Goal: Transaction & Acquisition: Book appointment/travel/reservation

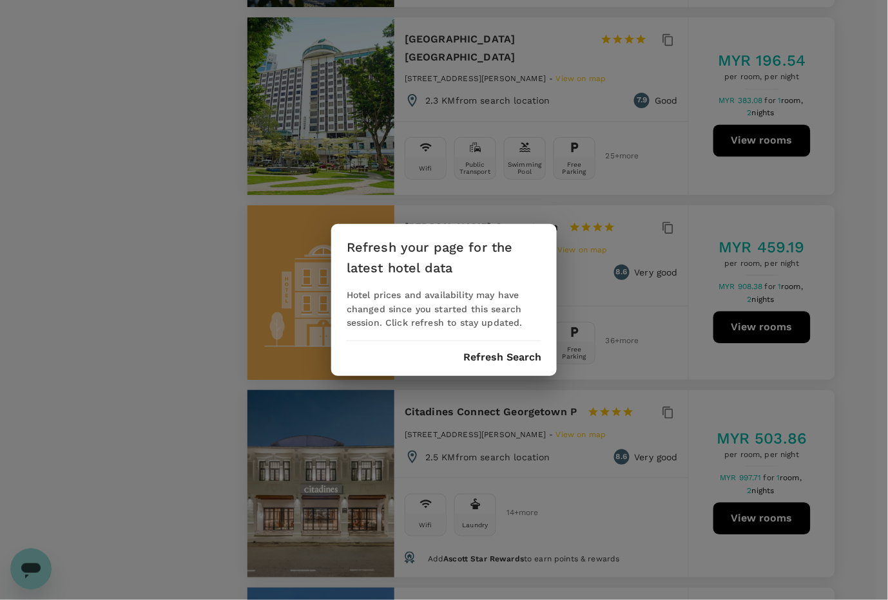
drag, startPoint x: 551, startPoint y: 113, endPoint x: 590, endPoint y: 74, distance: 54.7
click at [559, 111] on div "Refresh your page for the latest hotel data Hotel prices and availability may h…" at bounding box center [444, 300] width 888 height 600
click at [513, 345] on div "Refresh your page for the latest hotel data Hotel prices and availability may h…" at bounding box center [443, 300] width 225 height 153
click at [508, 361] on button "Refresh Search" at bounding box center [502, 358] width 78 height 12
click at [501, 346] on div "Refresh your page for the latest hotel data Hotel prices and availability may h…" at bounding box center [443, 300] width 225 height 153
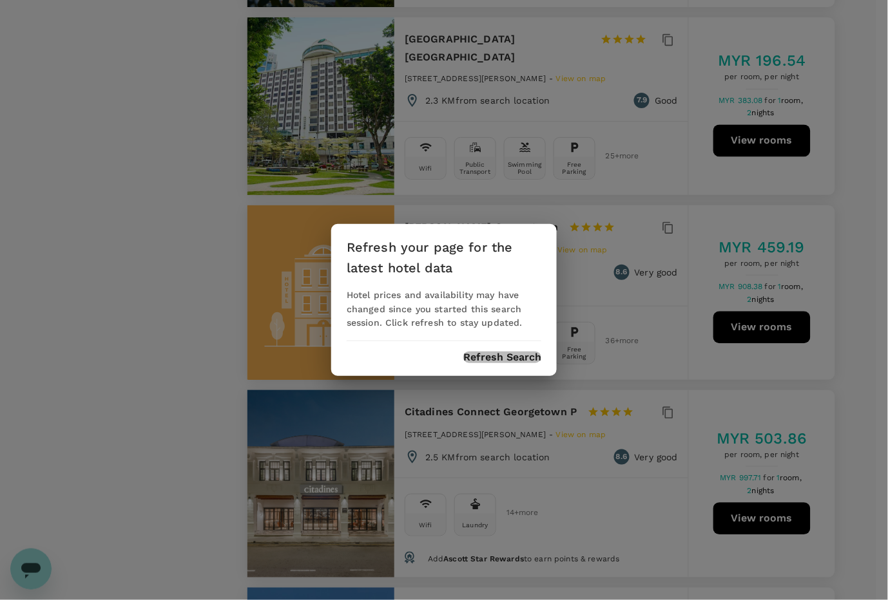
click at [501, 356] on button "Refresh Search" at bounding box center [502, 358] width 78 height 12
drag, startPoint x: 688, startPoint y: 209, endPoint x: 655, endPoint y: 187, distance: 40.0
click at [687, 209] on div "Refresh your page for the latest hotel data Hotel prices and availability may h…" at bounding box center [444, 300] width 888 height 600
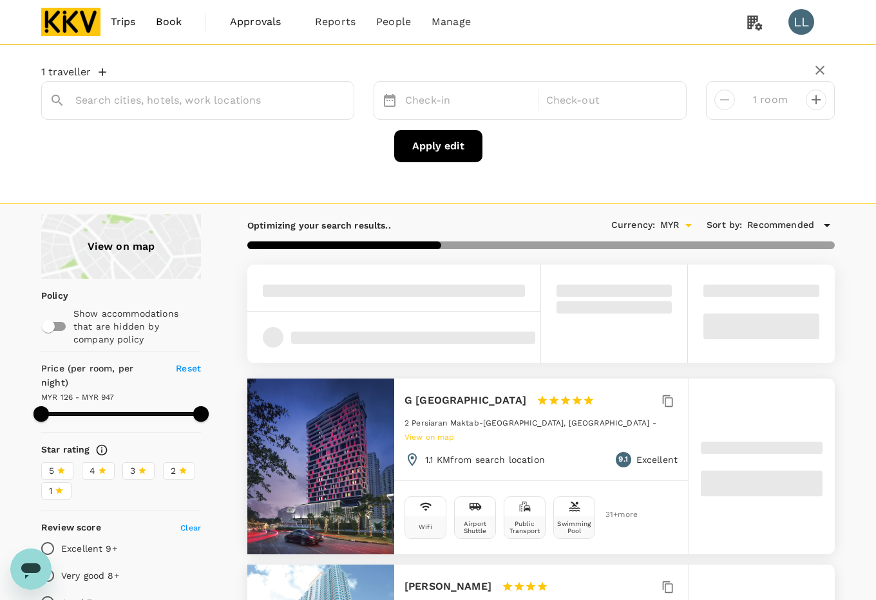
type input "[PERSON_NAME]"
type input "946.63"
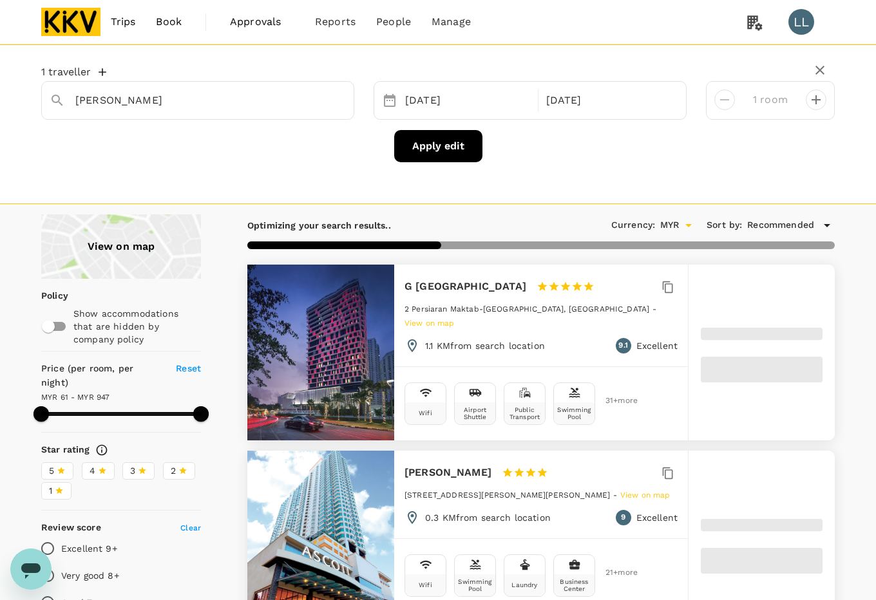
type input "60.63"
type input "946.63"
click at [210, 104] on input "[PERSON_NAME]" at bounding box center [192, 100] width 234 height 20
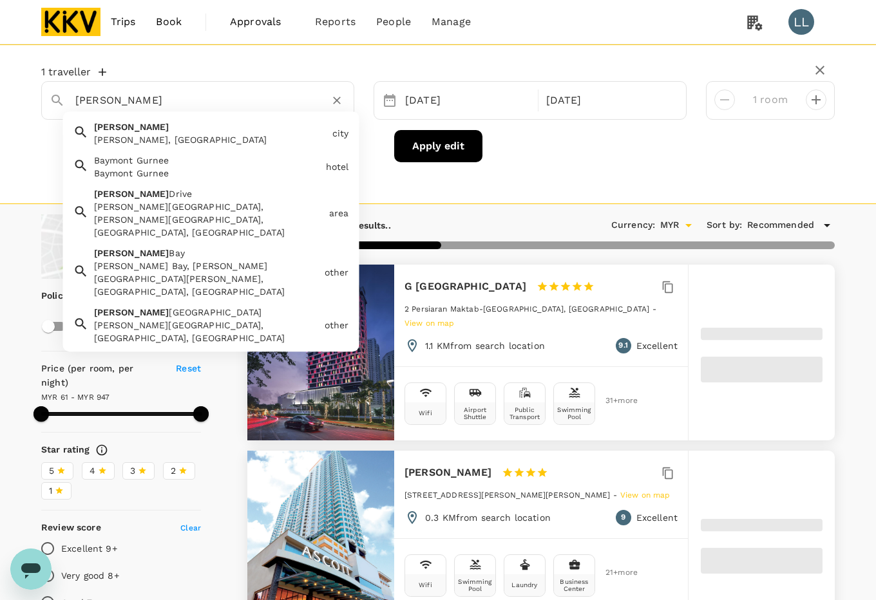
type input "t"
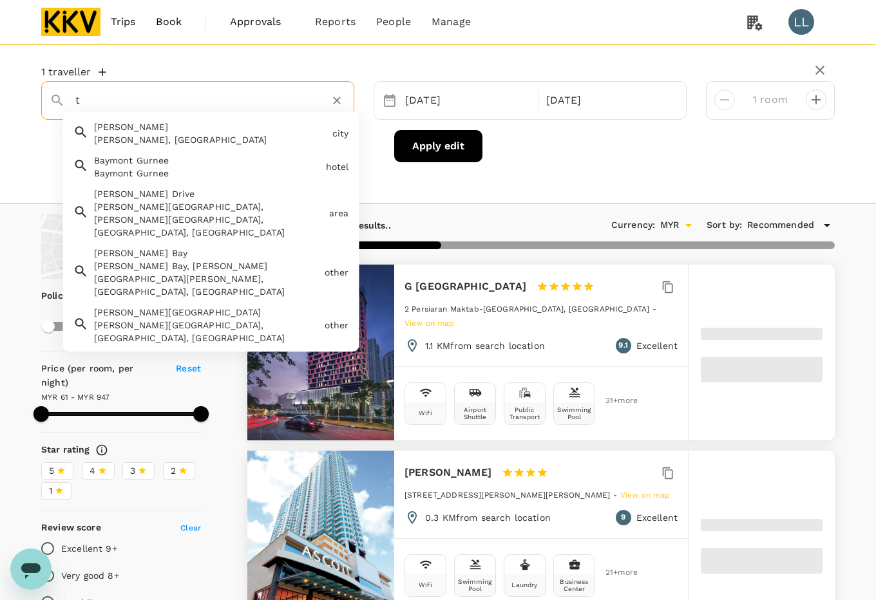
type input "946.63"
type input "the jour"
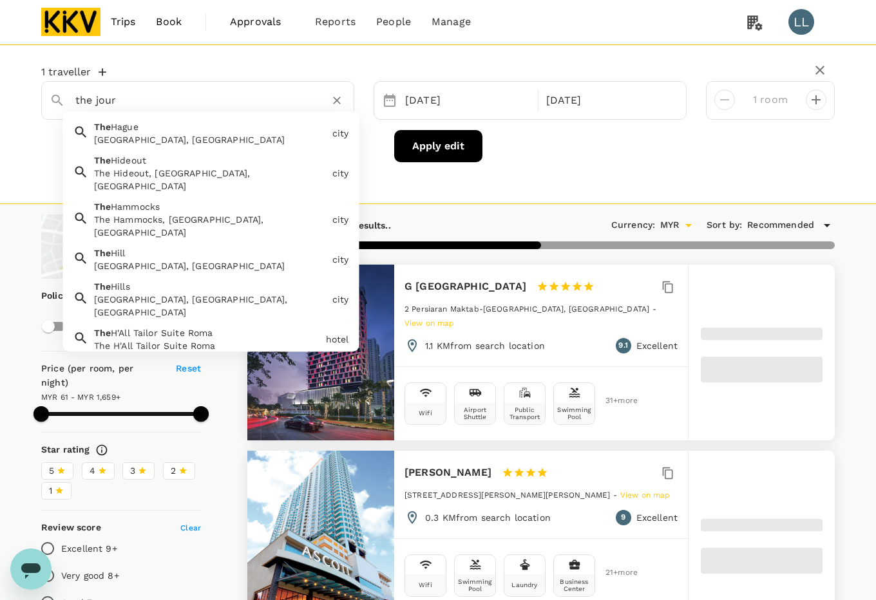
type input "1658.63"
type input "the jour"
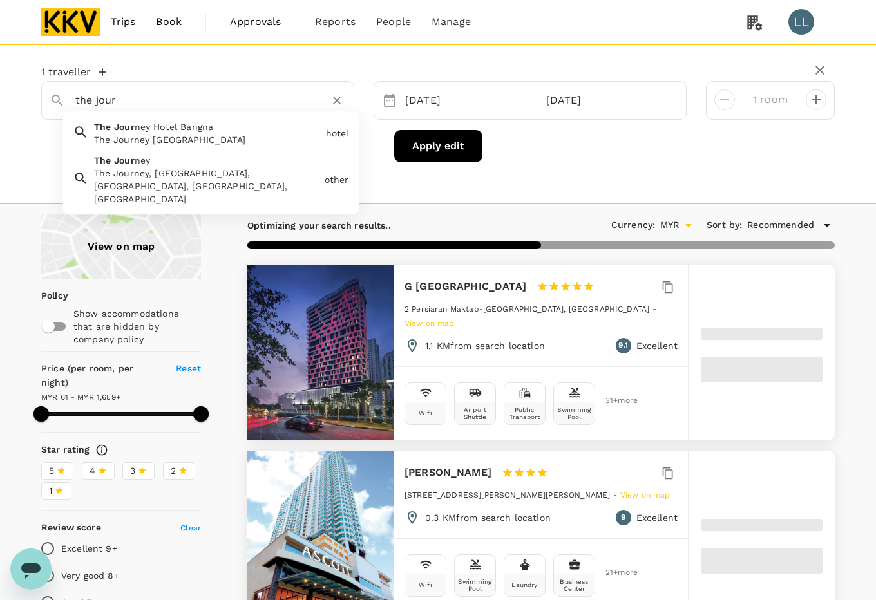
type input "1658.63"
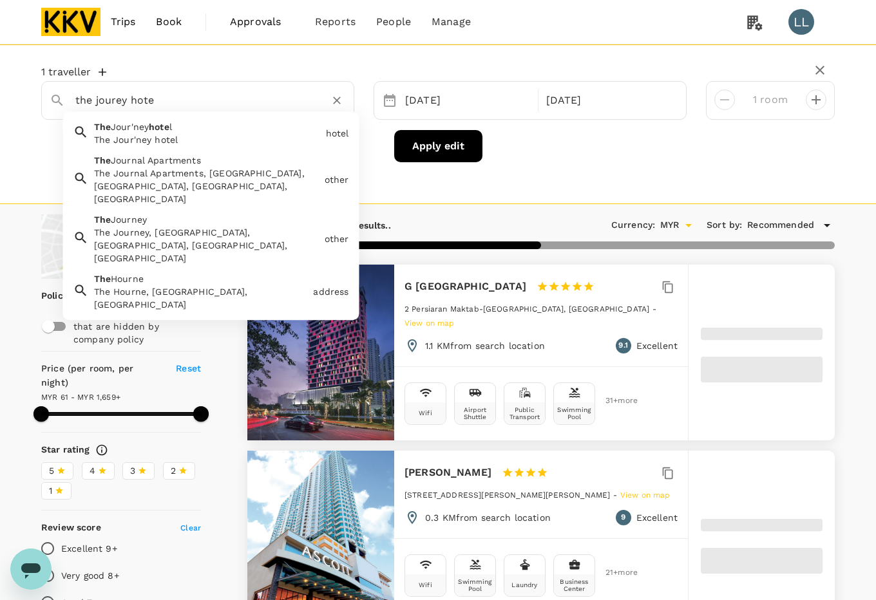
type input "the jourey hotel"
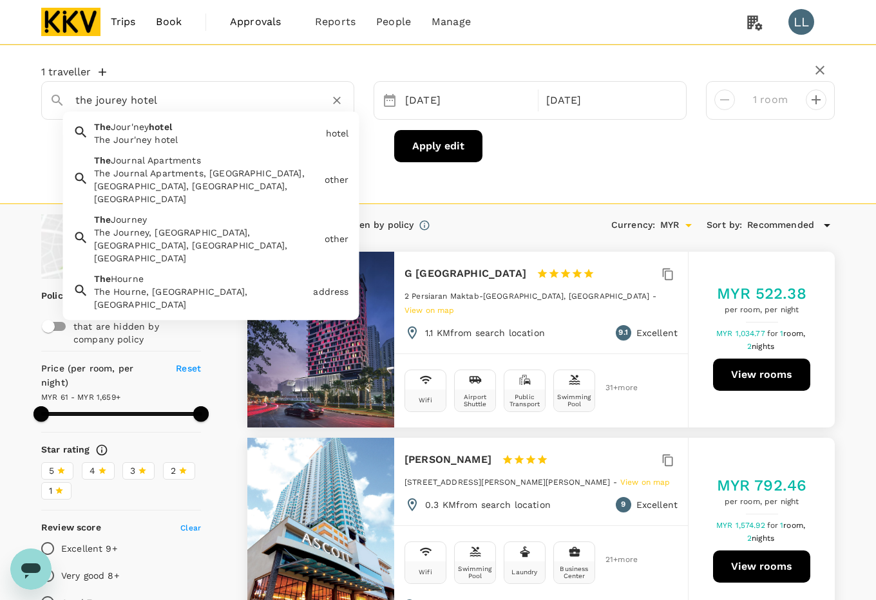
type input "1658.63"
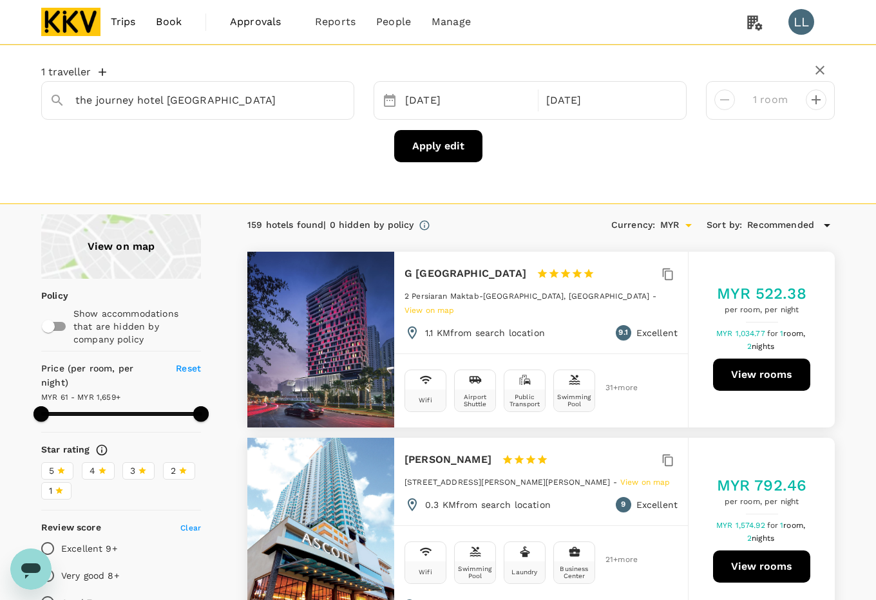
type input "[PERSON_NAME]"
drag, startPoint x: 169, startPoint y: 97, endPoint x: 21, endPoint y: 97, distance: 148.8
click at [27, 97] on div "1 traveller [PERSON_NAME] The Journey Hotel Bangna The Journey Hotel [GEOGRAPHI…" at bounding box center [438, 113] width 825 height 117
paste input "text"
paste input "The Journey Hotel"
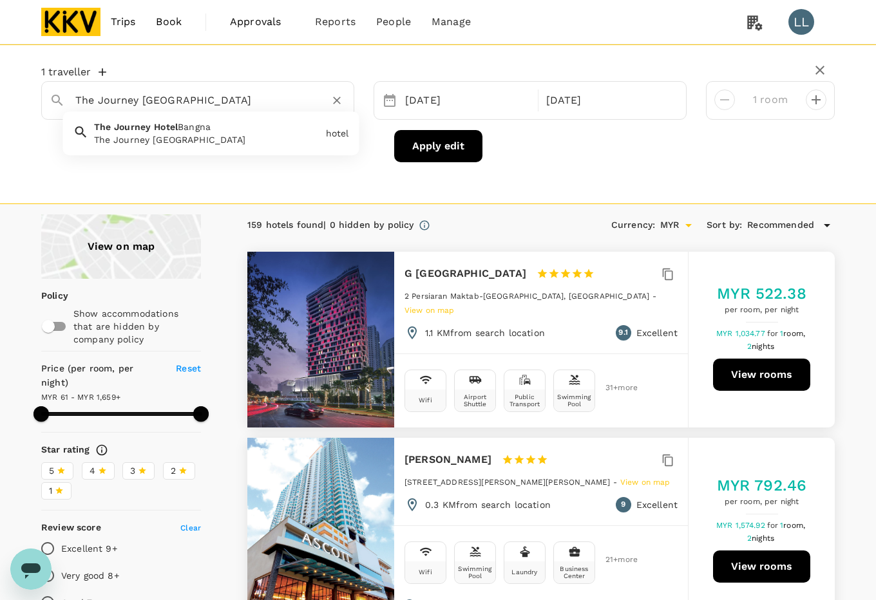
type input "The Journey [GEOGRAPHIC_DATA]"
click at [455, 184] on div "1 traveller [DATE] [DATE] room Apply edit" at bounding box center [438, 124] width 876 height 160
click at [250, 102] on input "text" at bounding box center [192, 100] width 234 height 20
click at [661, 177] on div "1 traveller [DATE] [DATE] room Apply edit" at bounding box center [438, 124] width 876 height 160
click at [262, 91] on input "text" at bounding box center [192, 100] width 234 height 20
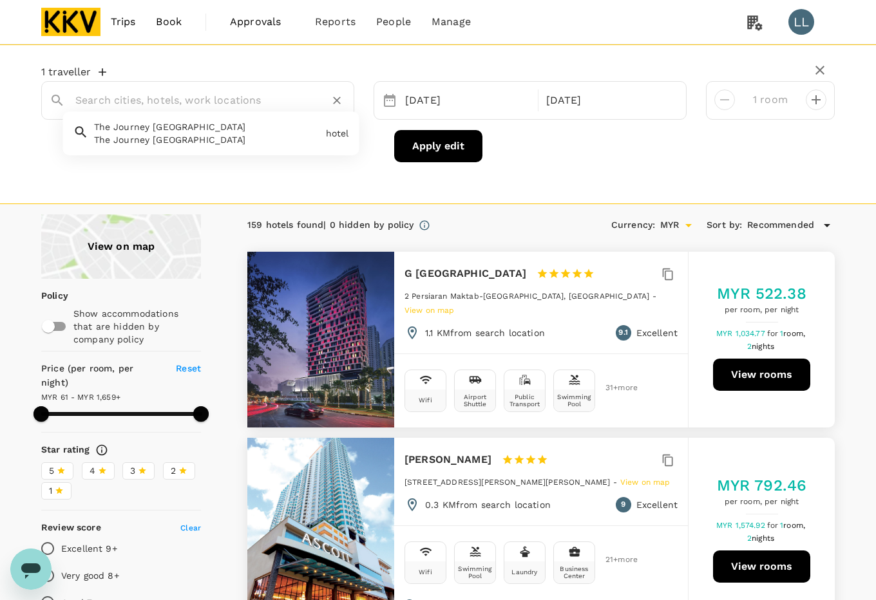
paste input "The Journey Hotel"
click at [204, 132] on span "Bangna" at bounding box center [194, 127] width 33 height 10
type input "The Journey [GEOGRAPHIC_DATA]"
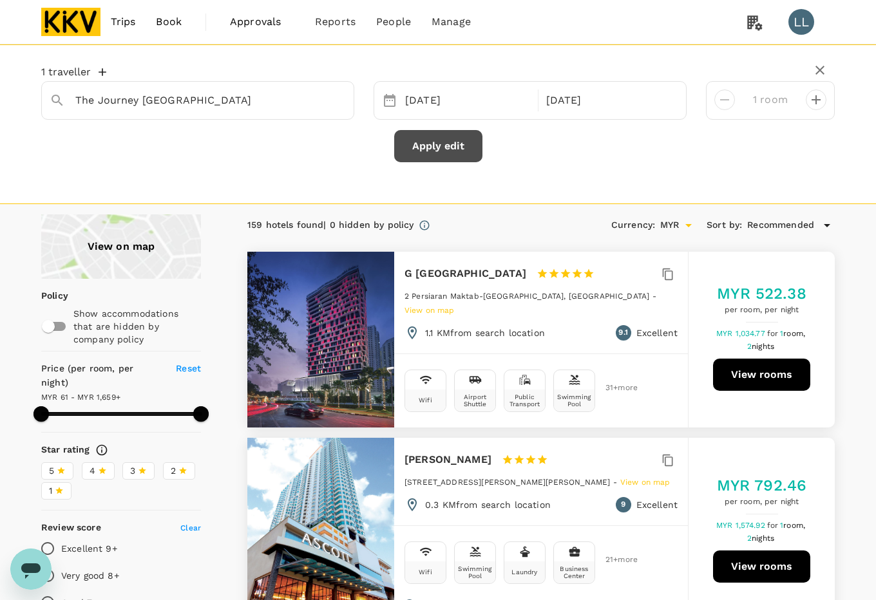
click at [414, 143] on button "Apply edit" at bounding box center [438, 146] width 88 height 32
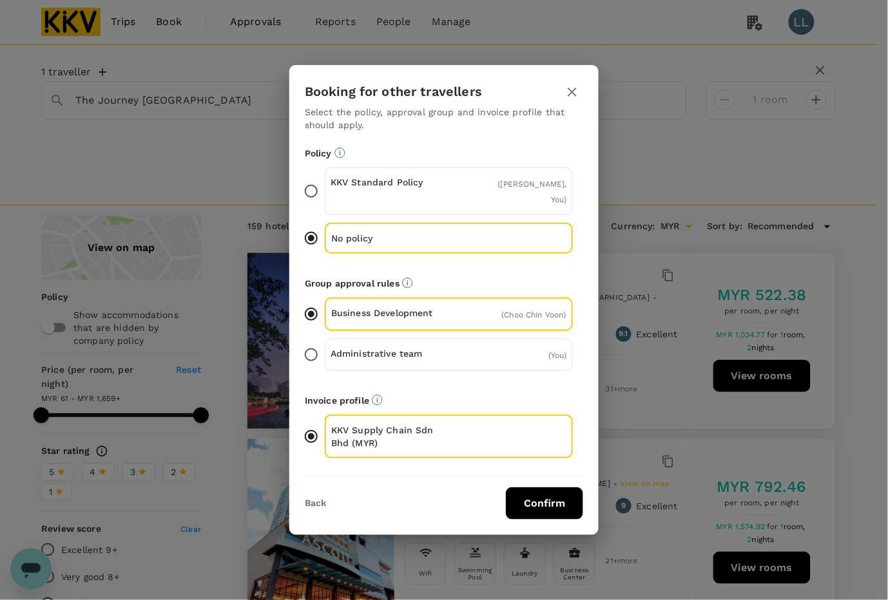
click at [562, 501] on button "Confirm" at bounding box center [544, 504] width 77 height 32
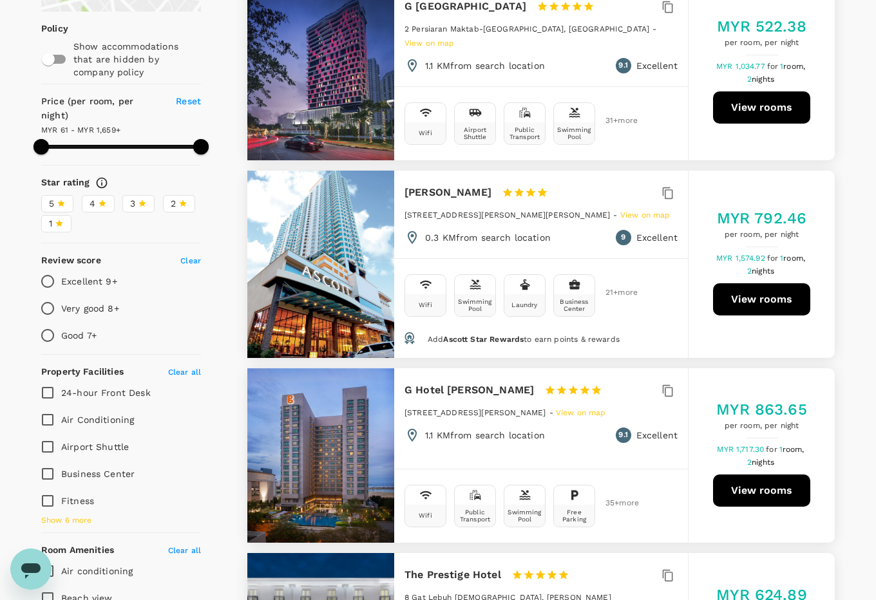
scroll to position [483, 0]
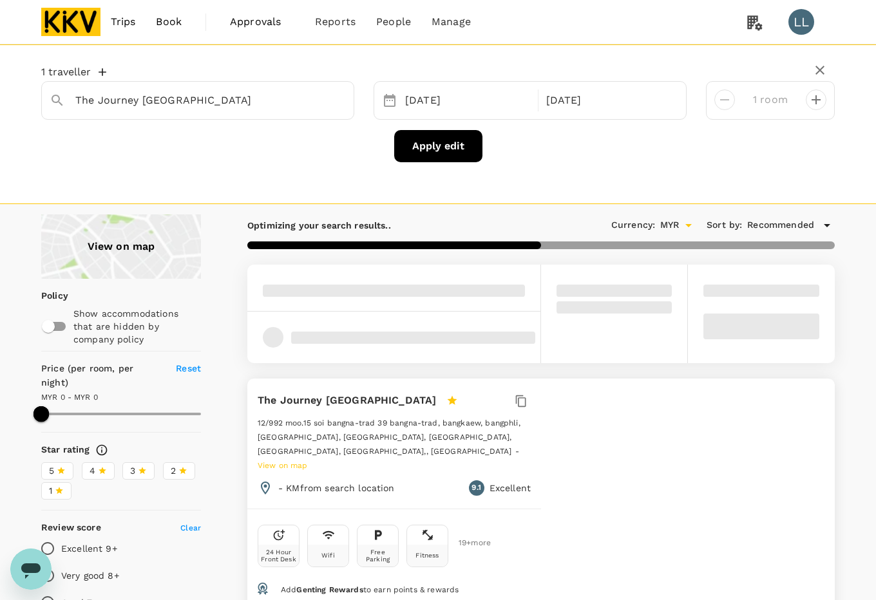
type input "1187.21"
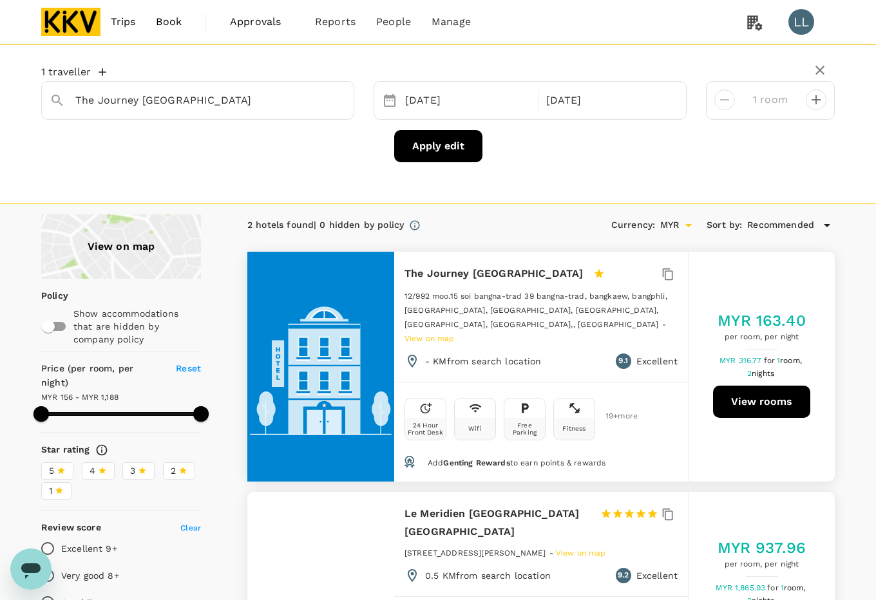
click at [553, 156] on div "Apply edit" at bounding box center [438, 146] width 794 height 32
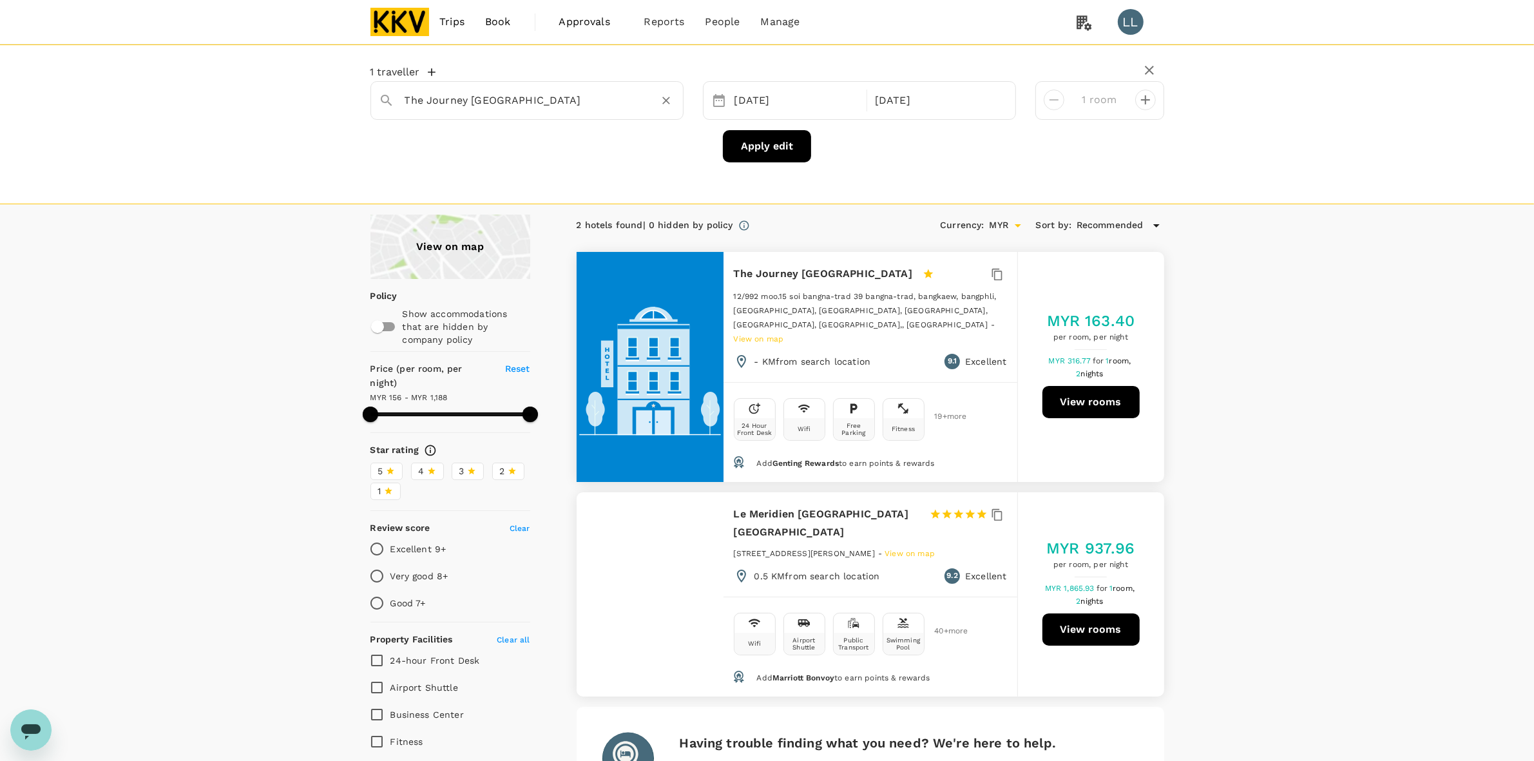
click at [660, 101] on icon "Clear" at bounding box center [666, 100] width 13 height 13
click at [533, 108] on input "text" at bounding box center [522, 100] width 234 height 20
click at [887, 342] on div "View on map Policy Show accommodations that are hidden by company policy Price …" at bounding box center [767, 708] width 1534 height 986
drag, startPoint x: 1206, startPoint y: 350, endPoint x: 1200, endPoint y: 461, distance: 111.6
click at [887, 350] on div "View on map Policy Show accommodations that are hidden by company policy Price …" at bounding box center [767, 708] width 1534 height 986
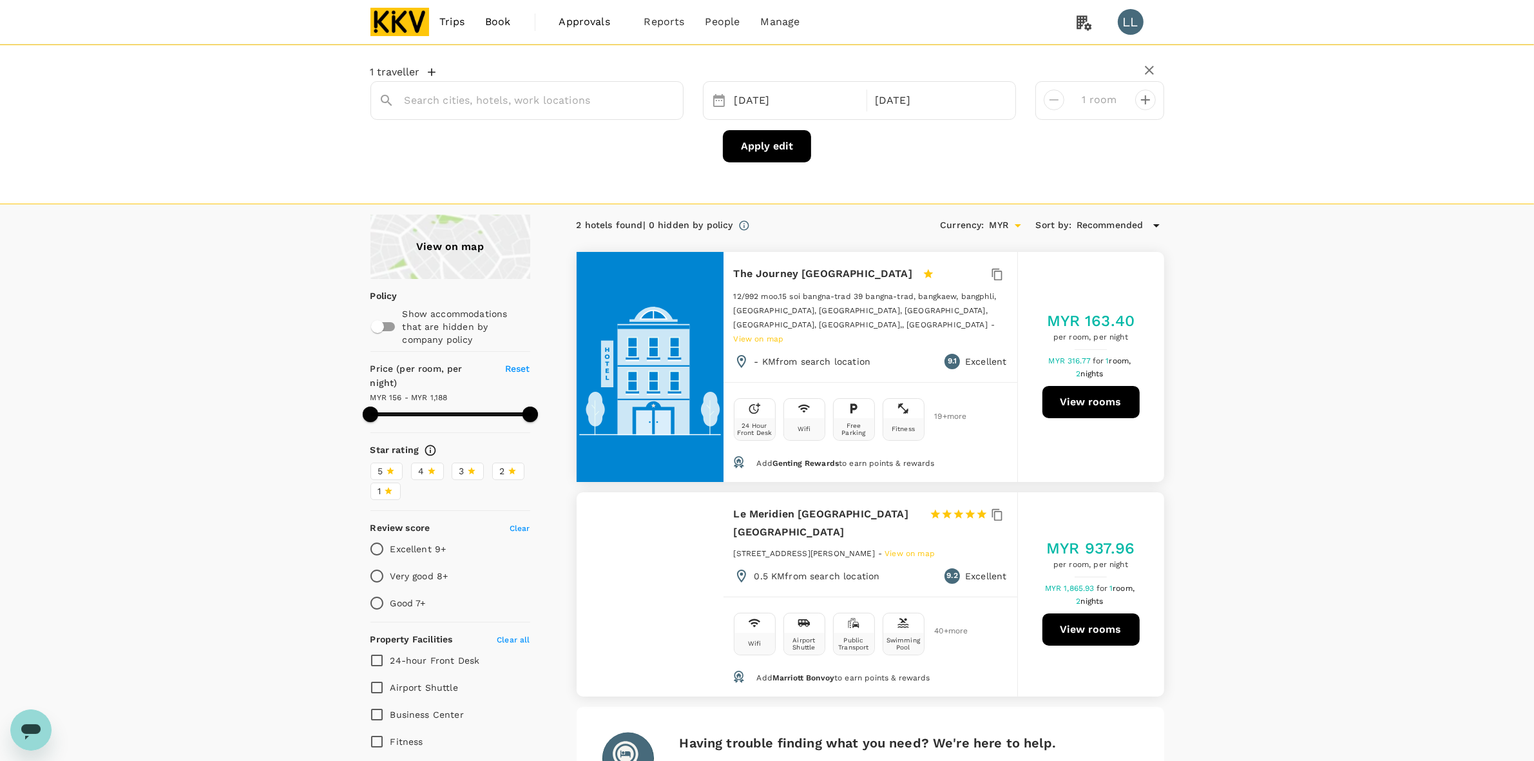
click at [887, 484] on div "View on map Policy Show accommodations that are hidden by company policy Price …" at bounding box center [767, 708] width 1534 height 986
click at [237, 329] on div "View on map Policy Show accommodations that are hidden by company policy Price …" at bounding box center [767, 708] width 1534 height 986
drag, startPoint x: 1264, startPoint y: 265, endPoint x: 1271, endPoint y: 369, distance: 104.0
click at [887, 265] on div "View on map Policy Show accommodations that are hidden by company policy Price …" at bounding box center [767, 708] width 1534 height 986
click at [667, 97] on icon "Clear" at bounding box center [666, 100] width 13 height 13
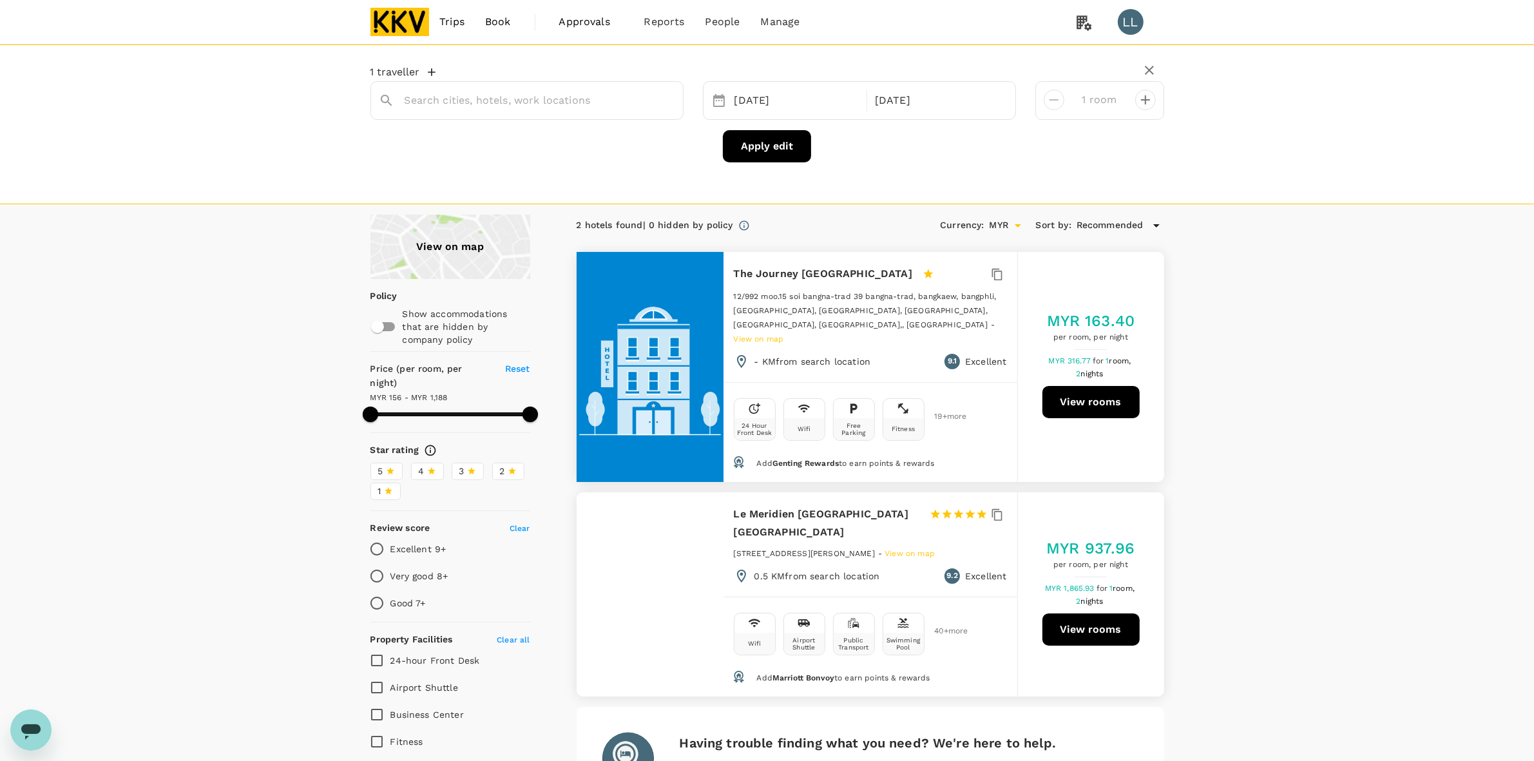
drag, startPoint x: 1048, startPoint y: 158, endPoint x: 1021, endPoint y: 155, distance: 26.6
click at [887, 155] on div "Apply edit" at bounding box center [767, 146] width 794 height 32
click at [887, 69] on icon "button" at bounding box center [1149, 69] width 15 height 15
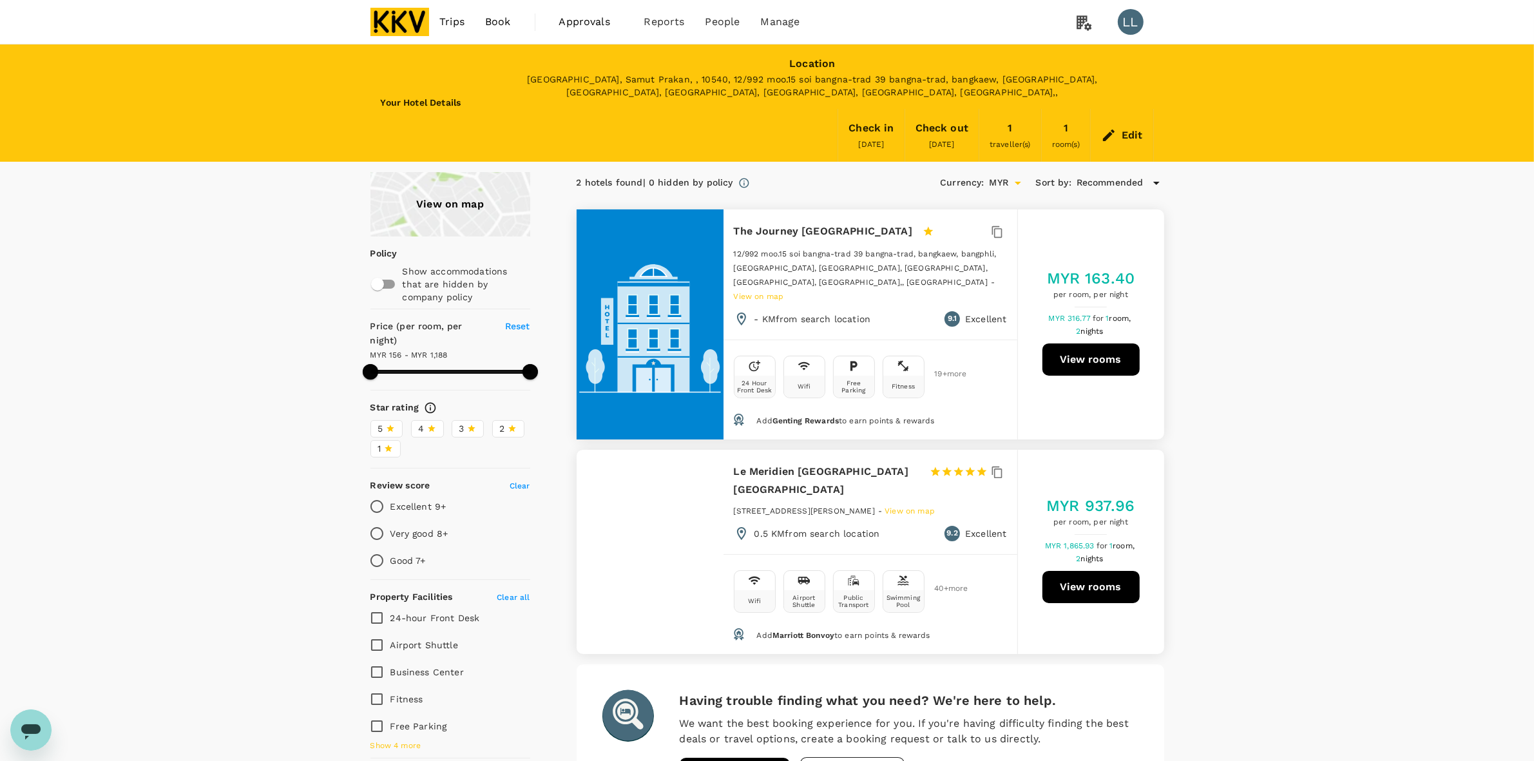
drag, startPoint x: 1238, startPoint y: 329, endPoint x: 1250, endPoint y: 367, distance: 40.7
click at [887, 330] on div "View on map Policy Show accommodations that are hidden by company policy Price …" at bounding box center [767, 665] width 1534 height 986
click at [887, 378] on div "View on map Policy Show accommodations that are hidden by company policy Price …" at bounding box center [767, 665] width 1534 height 986
click at [403, 21] on img at bounding box center [399, 22] width 59 height 28
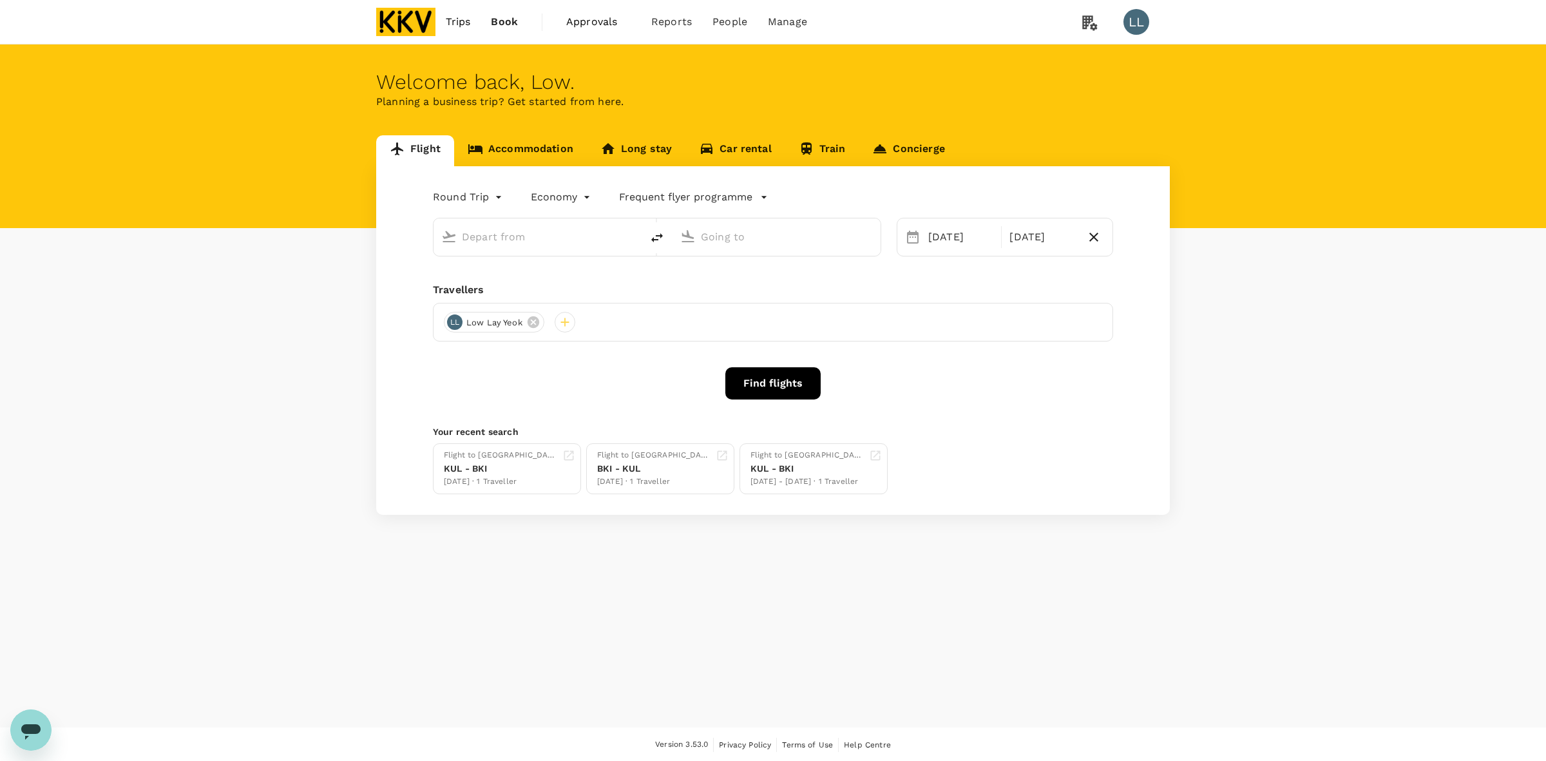
type input "Kuala Lumpur Intl ([GEOGRAPHIC_DATA])"
type input "Sultan [PERSON_NAME] (AOR)"
type input "Kuala Lumpur Intl ([GEOGRAPHIC_DATA])"
type input "Sultan [PERSON_NAME] (AOR)"
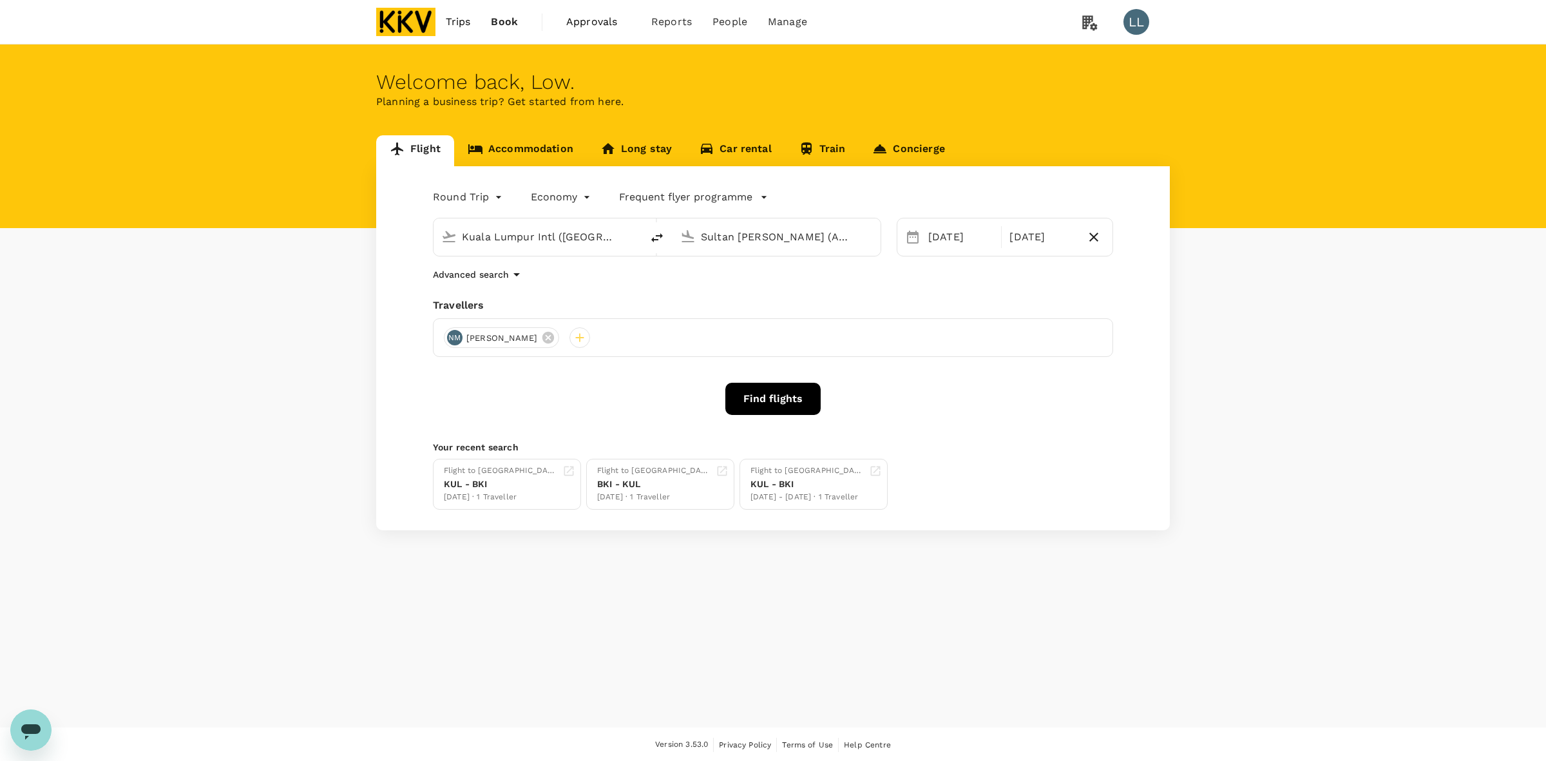
drag, startPoint x: 1232, startPoint y: 338, endPoint x: 1222, endPoint y: 346, distance: 12.9
click at [887, 338] on div "Flight Accommodation Long stay Car rental Train Concierge Round Trip roundtrip …" at bounding box center [773, 332] width 1546 height 395
click at [542, 149] on link "Accommodation" at bounding box center [520, 150] width 133 height 31
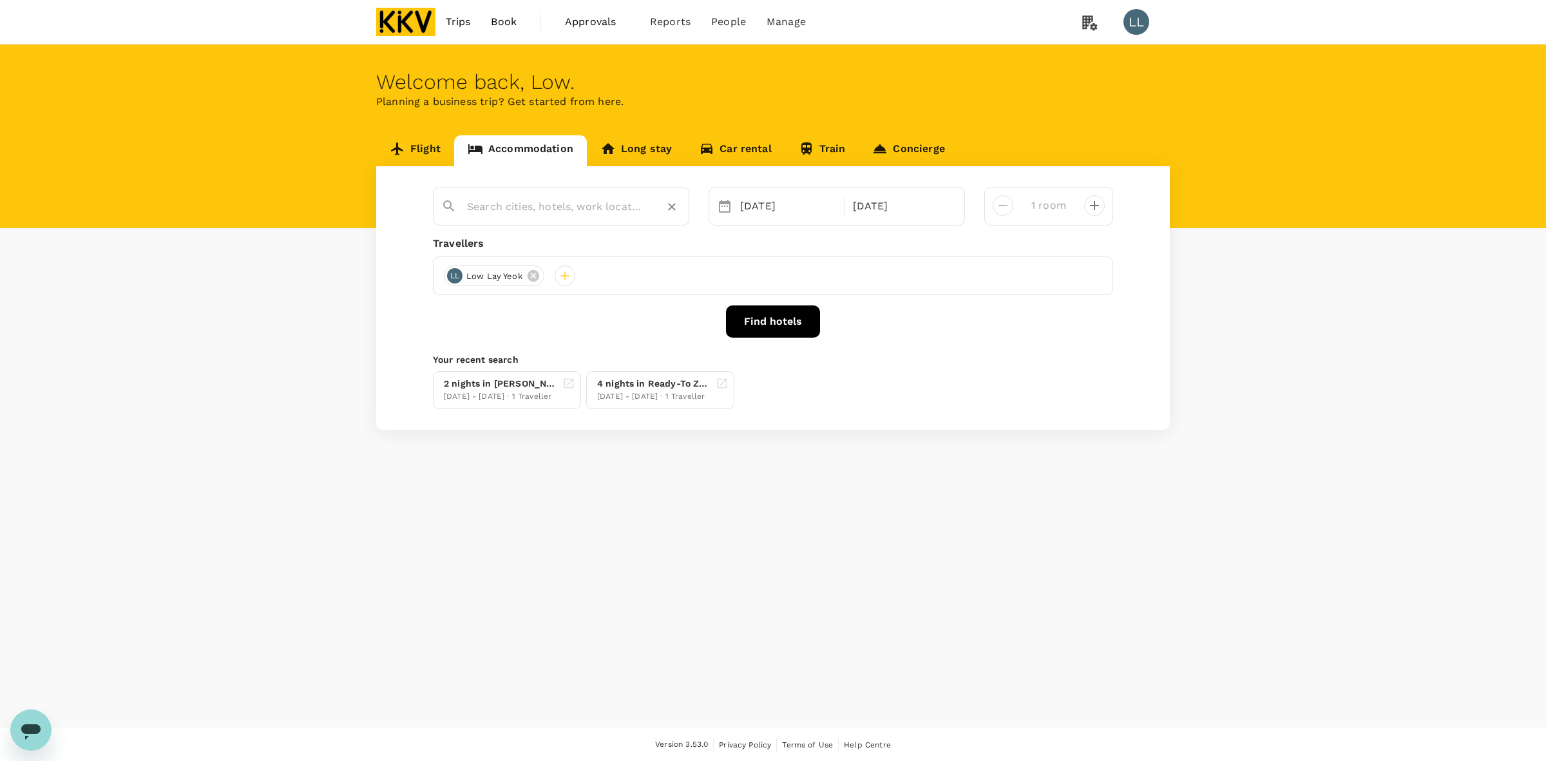
type input "The Journey [GEOGRAPHIC_DATA]"
click at [674, 207] on icon "Clear" at bounding box center [671, 206] width 13 height 13
click at [594, 208] on input "text" at bounding box center [556, 206] width 178 height 20
type input "lfy"
click at [543, 213] on input "text" at bounding box center [556, 206] width 178 height 20
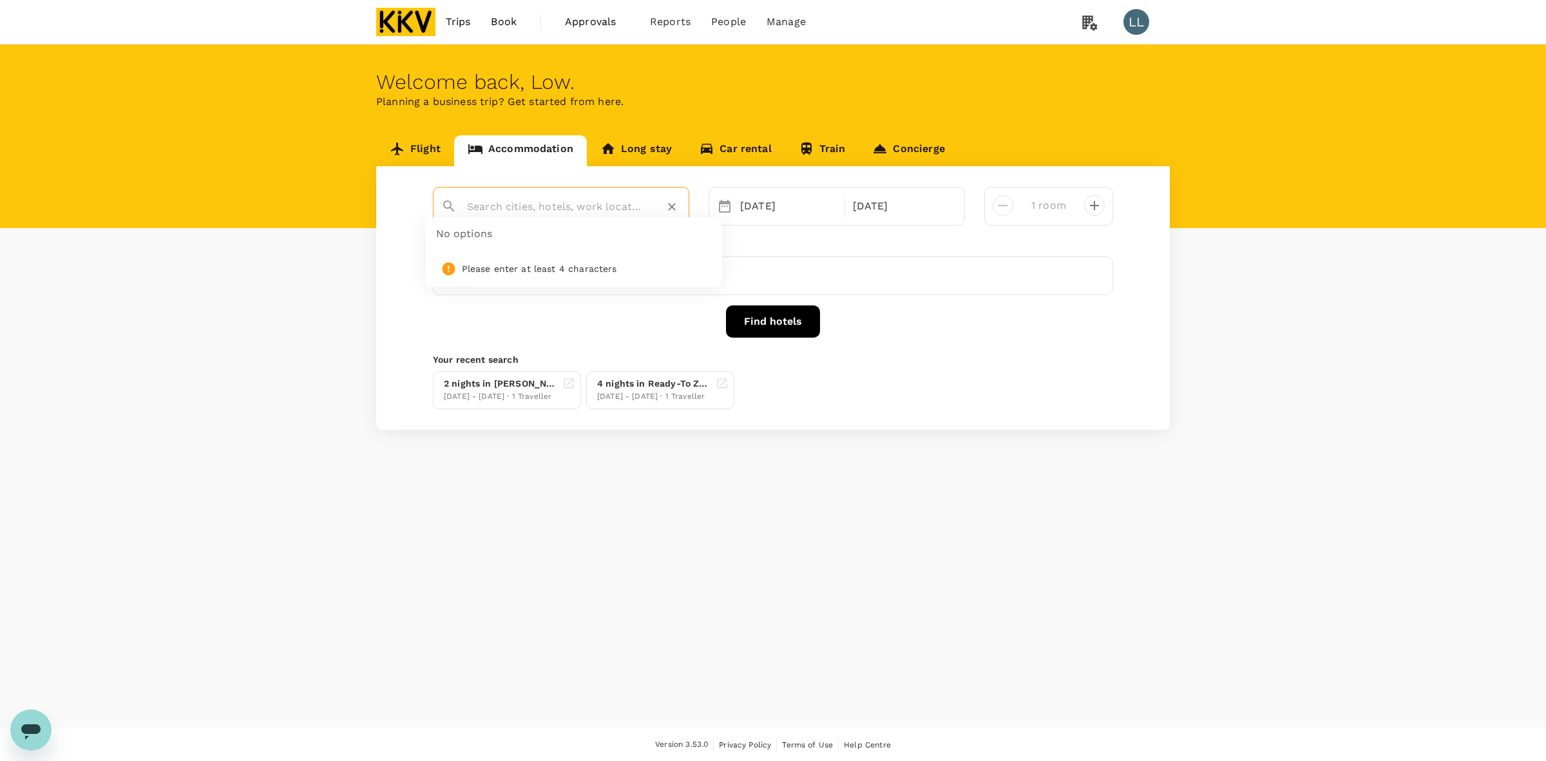
paste input "lyf Georgetown Penang"
click at [481, 242] on div "Lyf Georgetown Penang" at bounding box center [570, 249] width 227 height 14
type input "Lyf Georgetown Penang"
click at [739, 319] on button "Find hotels" at bounding box center [773, 321] width 94 height 32
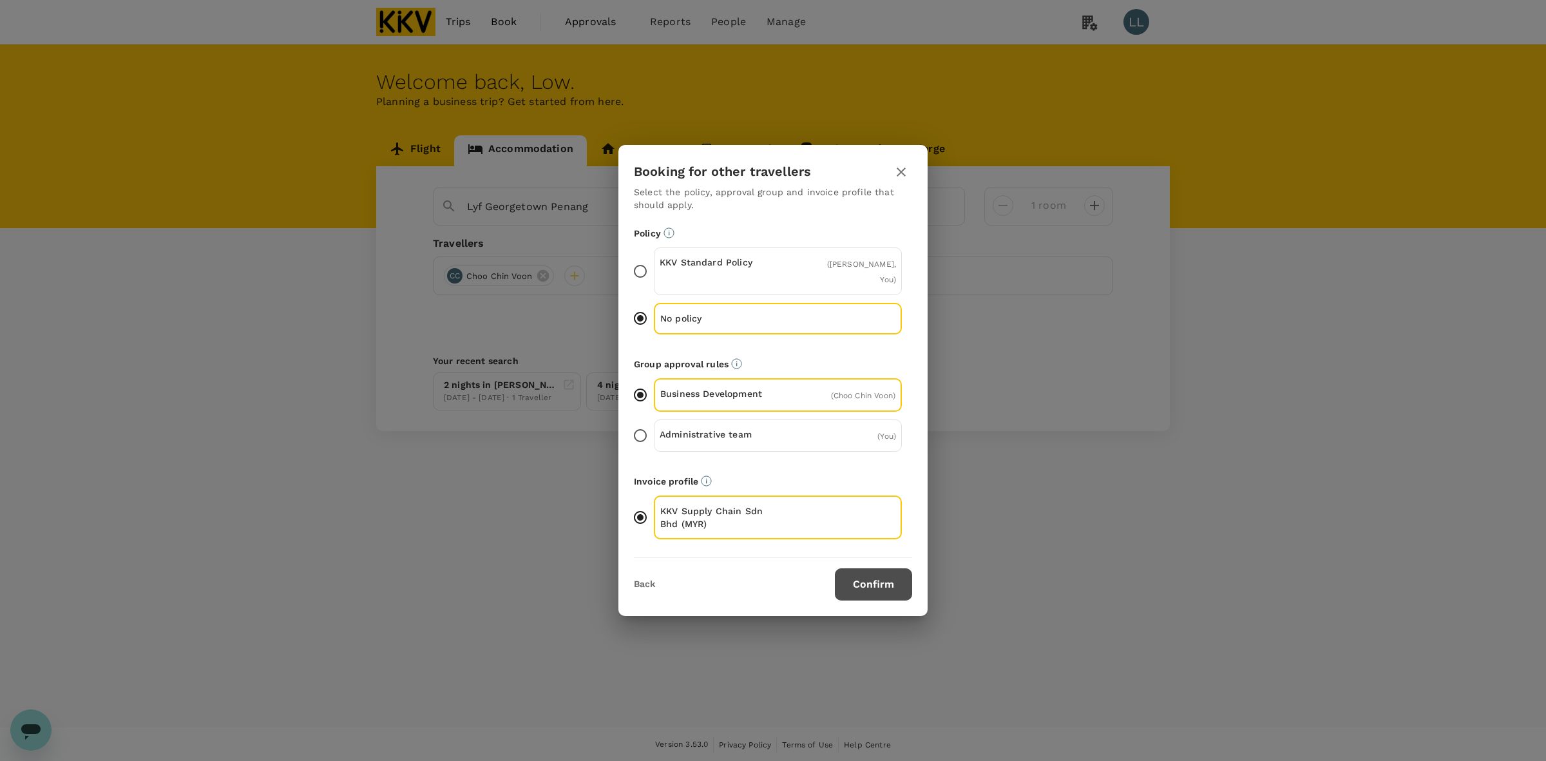
click at [865, 579] on button "Confirm" at bounding box center [873, 584] width 77 height 32
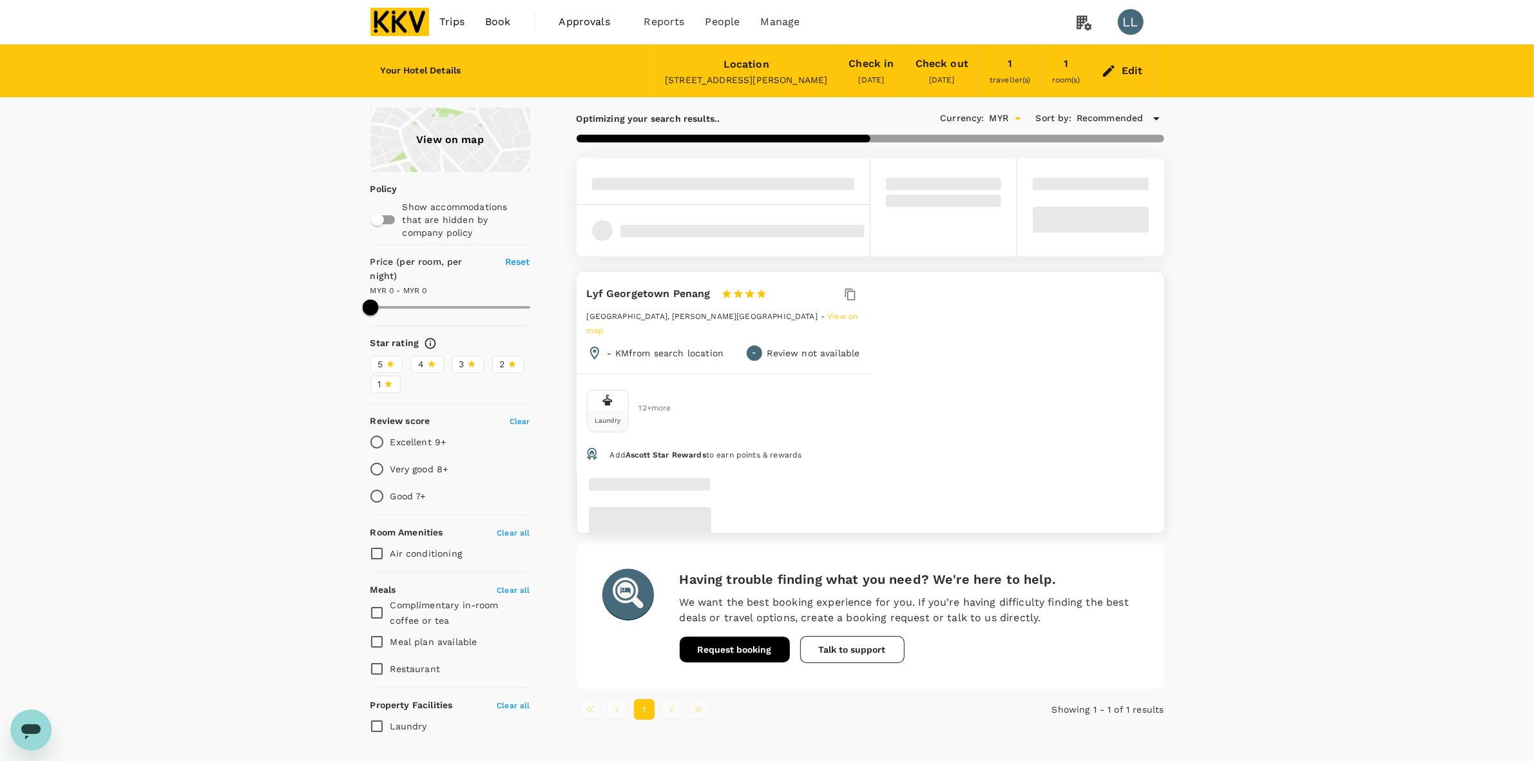
click at [887, 397] on div "View on map Policy Show accommodations that are hidden by company policy Price …" at bounding box center [767, 424] width 1534 height 632
click at [887, 525] on div "View on map Policy Show accommodations that are hidden by company policy Price …" at bounding box center [767, 424] width 1534 height 632
click at [887, 555] on div "View on map Policy Show accommodations that are hidden by company policy Price …" at bounding box center [767, 424] width 1534 height 632
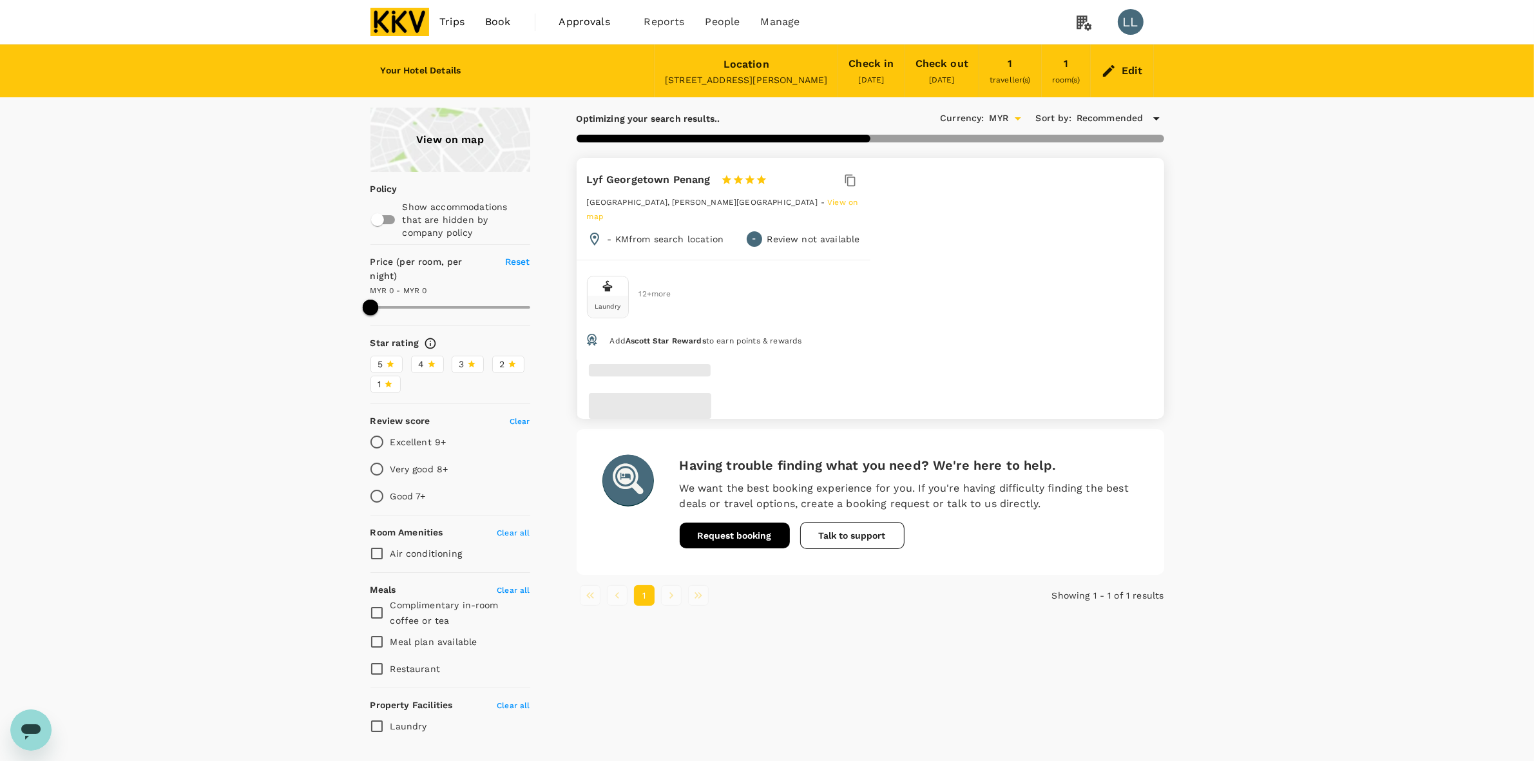
click at [887, 314] on div "View on map Policy Show accommodations that are hidden by company policy Price …" at bounding box center [767, 424] width 1534 height 632
click at [887, 459] on div "View on map Policy Show accommodations that are hidden by company policy Price …" at bounding box center [767, 424] width 1534 height 632
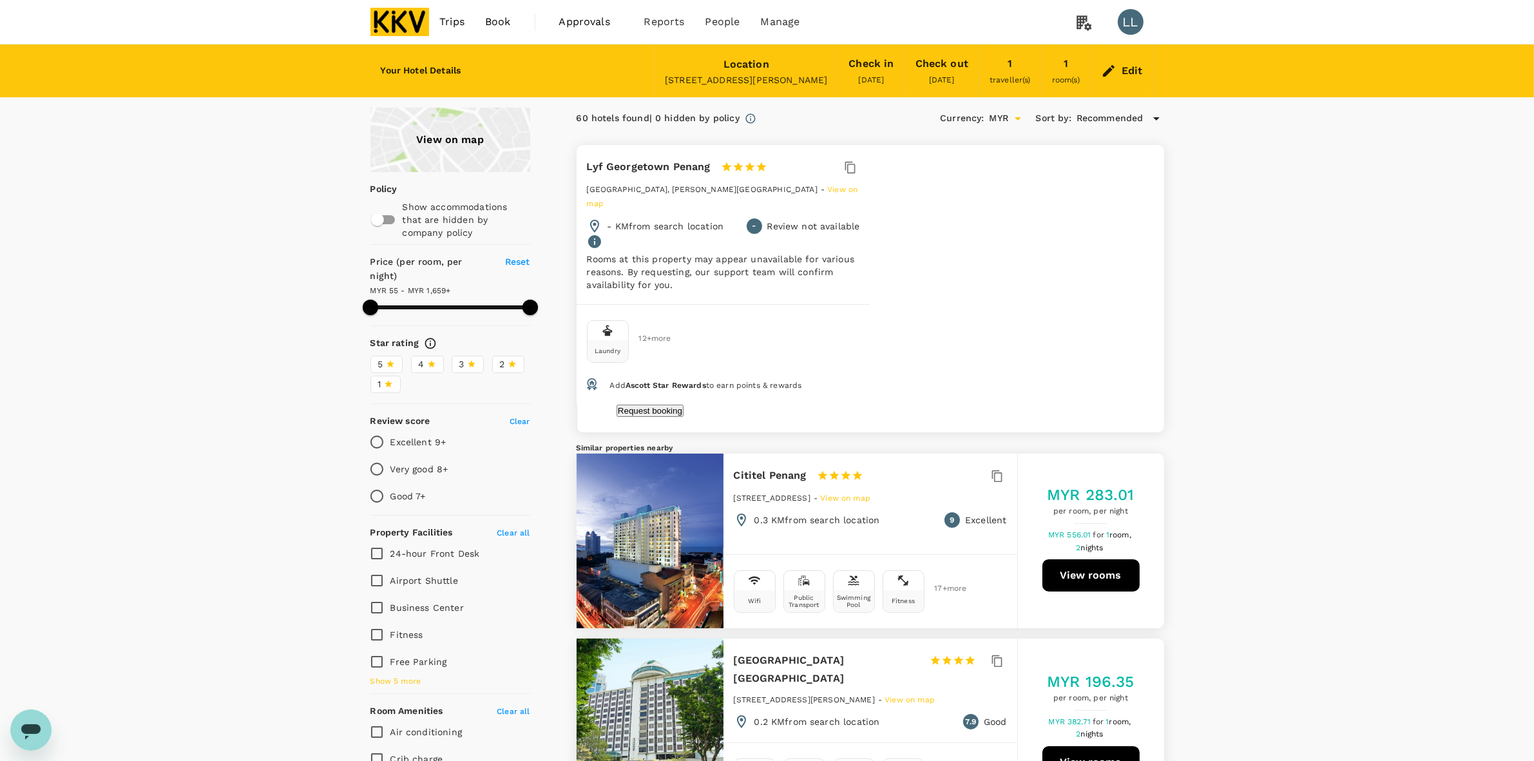
drag, startPoint x: 1227, startPoint y: 313, endPoint x: 1228, endPoint y: 455, distance: 142.4
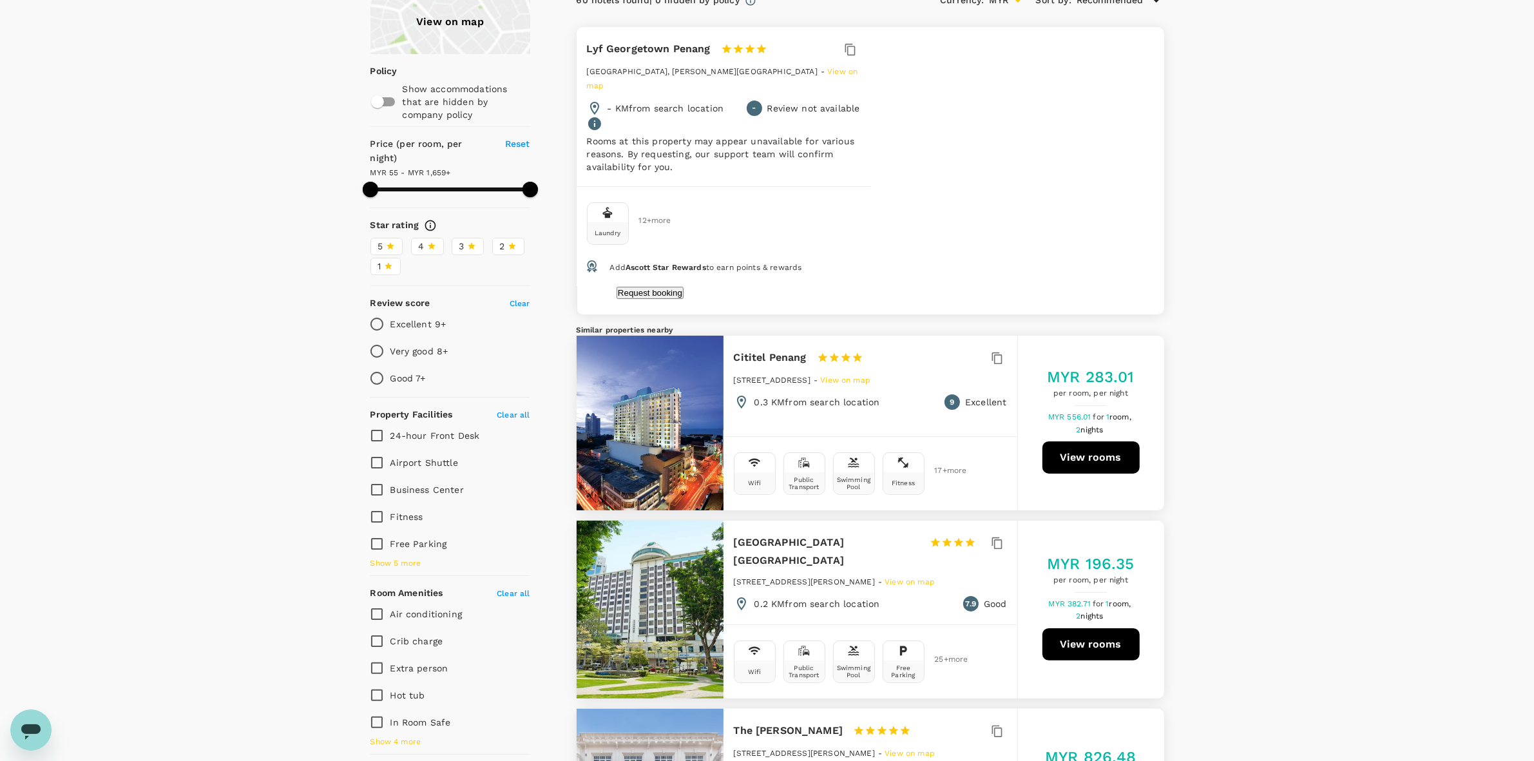
scroll to position [242, 0]
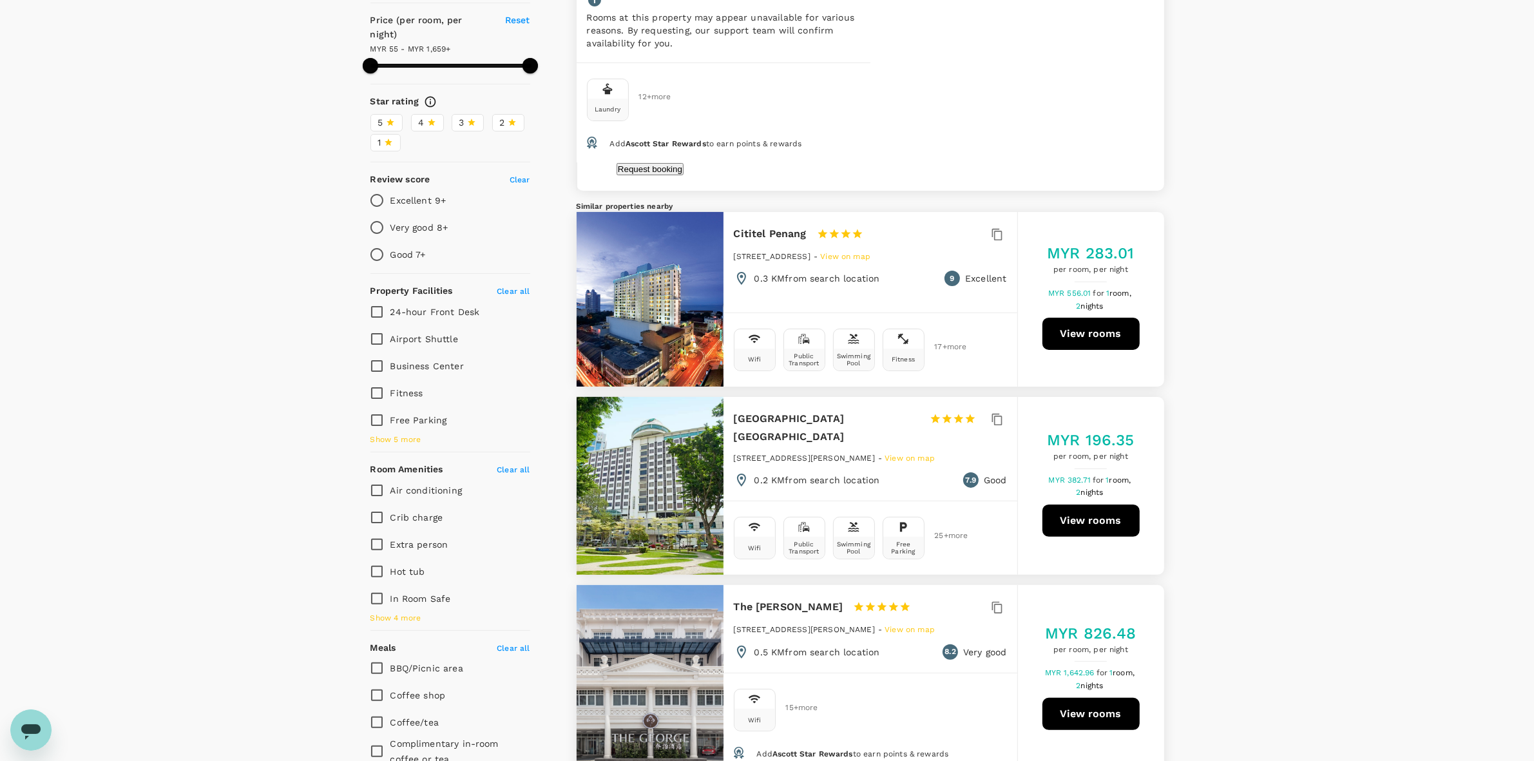
drag, startPoint x: 1235, startPoint y: 263, endPoint x: 1242, endPoint y: 398, distance: 135.5
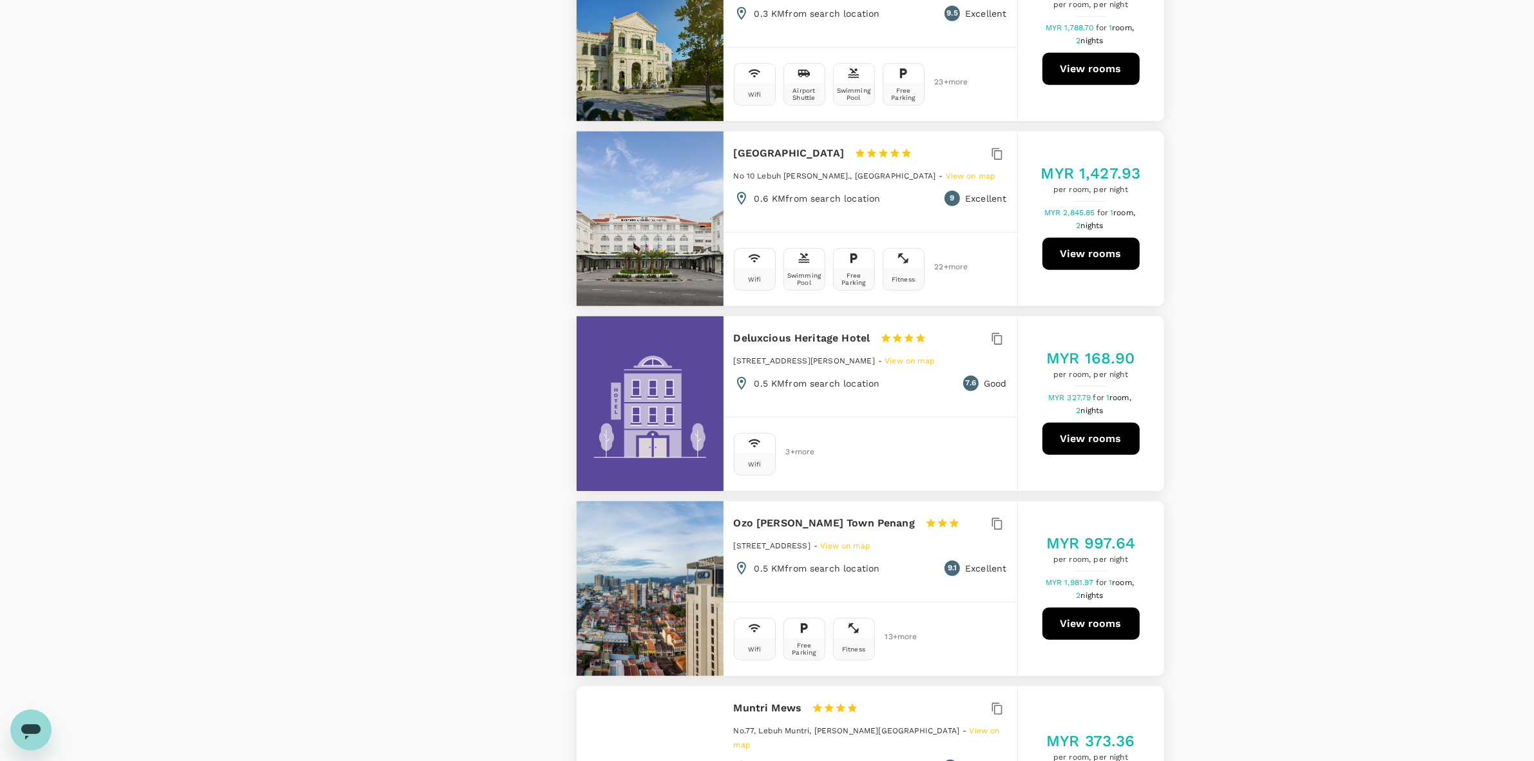
scroll to position [1208, 0]
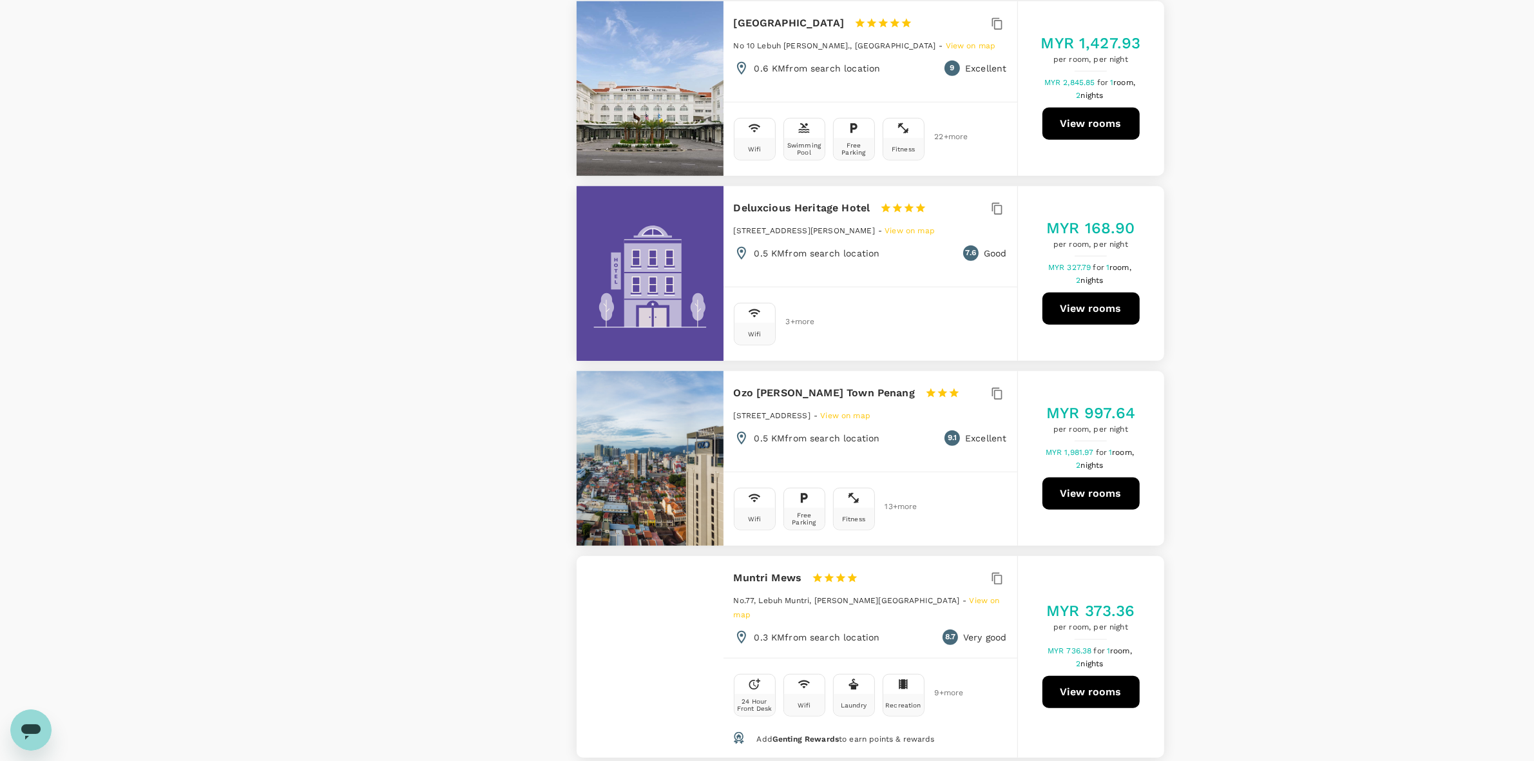
drag, startPoint x: 1225, startPoint y: 420, endPoint x: 1225, endPoint y: 434, distance: 13.5
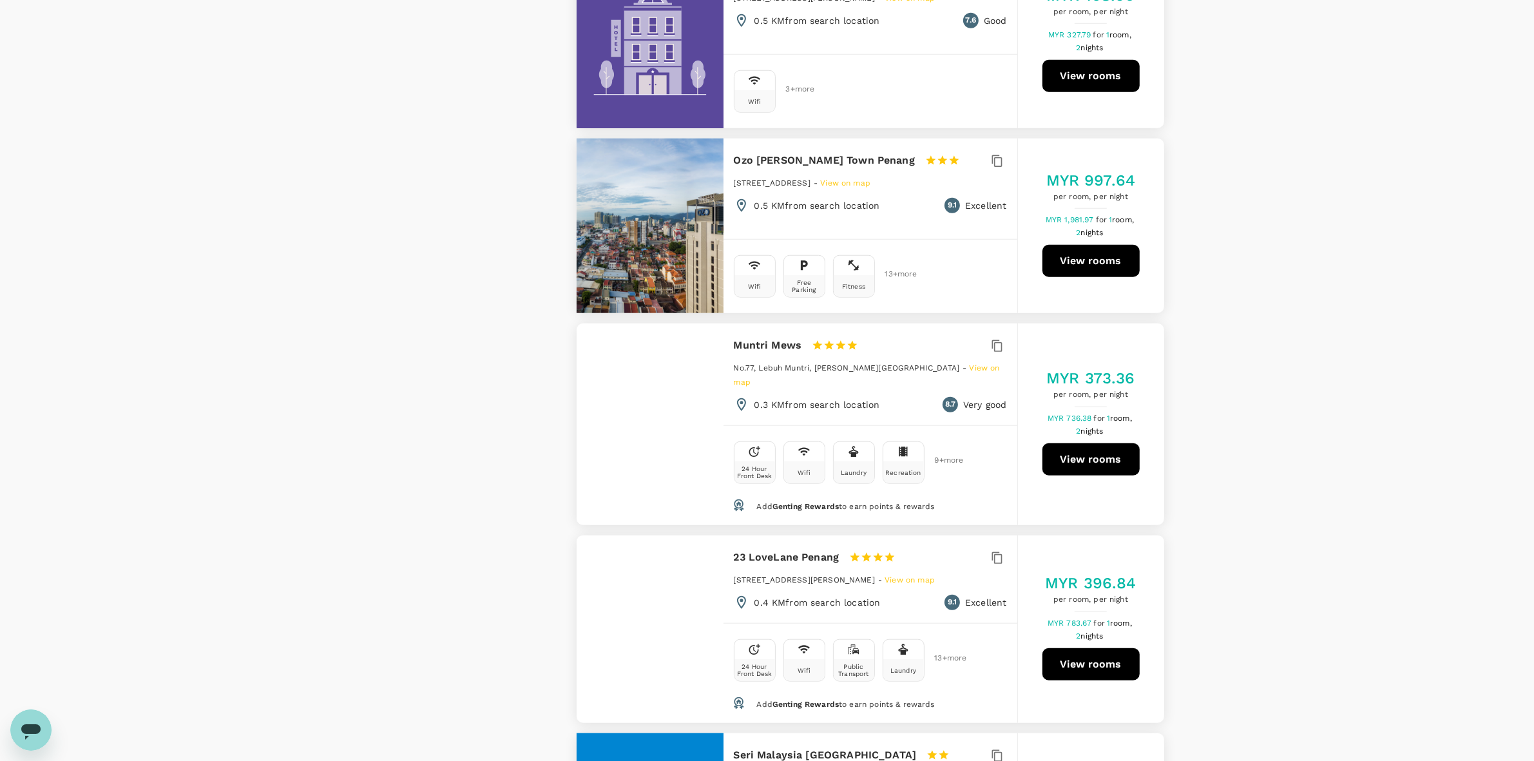
scroll to position [1449, 0]
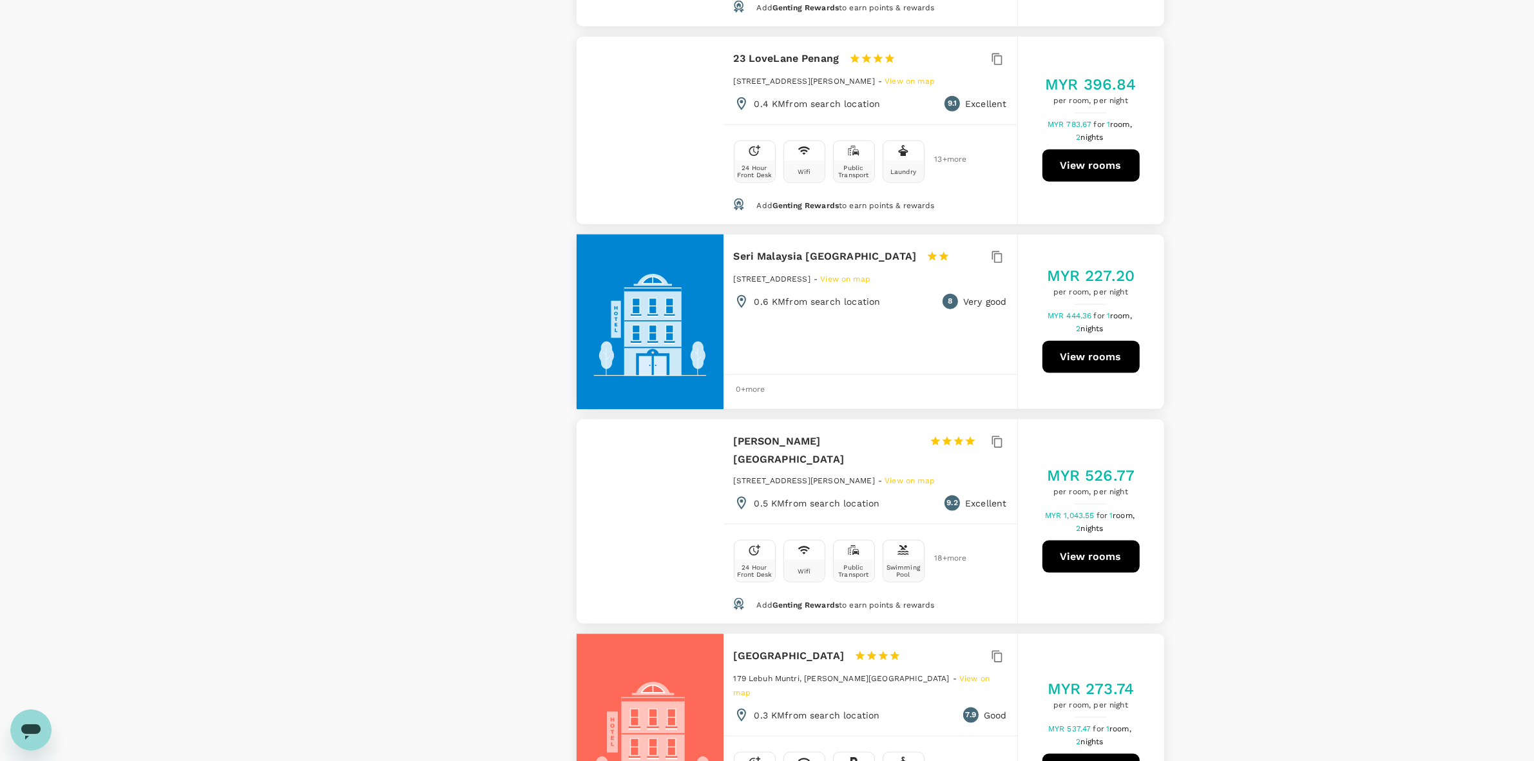
scroll to position [2094, 0]
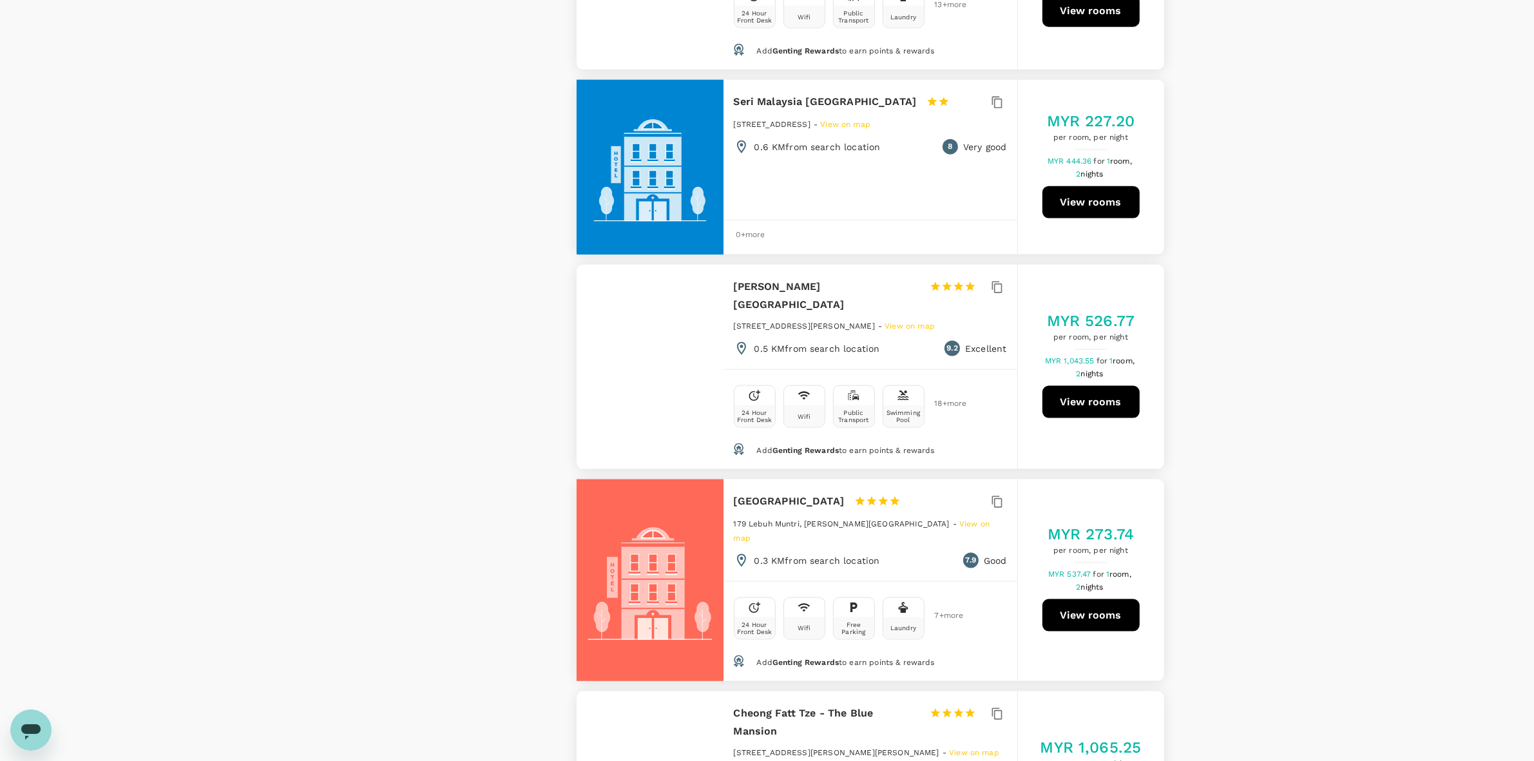
click at [887, 394] on div "View on map Policy Show accommodations that are hidden by company policy Price …" at bounding box center [767, 160] width 1534 height 4293
click at [887, 511] on div "View on map Policy Show accommodations that are hidden by company policy Price …" at bounding box center [767, 160] width 1534 height 4293
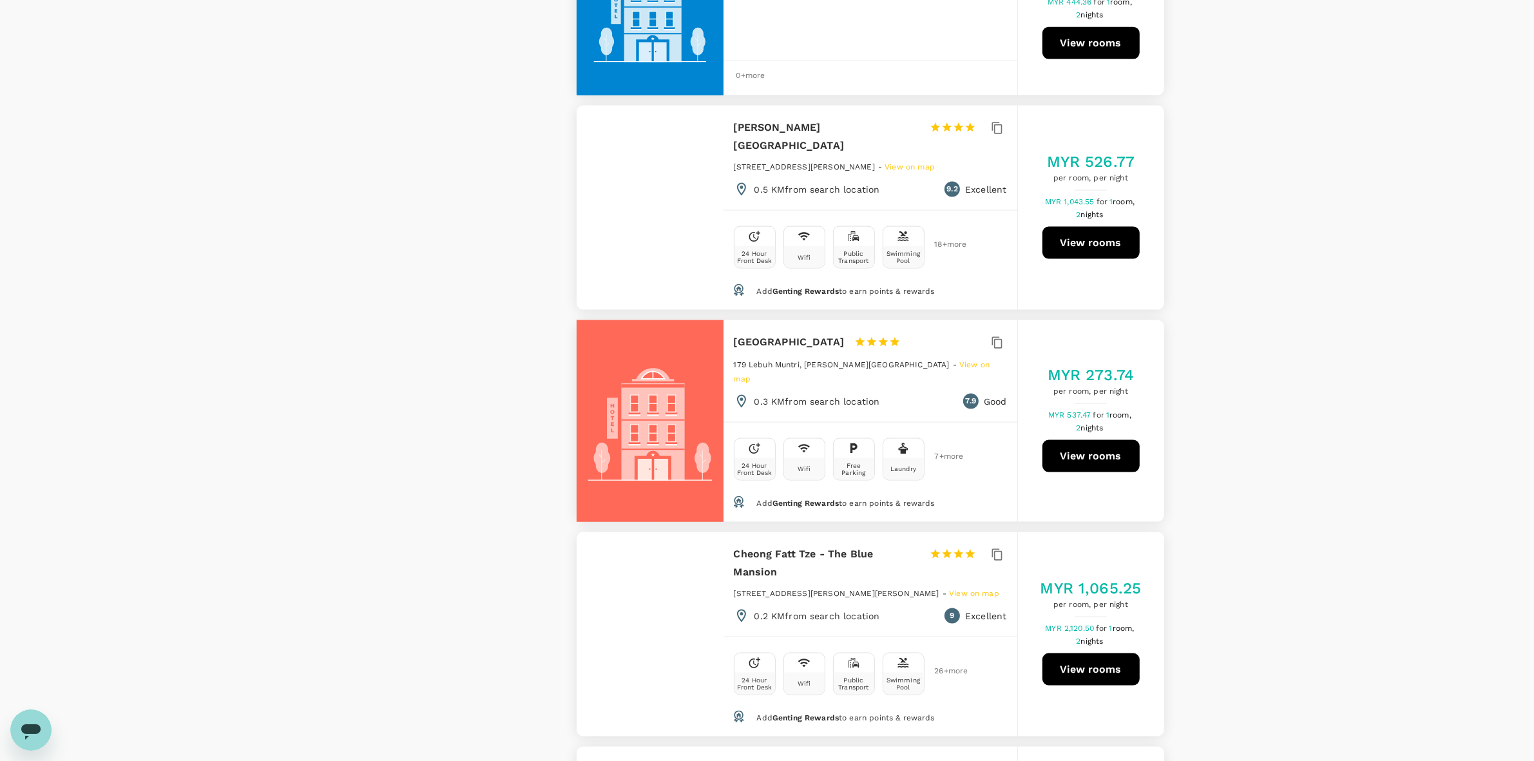
scroll to position [2255, 0]
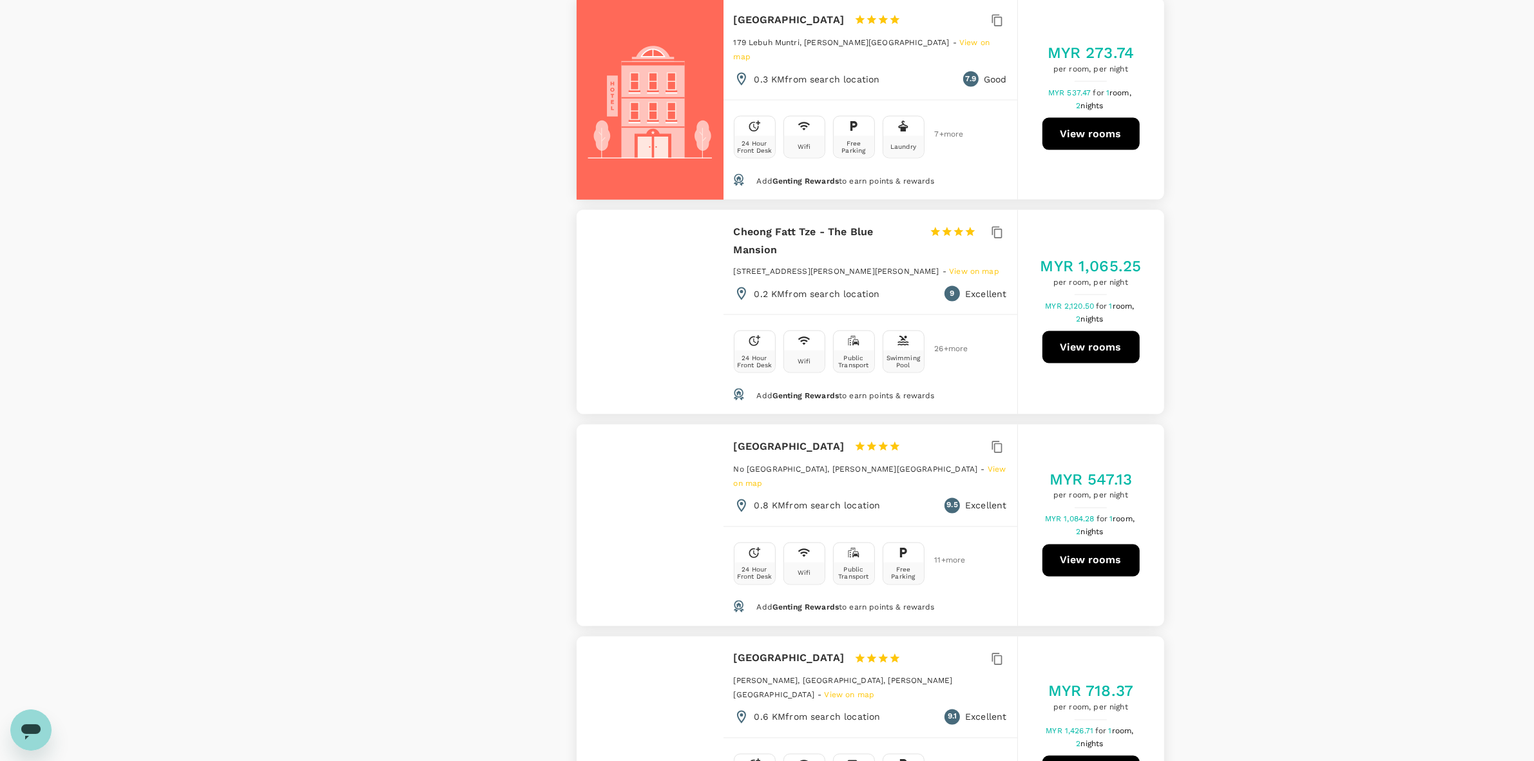
scroll to position [2577, 0]
drag, startPoint x: 1232, startPoint y: 404, endPoint x: 1231, endPoint y: 435, distance: 30.9
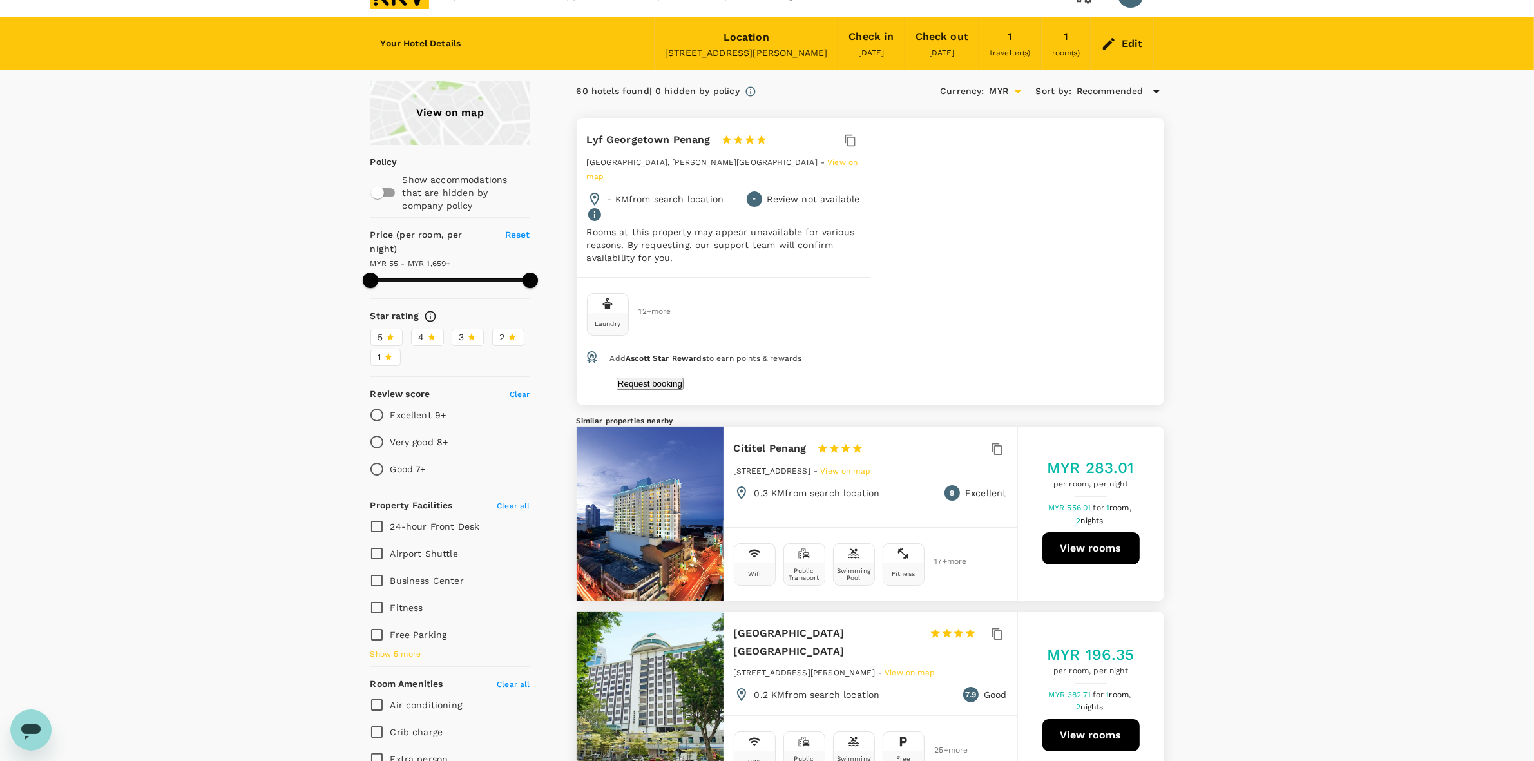
scroll to position [0, 0]
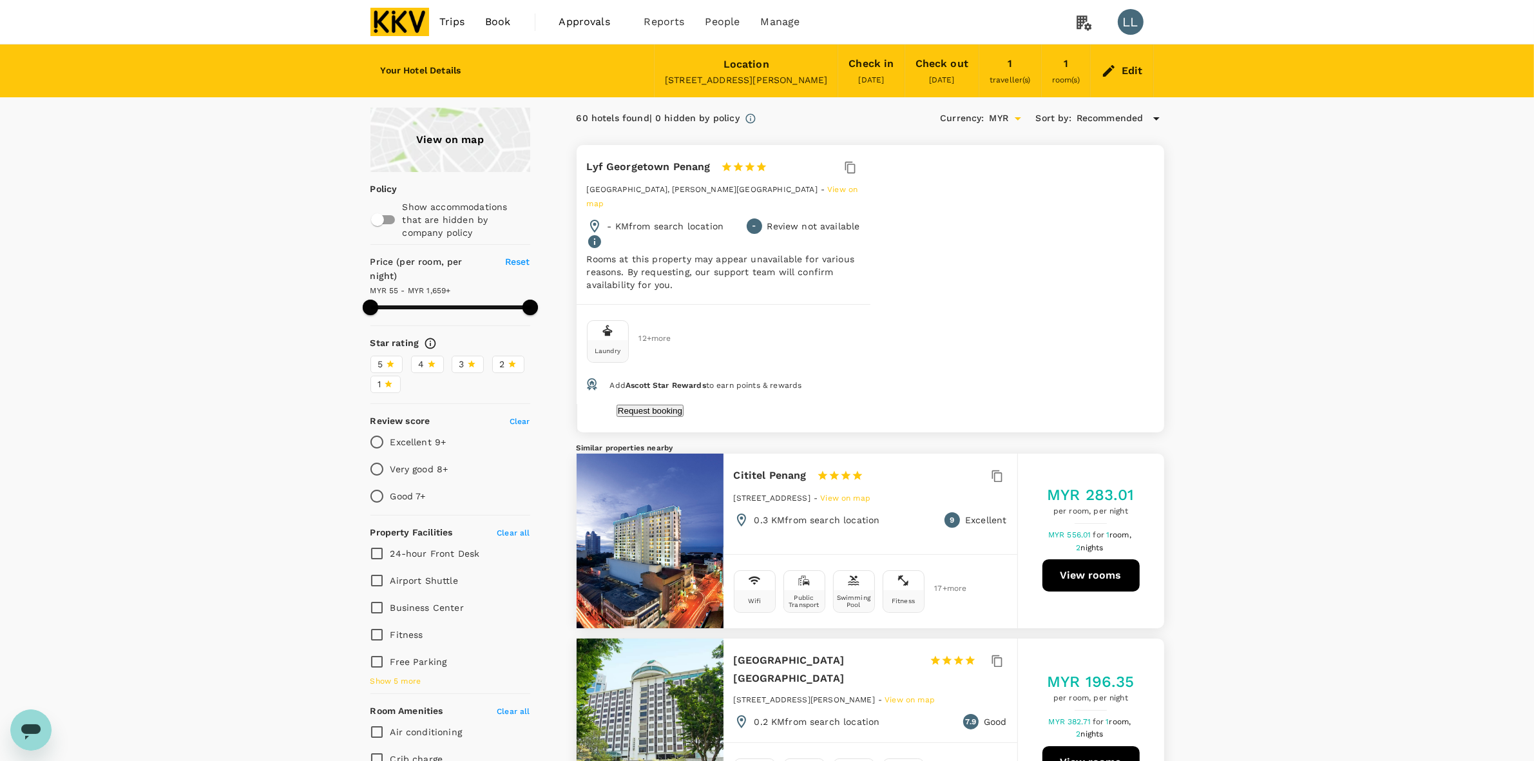
drag, startPoint x: 1274, startPoint y: 198, endPoint x: 1265, endPoint y: 316, distance: 117.6
drag, startPoint x: 1260, startPoint y: 213, endPoint x: 1247, endPoint y: 329, distance: 117.3
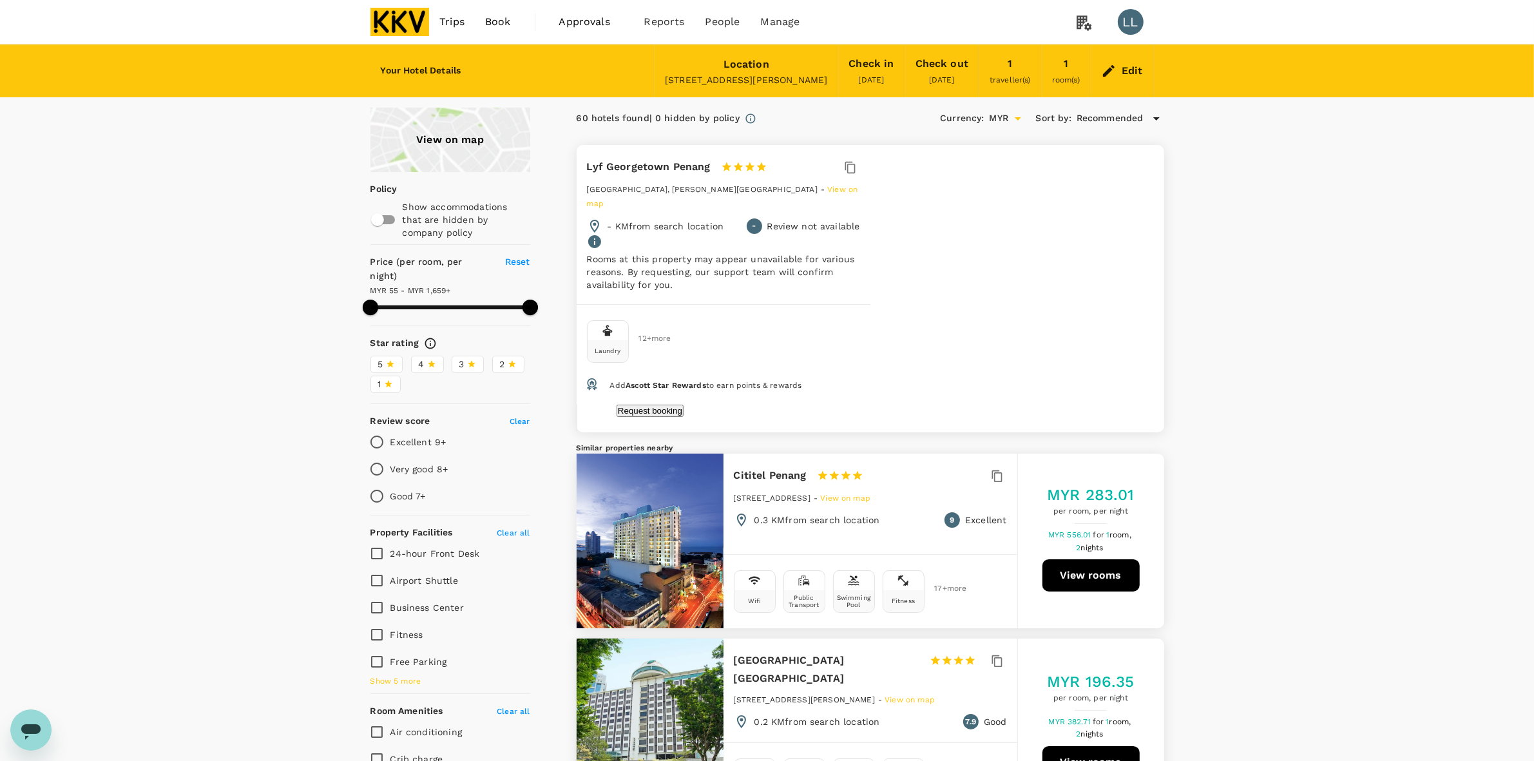
drag, startPoint x: 1232, startPoint y: 224, endPoint x: 1227, endPoint y: 323, distance: 99.3
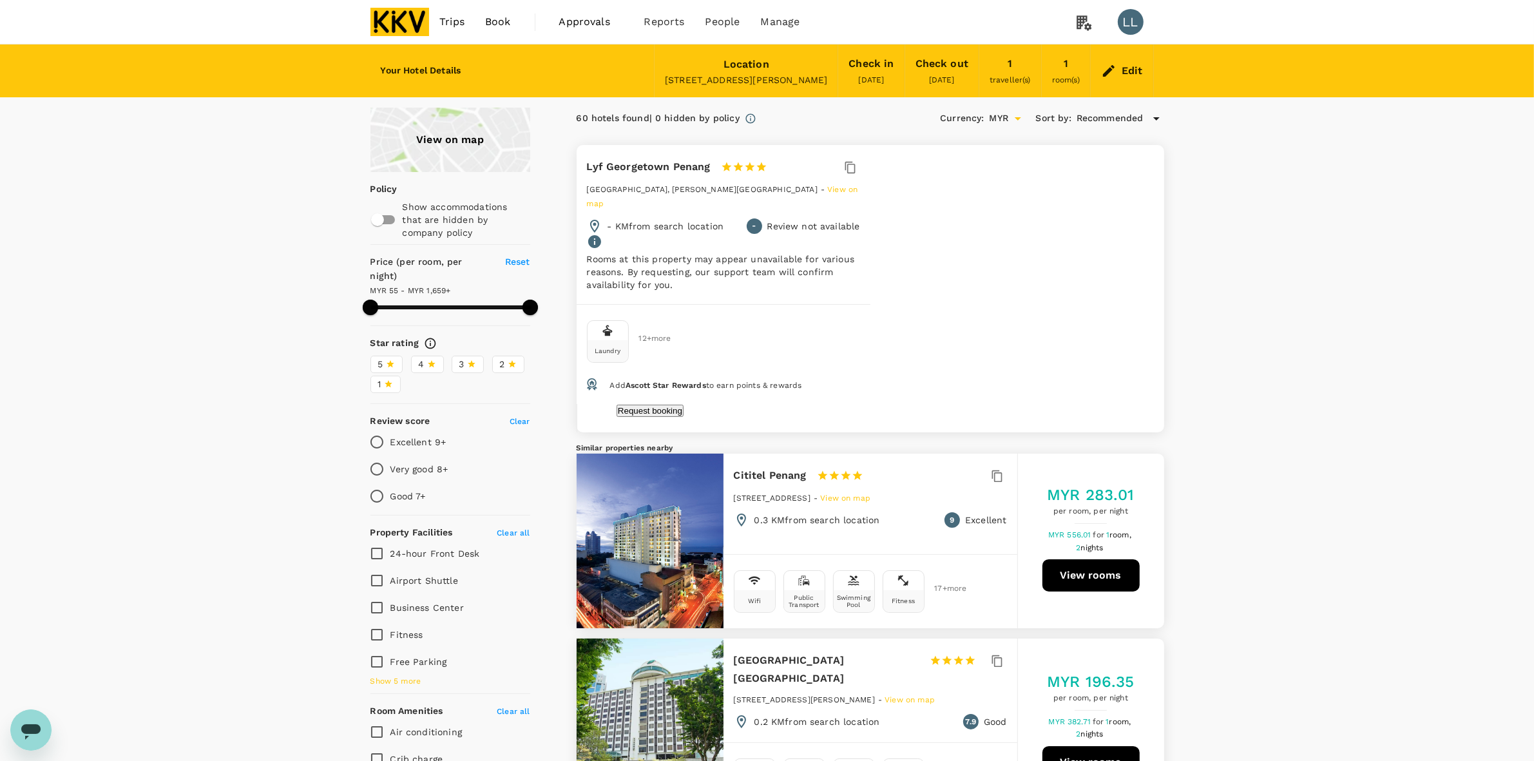
type input "1658.32"
click at [887, 68] on icon at bounding box center [1109, 71] width 12 height 12
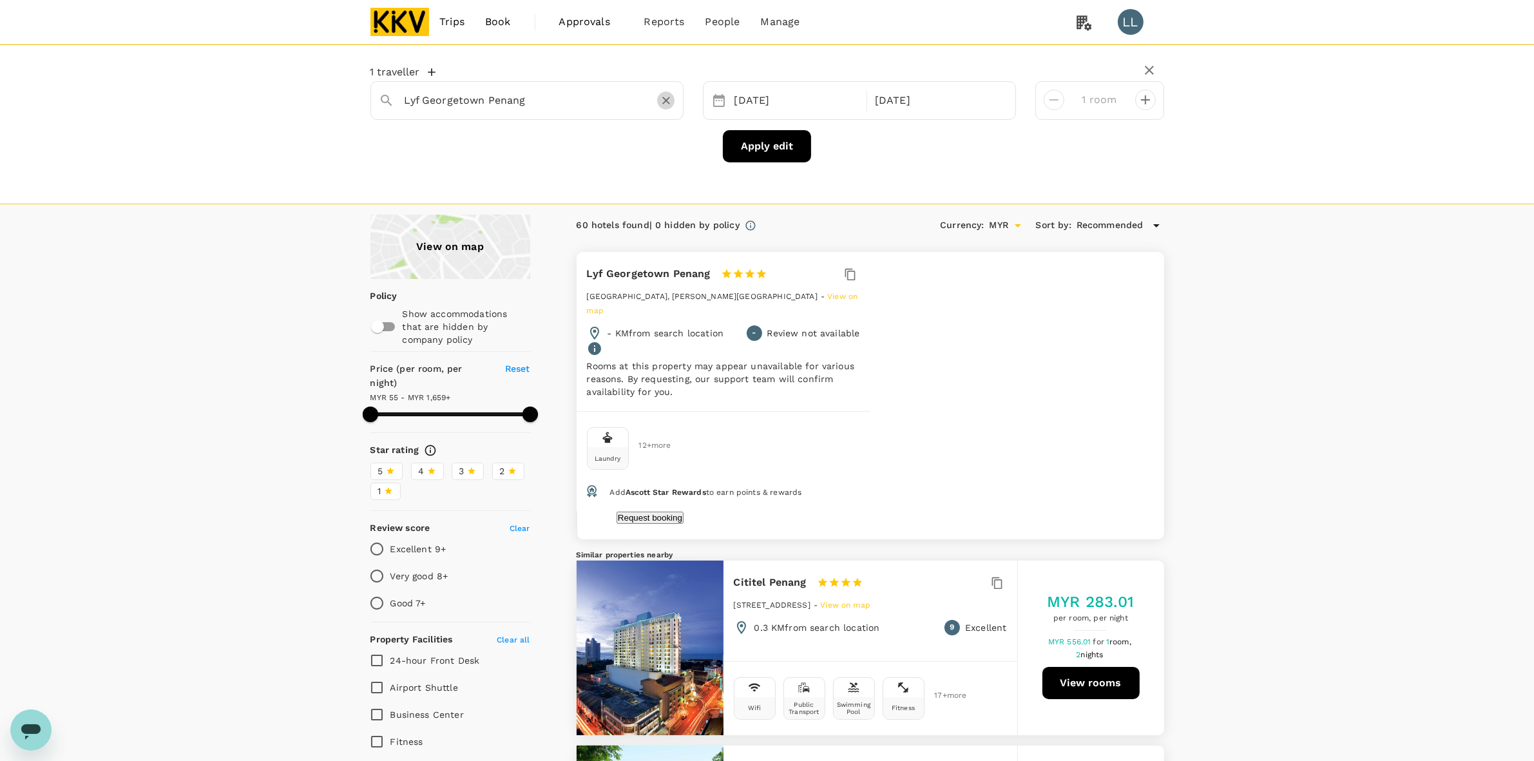
click at [658, 100] on button "Clear" at bounding box center [666, 100] width 18 height 18
click at [526, 115] on div at bounding box center [526, 100] width 313 height 39
click at [520, 105] on input "text" at bounding box center [522, 100] width 234 height 20
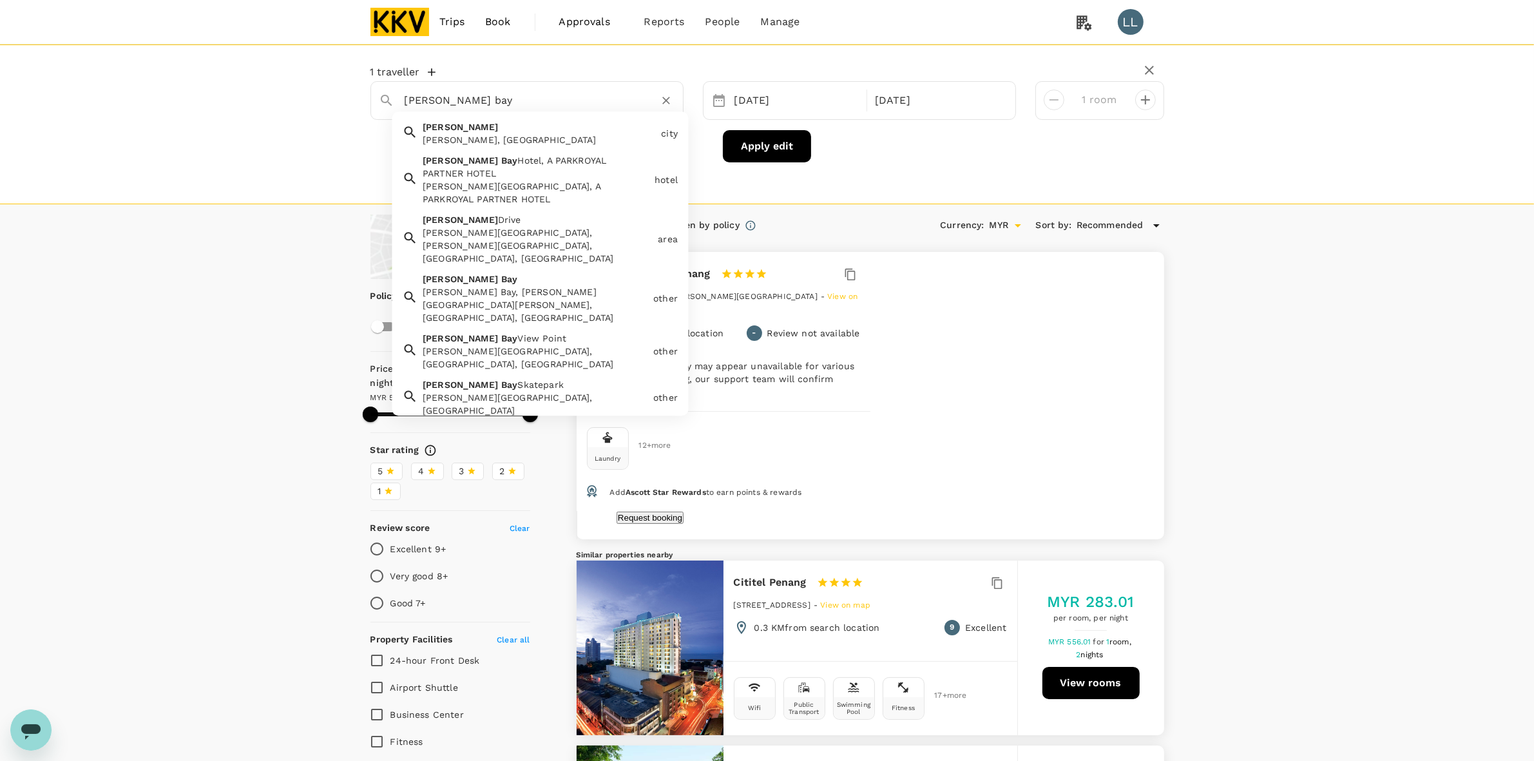
click at [484, 285] on div "[PERSON_NAME] Bay, [PERSON_NAME][GEOGRAPHIC_DATA][PERSON_NAME], [GEOGRAPHIC_DAT…" at bounding box center [535, 304] width 225 height 39
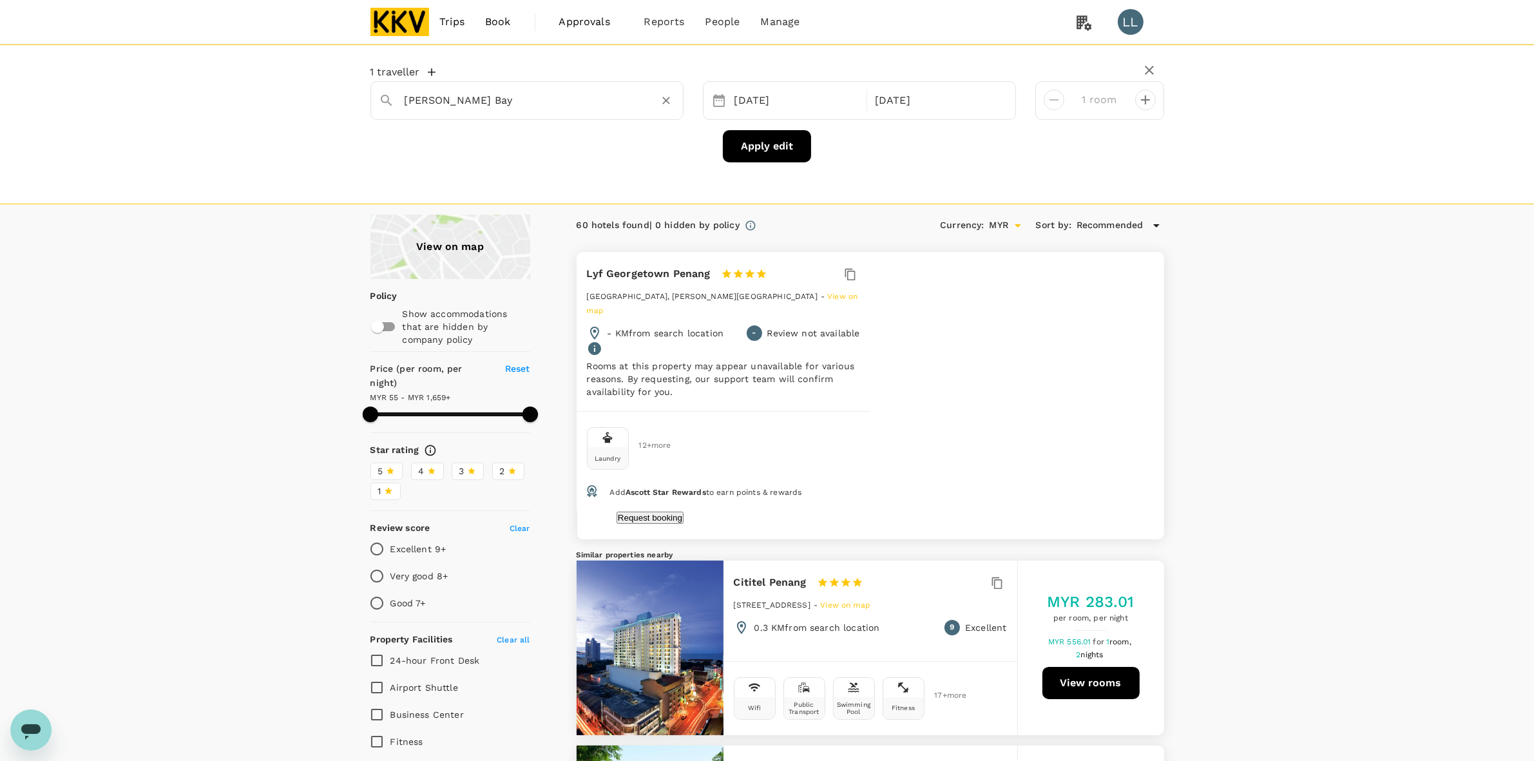
type input "[PERSON_NAME] Bay"
click at [787, 149] on button "Apply edit" at bounding box center [767, 146] width 88 height 32
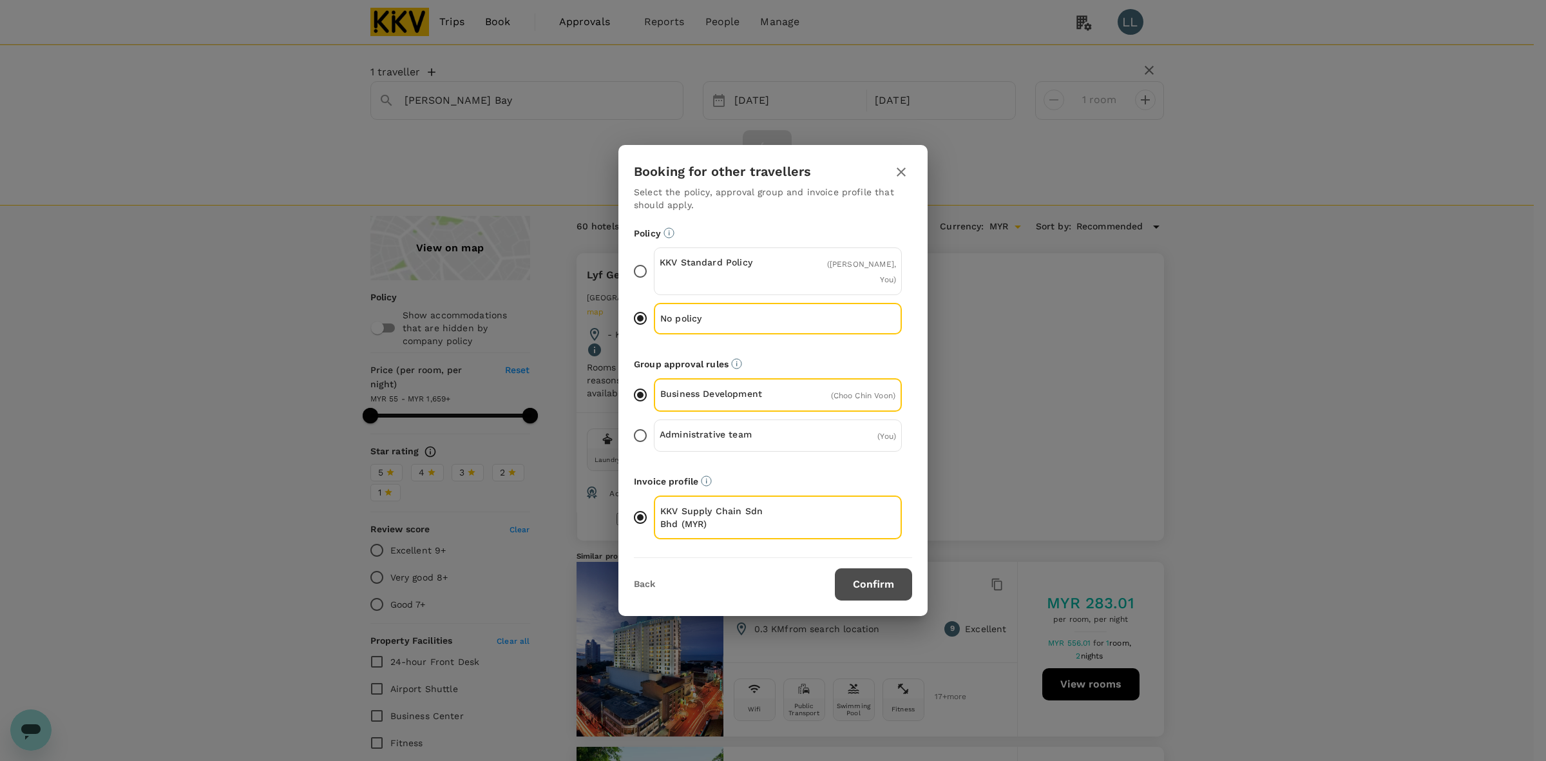
click at [878, 582] on button "Confirm" at bounding box center [873, 584] width 77 height 32
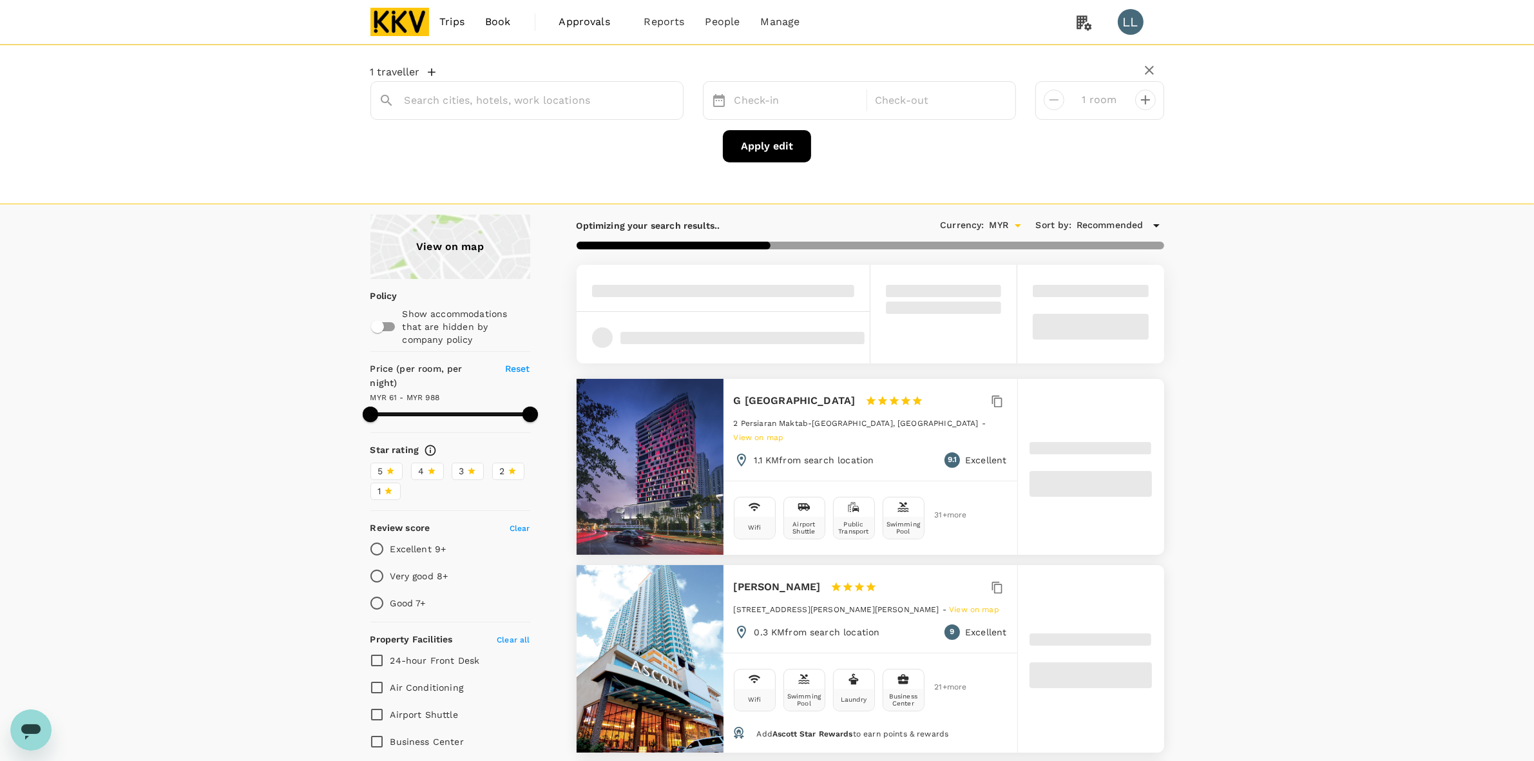
type input "[PERSON_NAME]"
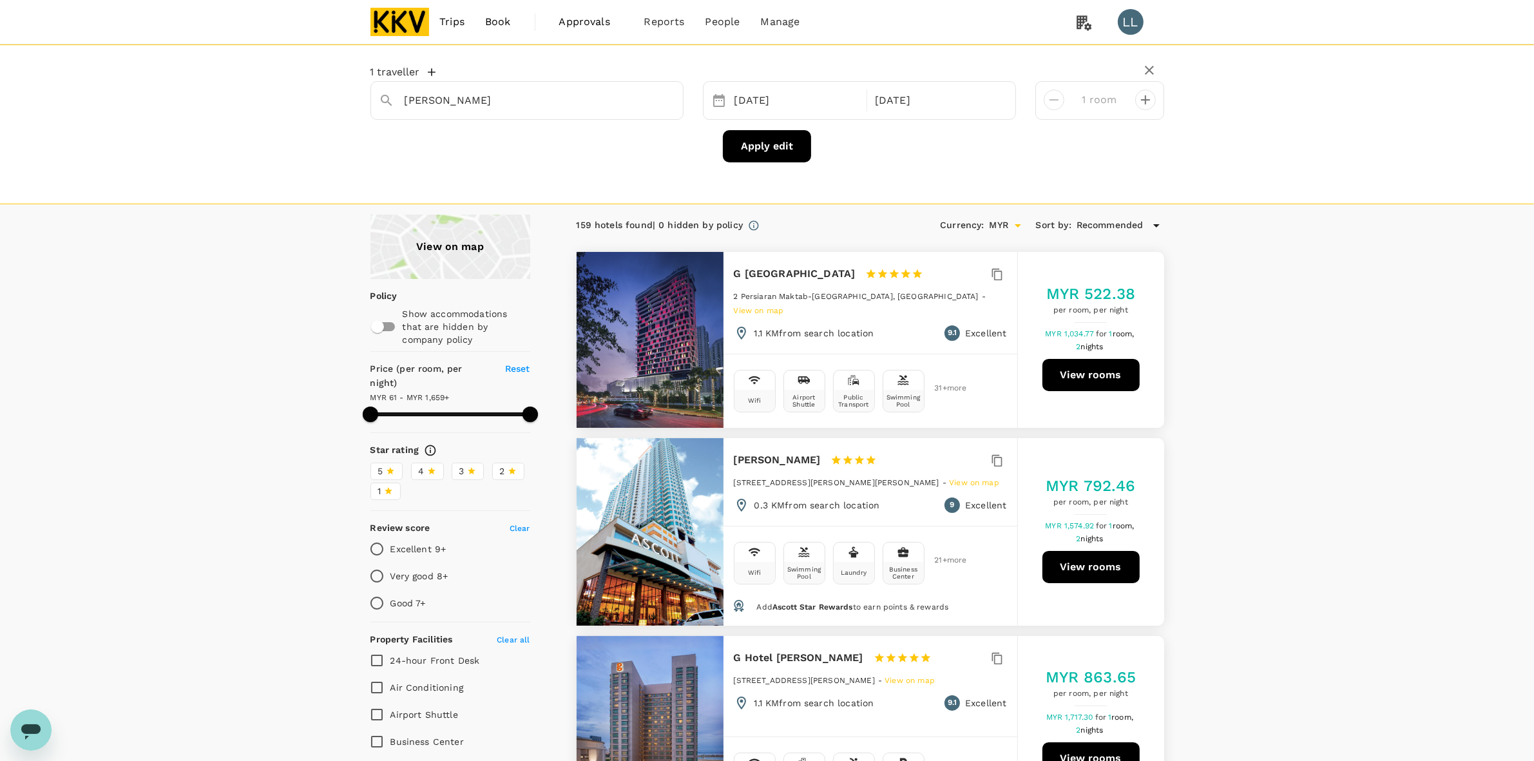
type input "1658.63"
click at [664, 101] on icon "Clear" at bounding box center [666, 100] width 13 height 13
click at [535, 110] on input "text" at bounding box center [522, 100] width 234 height 20
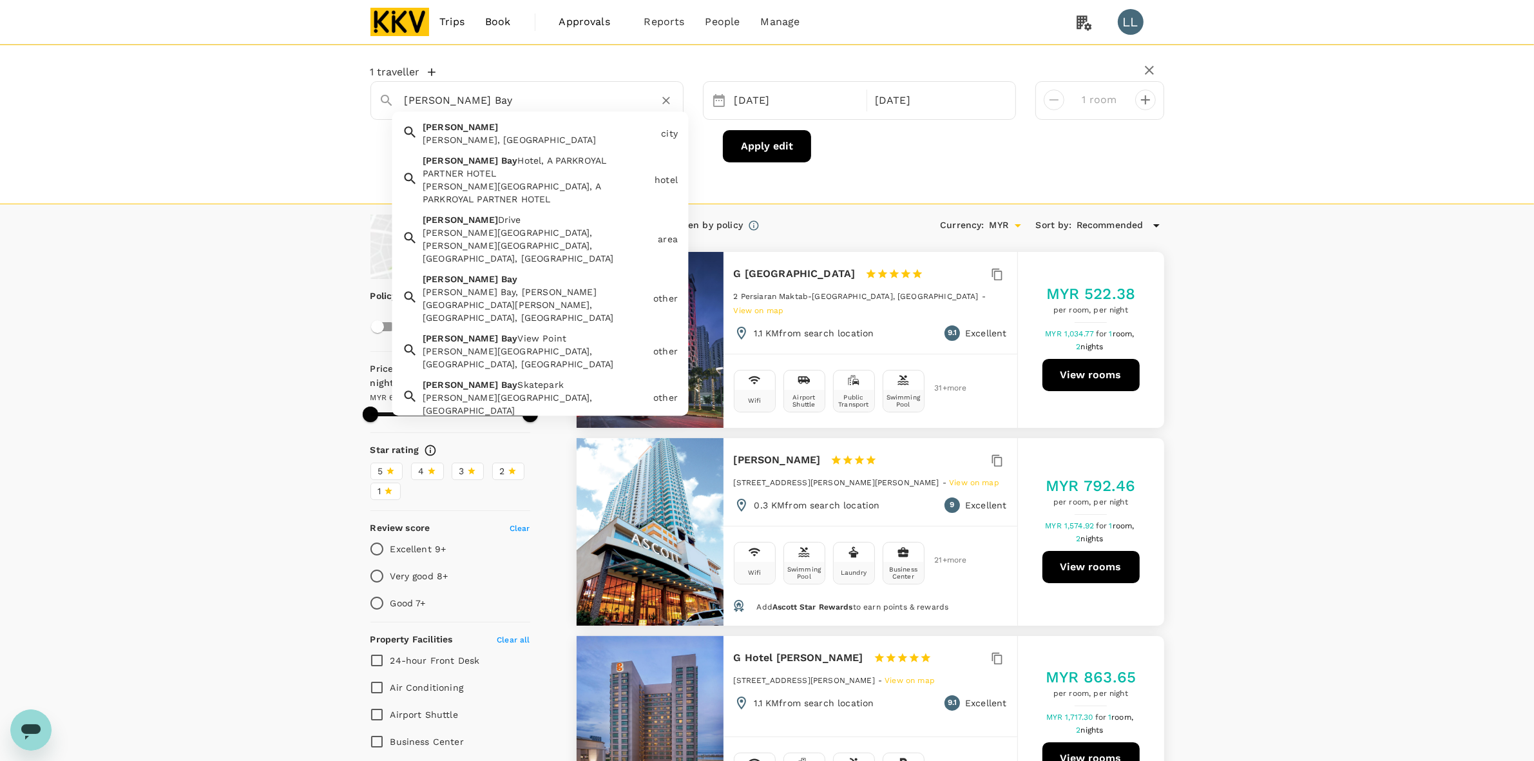
click at [501, 274] on span "Bay" at bounding box center [509, 279] width 16 height 10
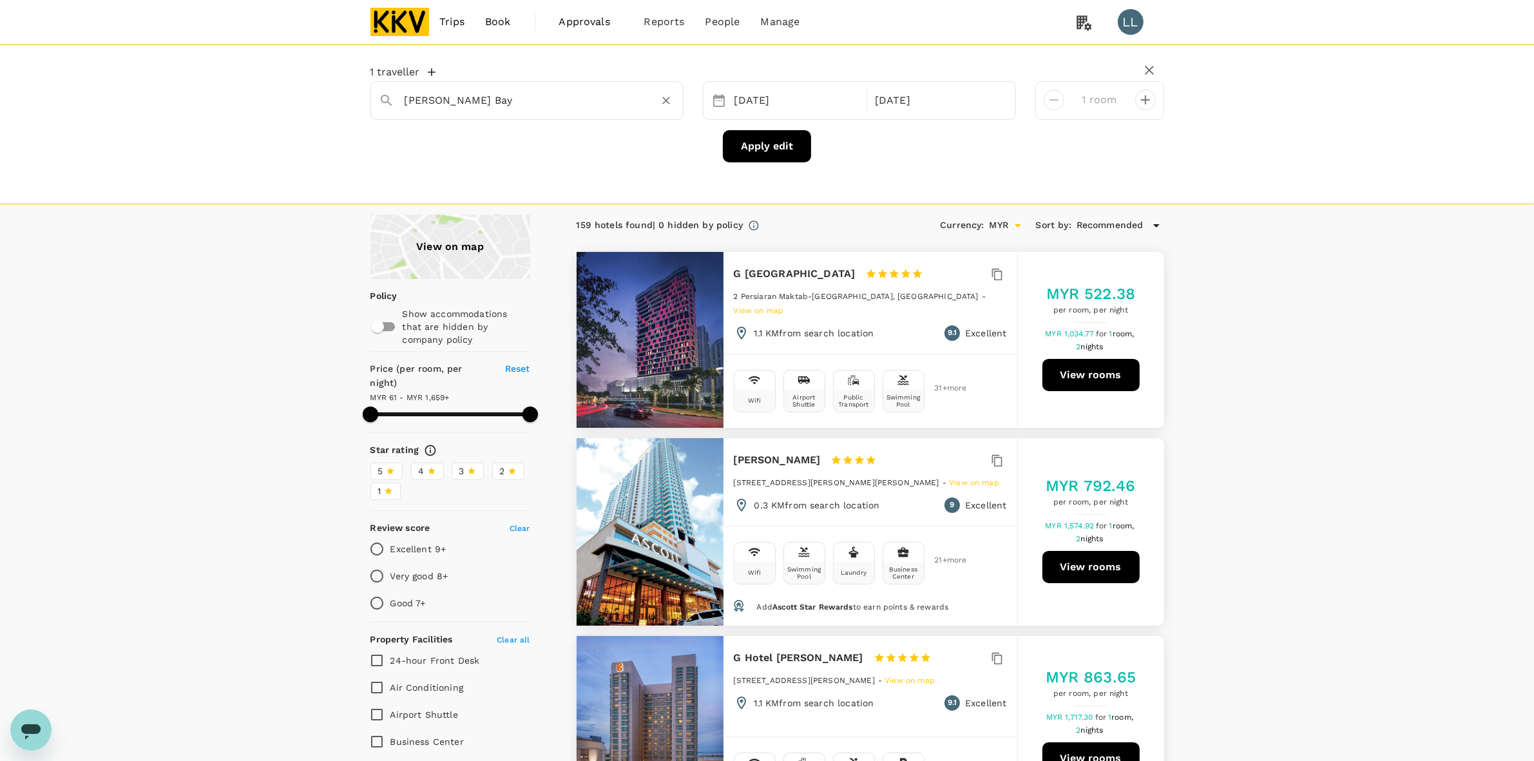
type input "[PERSON_NAME] Bay"
click at [762, 149] on button "Apply edit" at bounding box center [767, 146] width 88 height 32
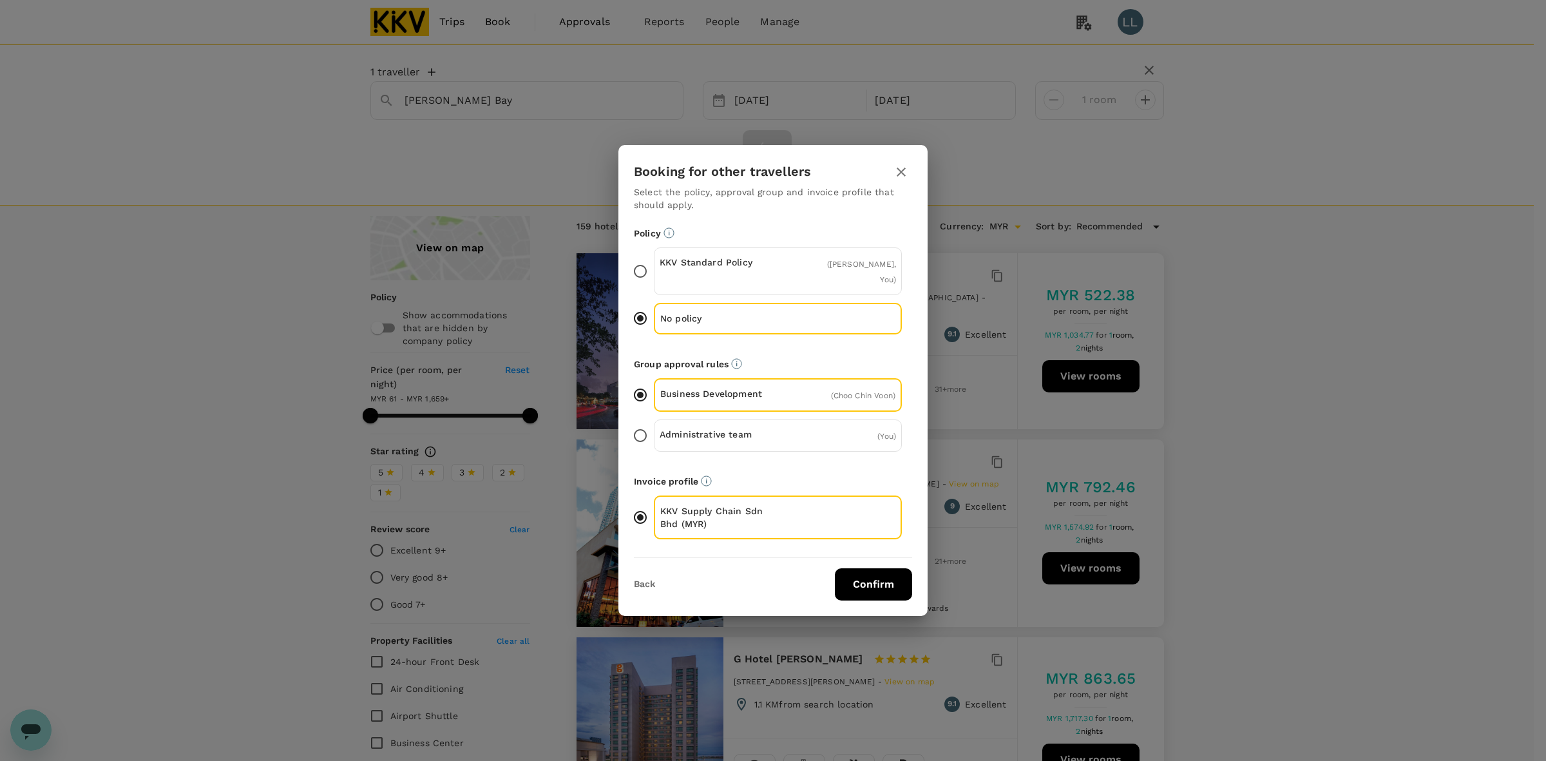
click at [856, 578] on button "Confirm" at bounding box center [873, 584] width 77 height 32
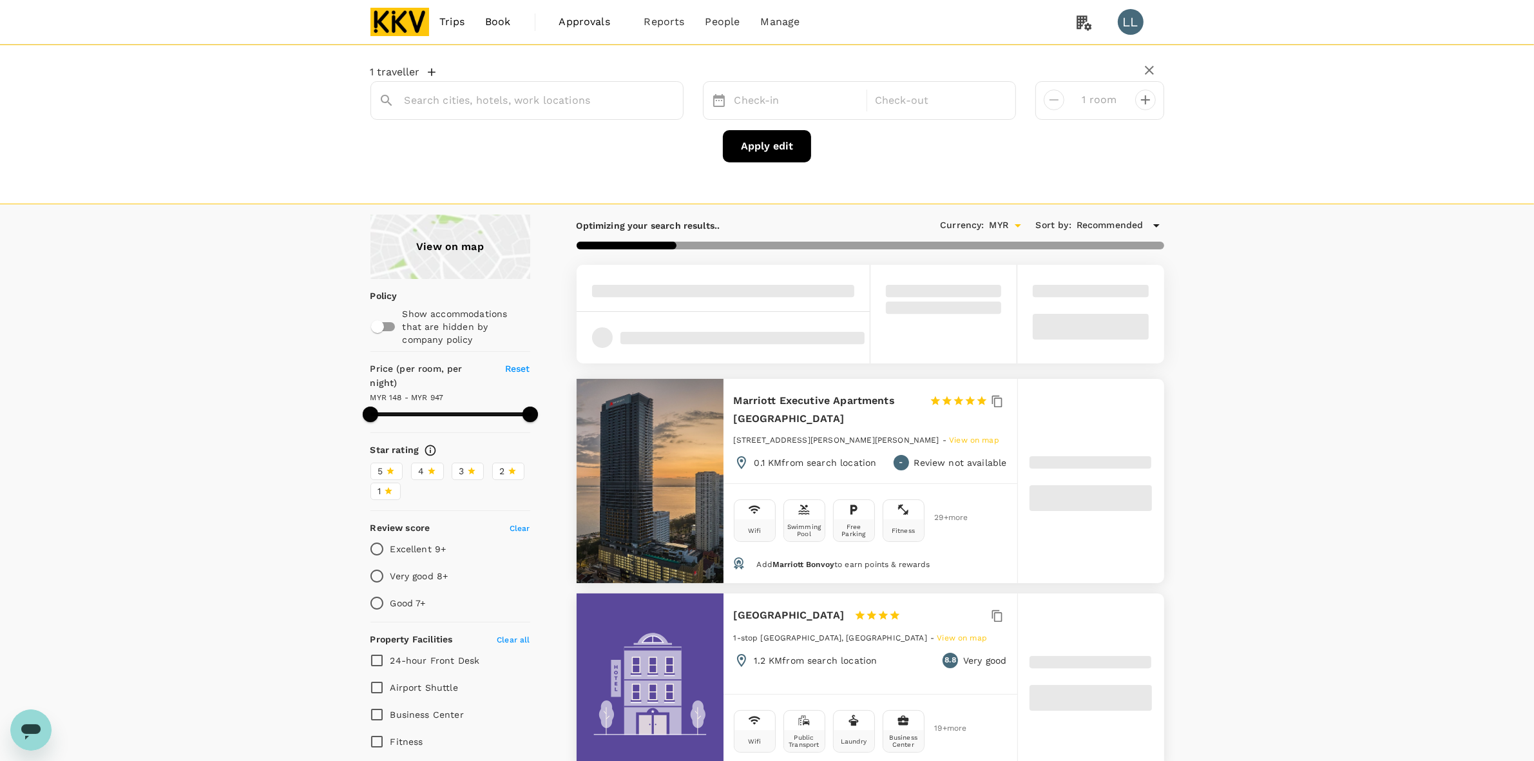
type input "[PERSON_NAME]"
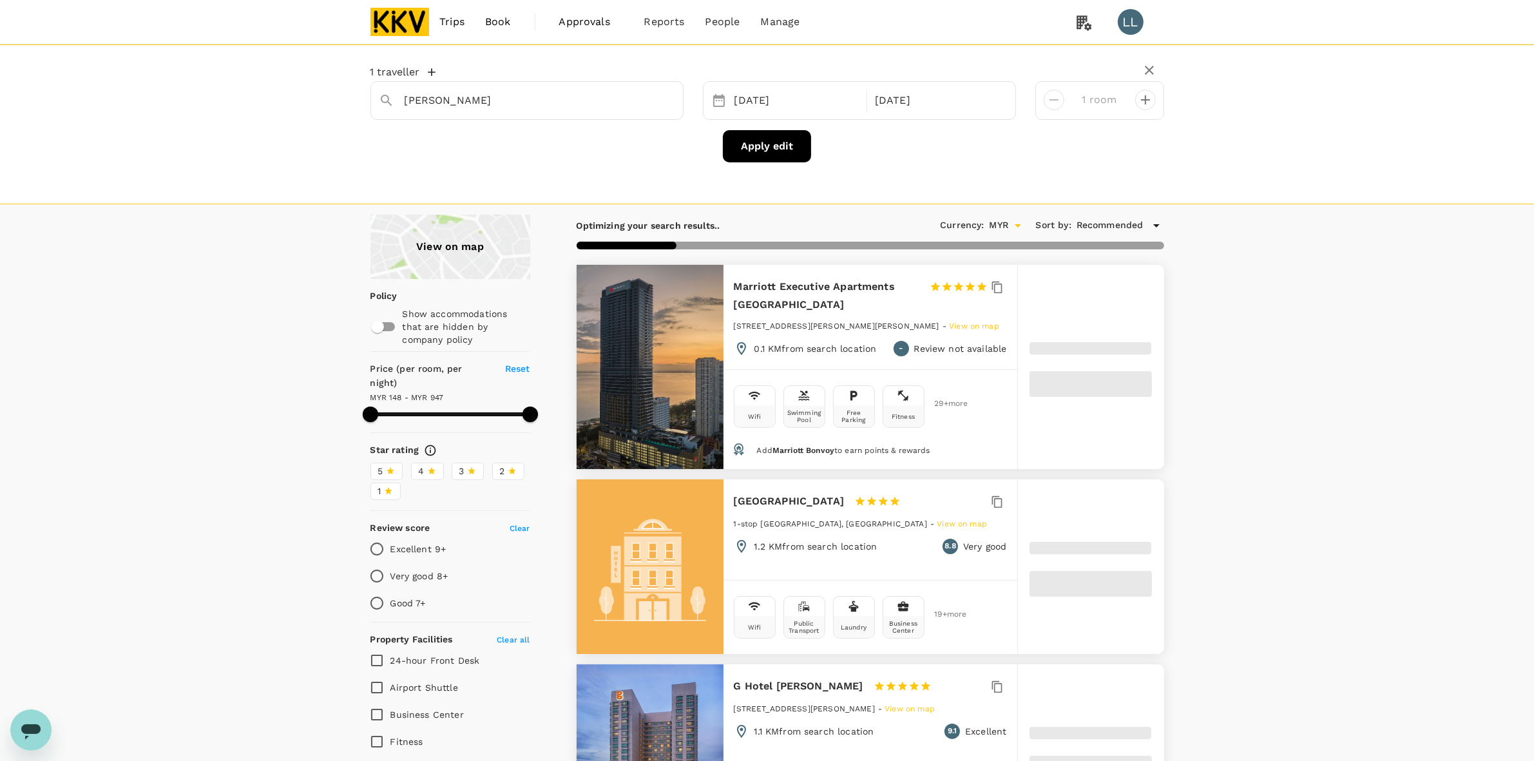
type input "946.63"
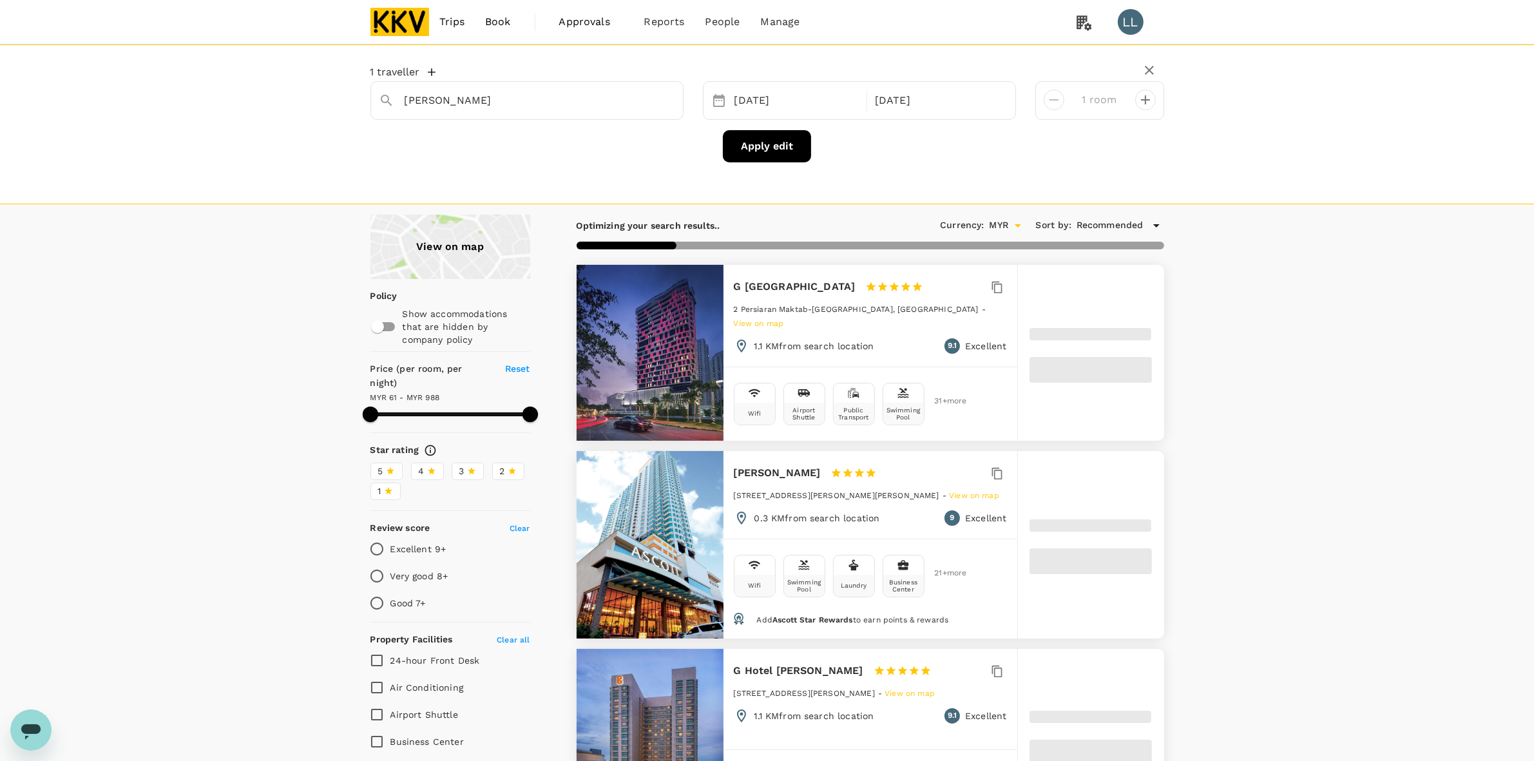
type input "60.63"
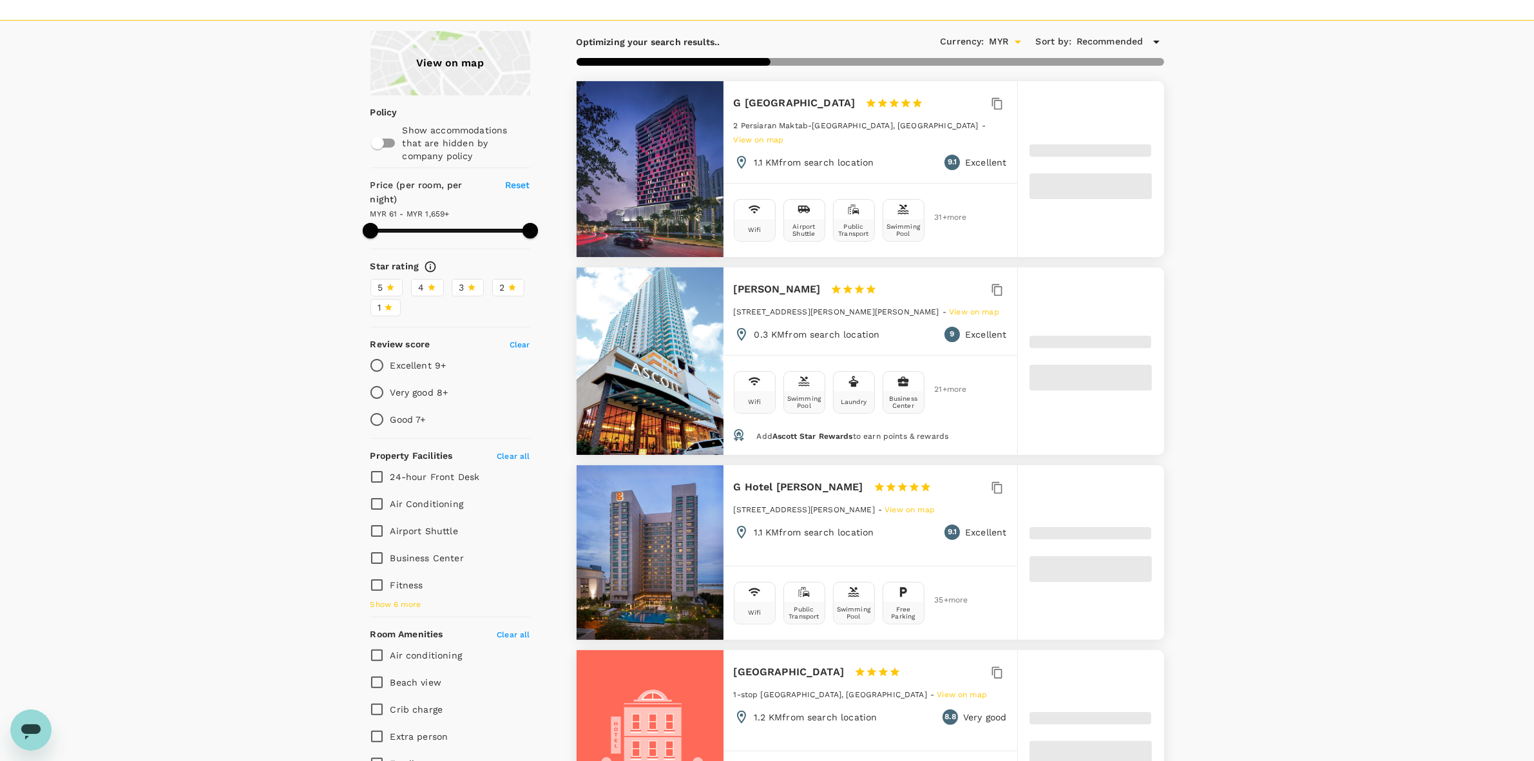
scroll to position [403, 0]
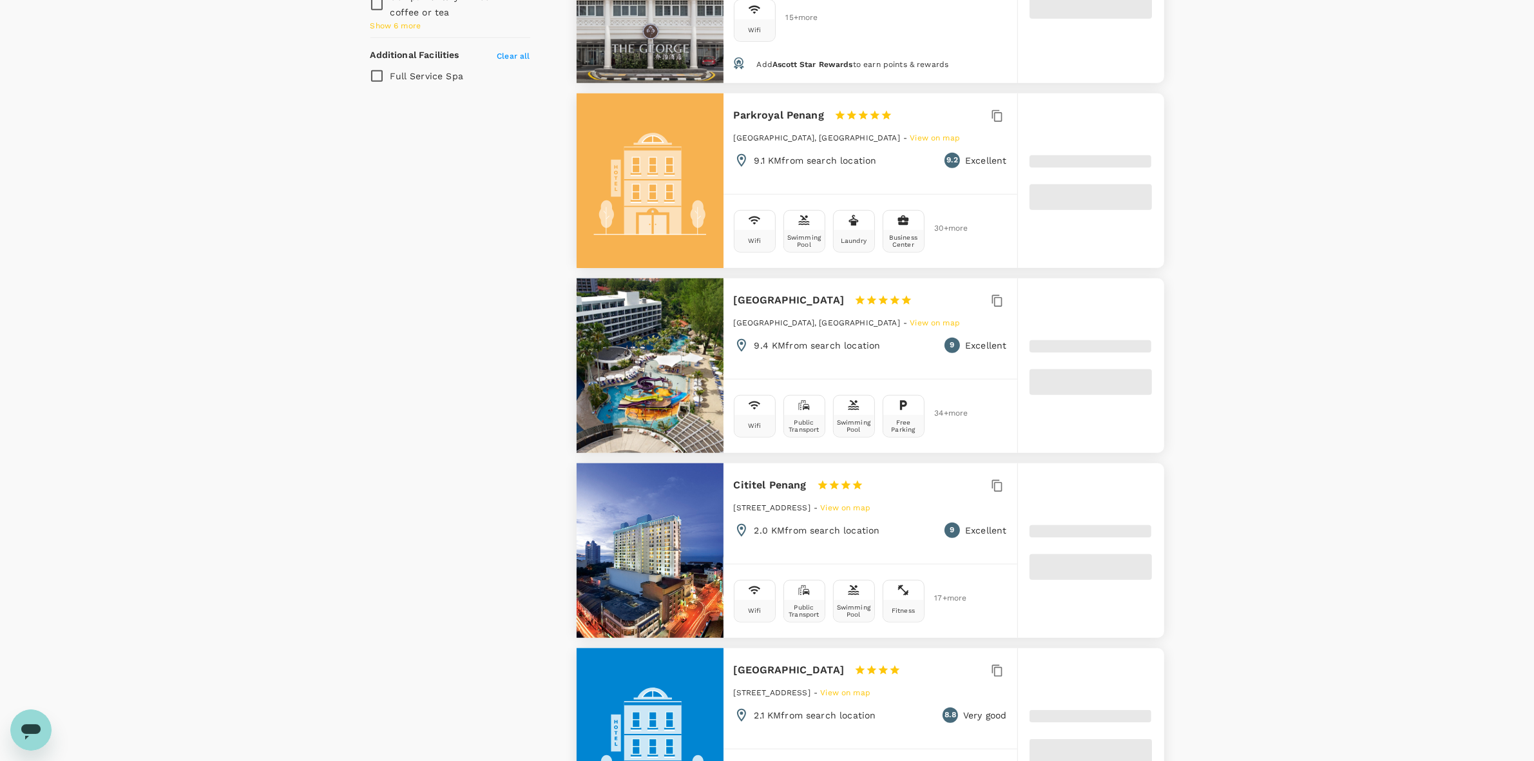
scroll to position [1208, 0]
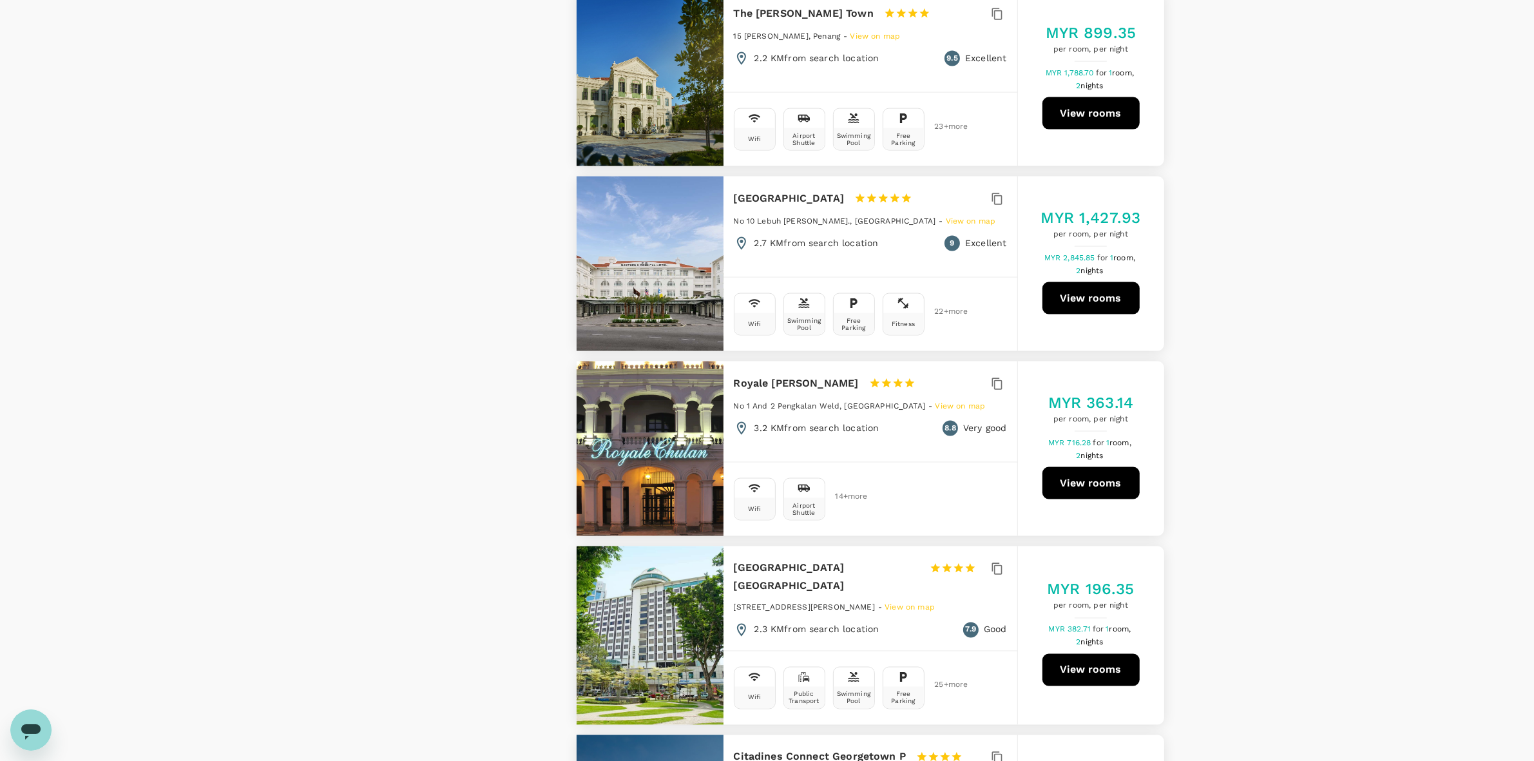
type input "1658.63"
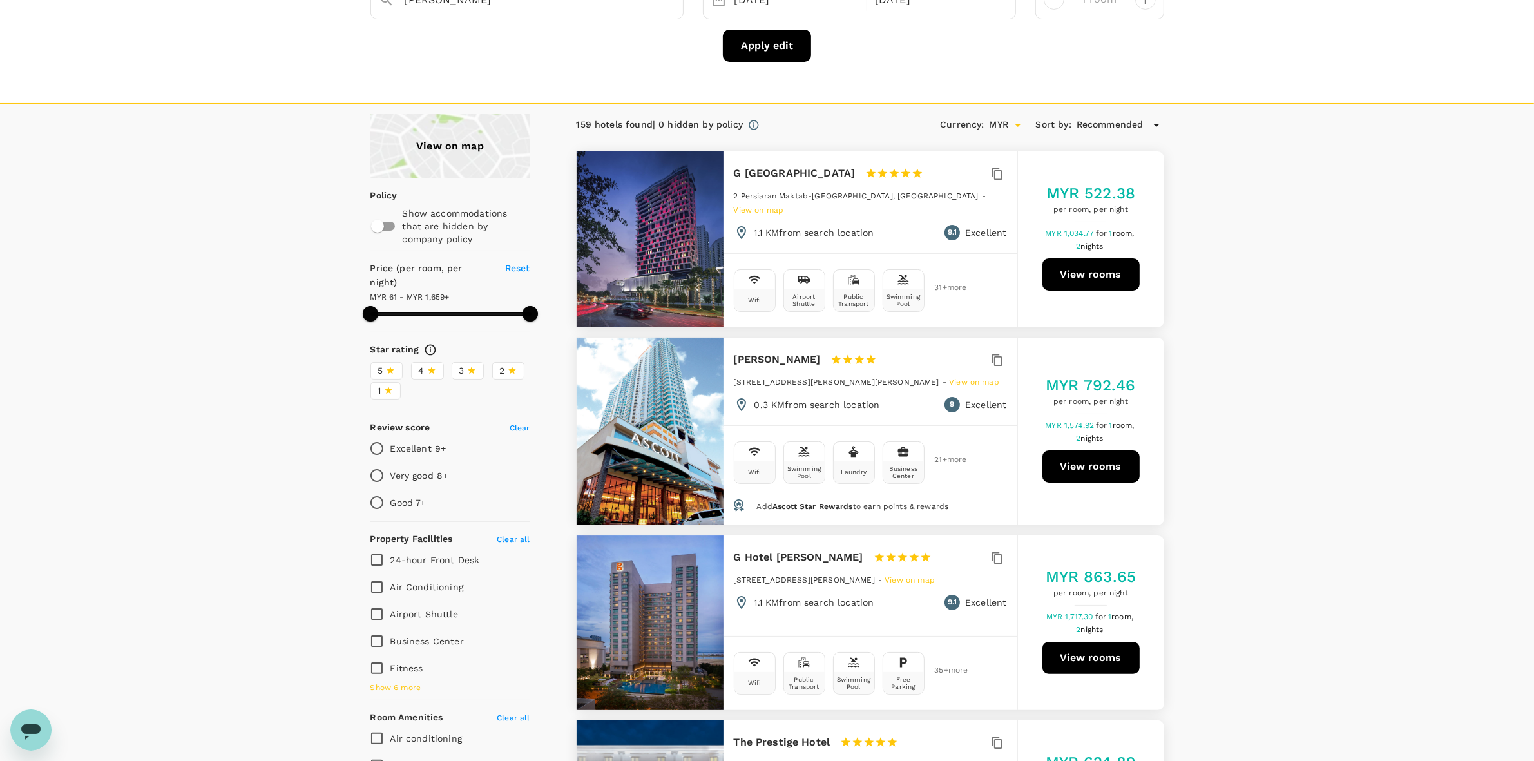
scroll to position [0, 0]
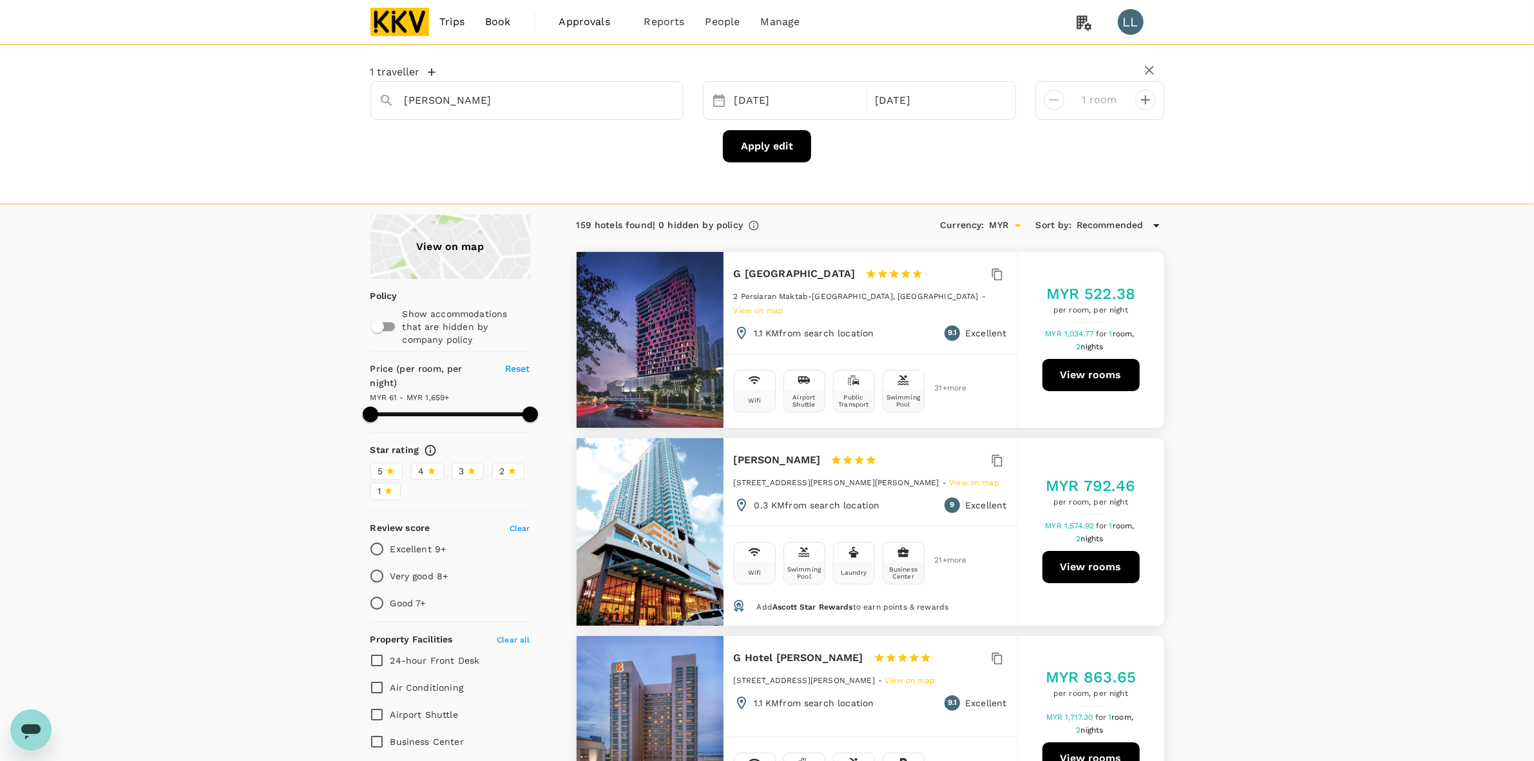
drag, startPoint x: 1286, startPoint y: 417, endPoint x: 1283, endPoint y: 437, distance: 19.5
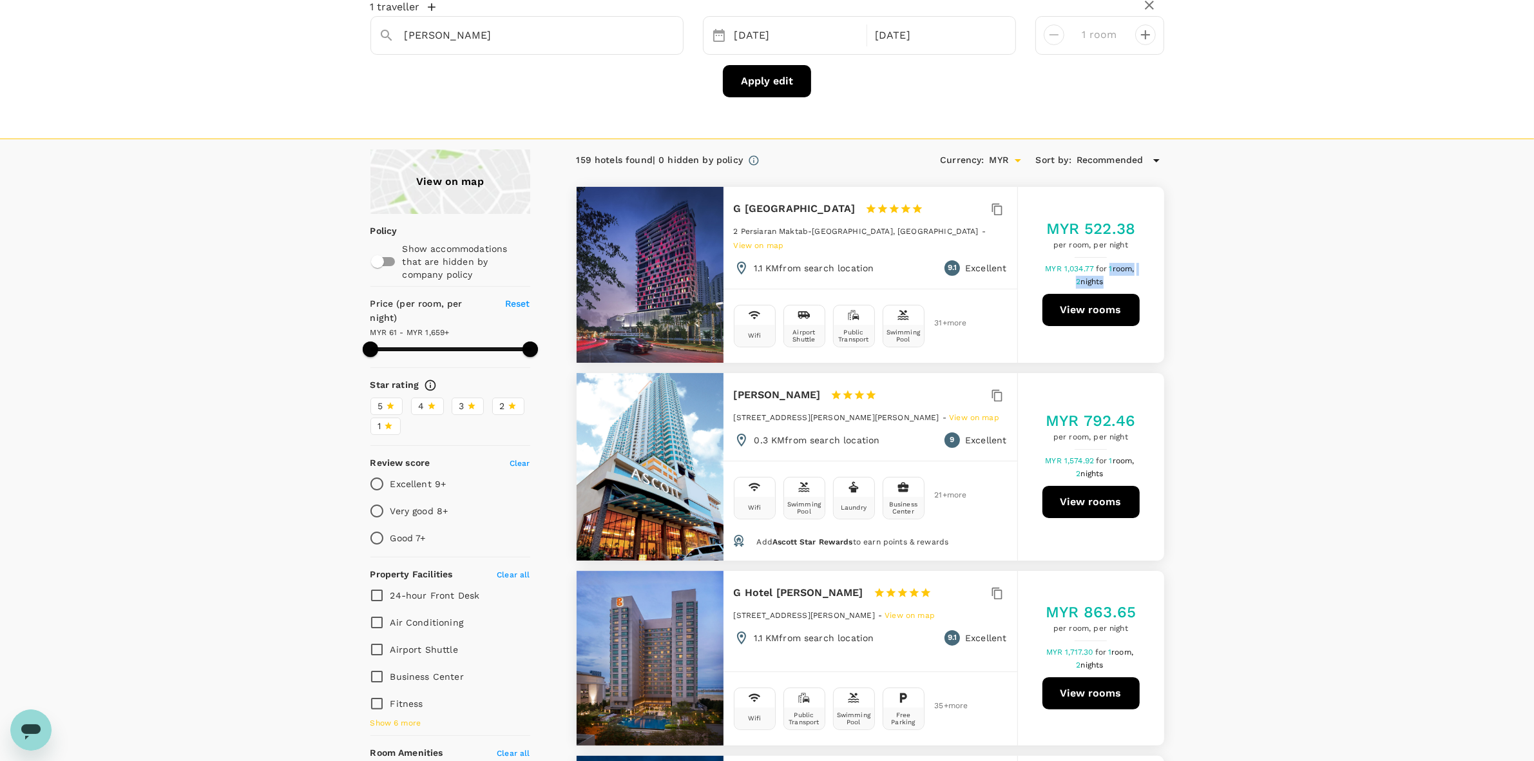
scroll to position [242, 0]
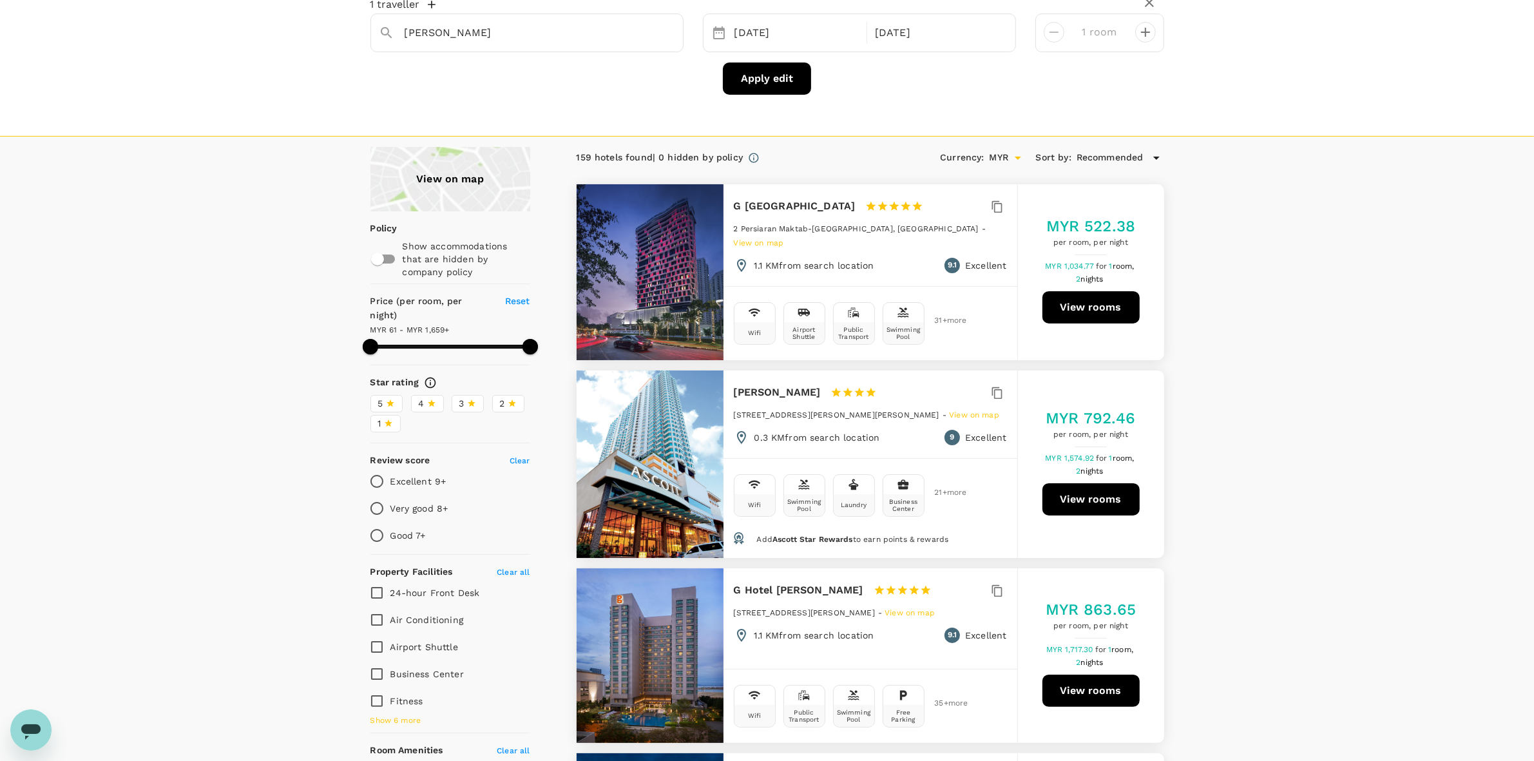
scroll to position [0, 0]
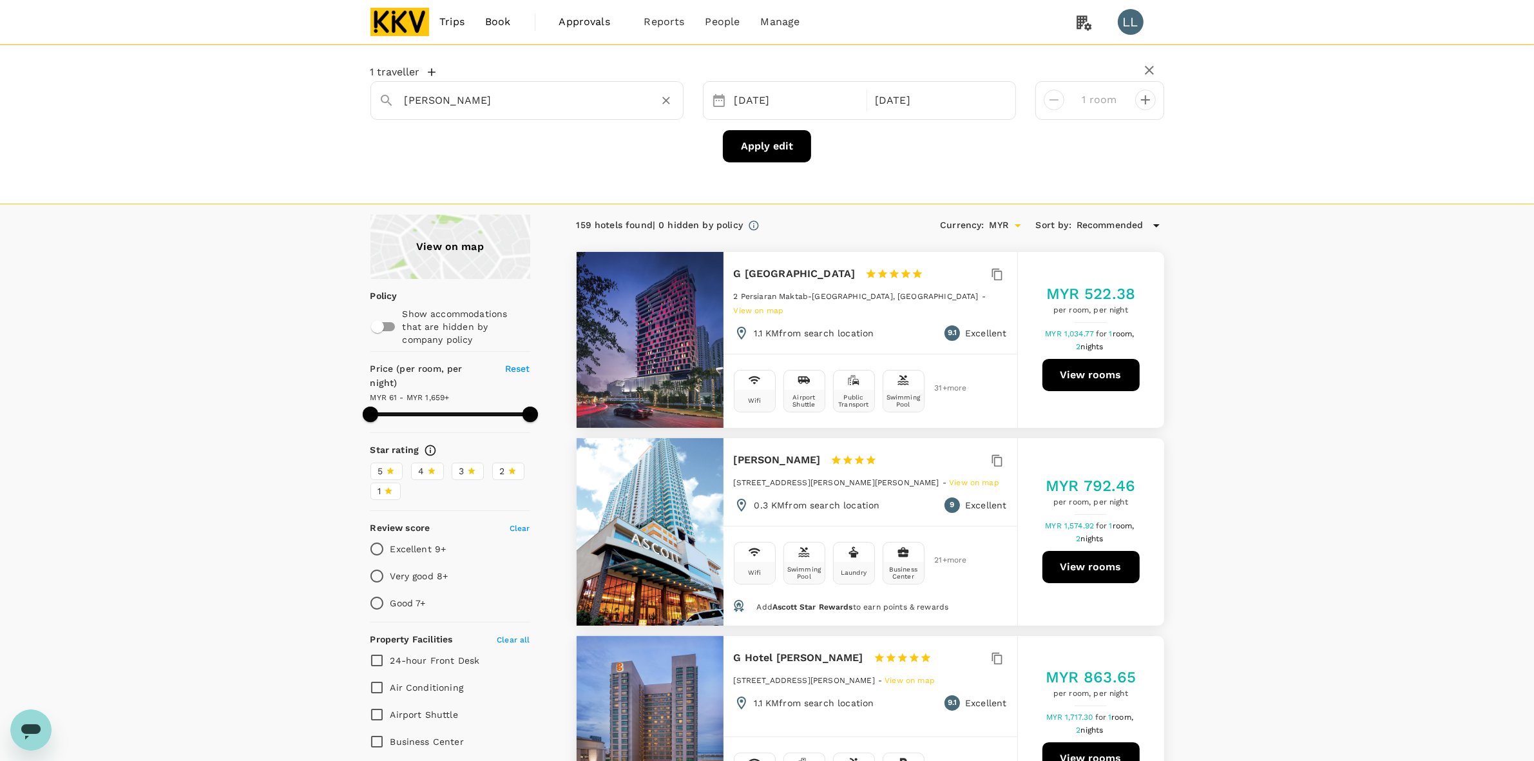
click at [571, 110] on input "[PERSON_NAME]" at bounding box center [522, 100] width 234 height 20
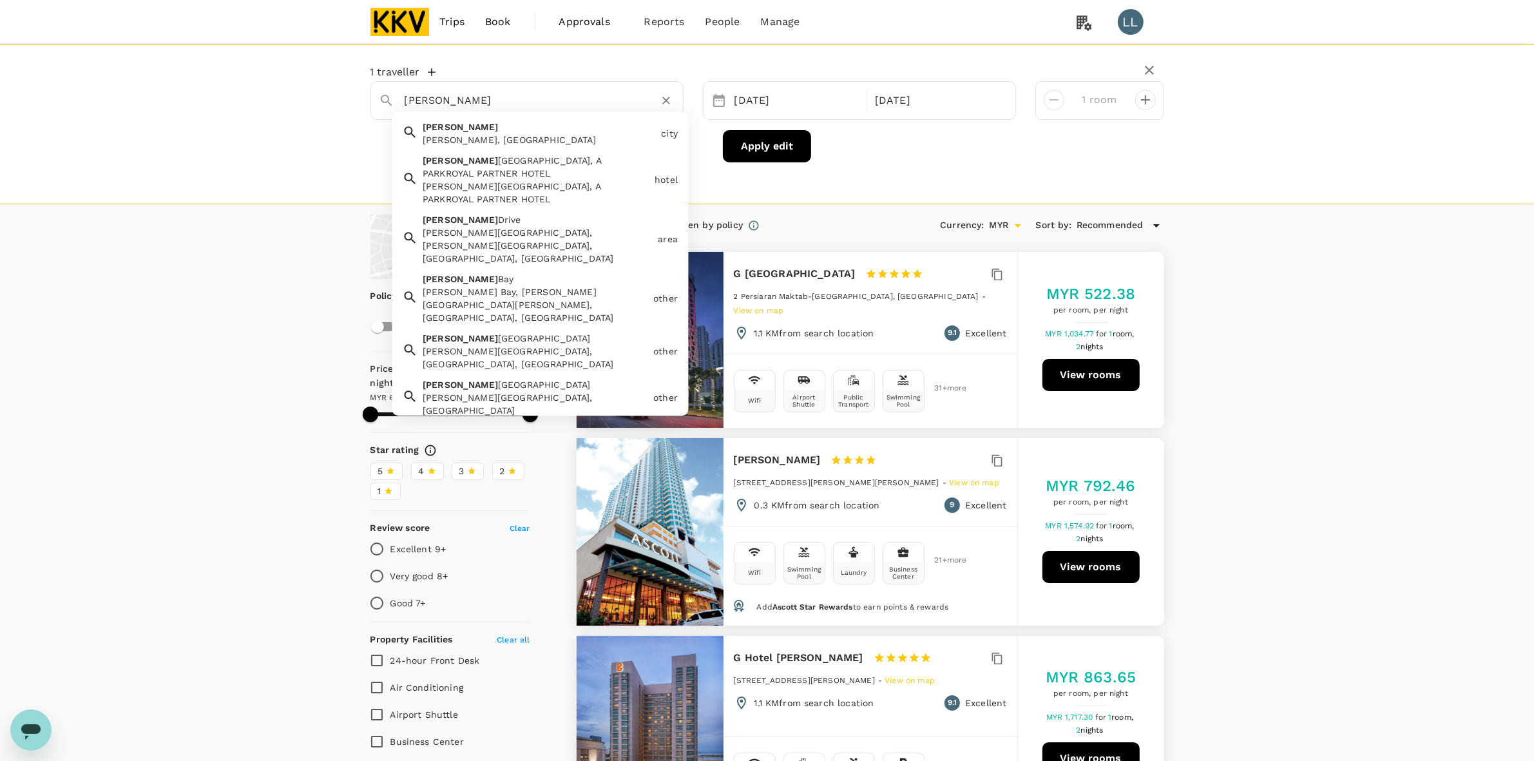
click at [658, 97] on button "Clear" at bounding box center [666, 100] width 18 height 18
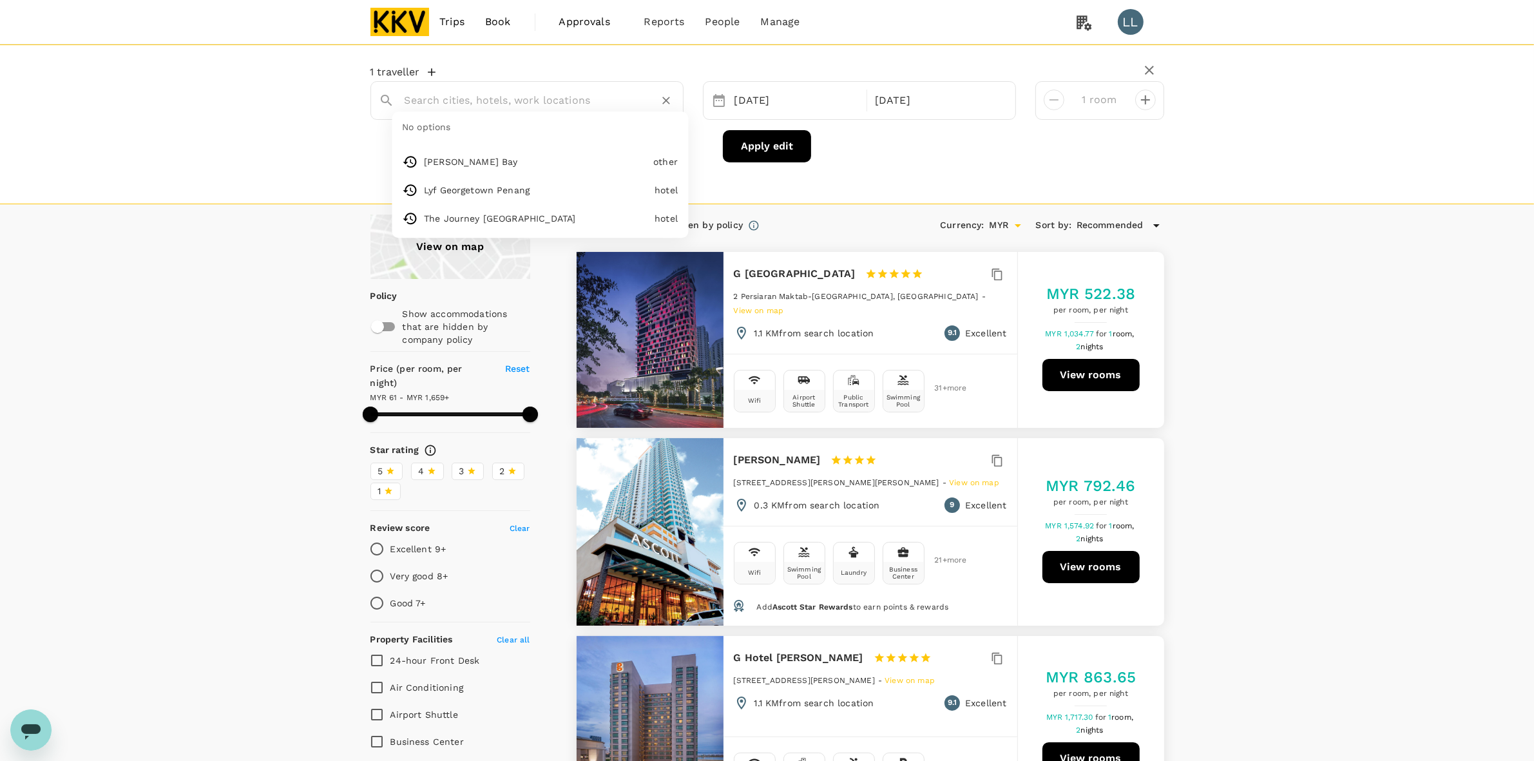
paste input "[PERSON_NAME][GEOGRAPHIC_DATA], A PARKROYAL Partner Hotel"
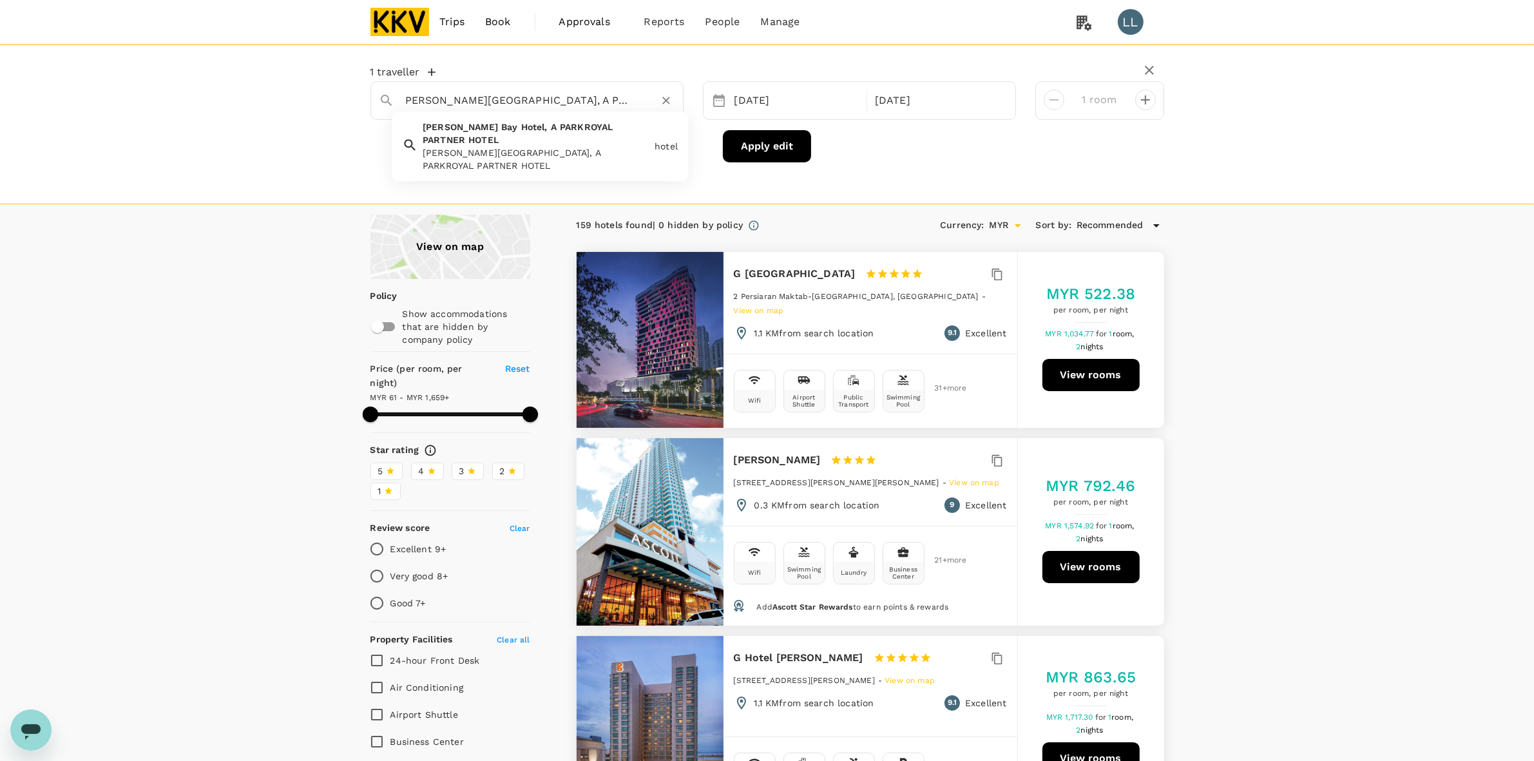
click at [574, 146] on div "[PERSON_NAME][GEOGRAPHIC_DATA], A PARKROYAL PARTNER HOTEL" at bounding box center [536, 159] width 227 height 26
type input "[PERSON_NAME][GEOGRAPHIC_DATA], A PARKROYAL PARTNER HOTEL"
click at [758, 158] on button "Apply edit" at bounding box center [767, 146] width 88 height 32
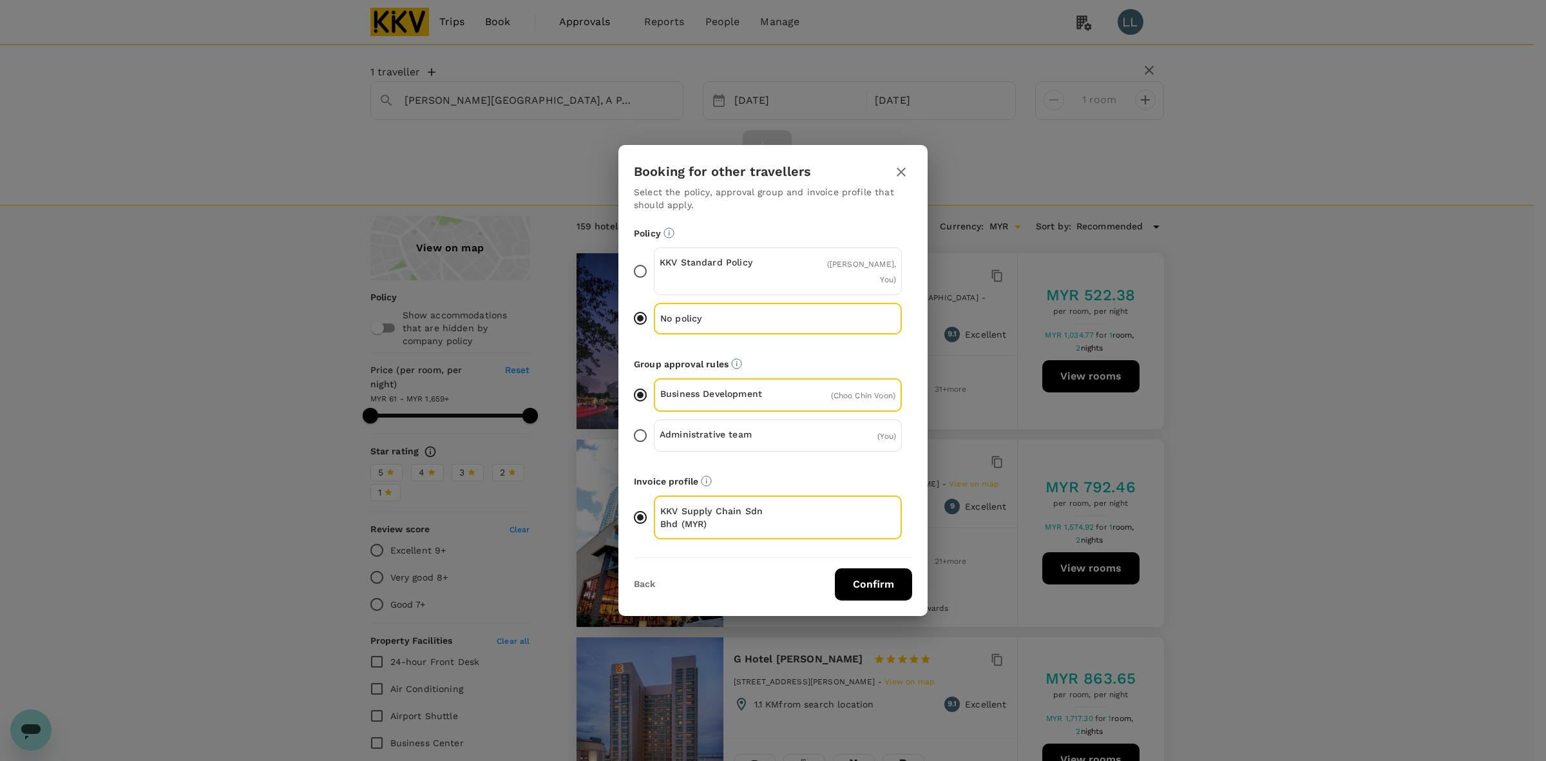
click at [886, 584] on button "Confirm" at bounding box center [873, 584] width 77 height 32
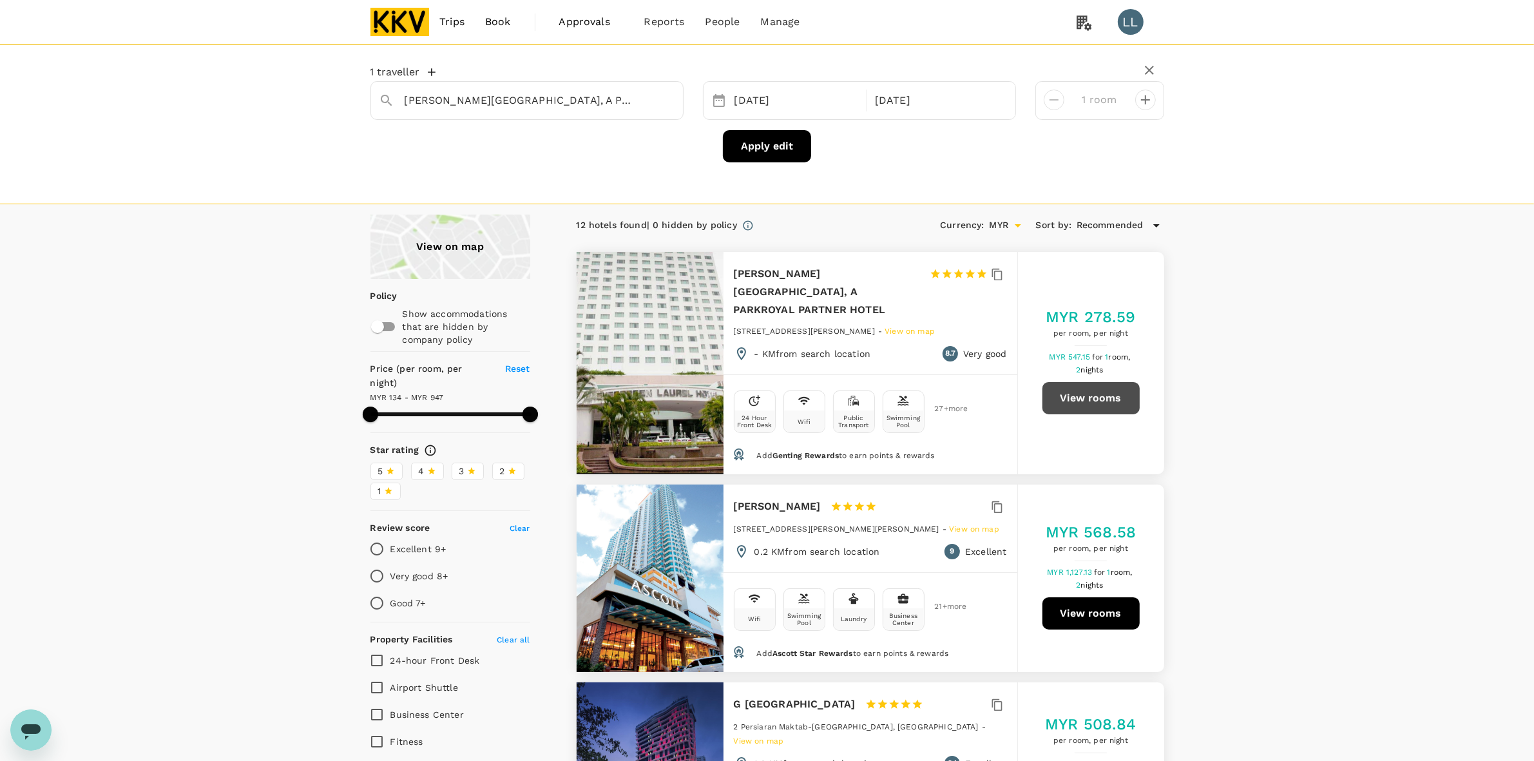
click at [887, 396] on button "View rooms" at bounding box center [1090, 398] width 97 height 32
type input "946.14"
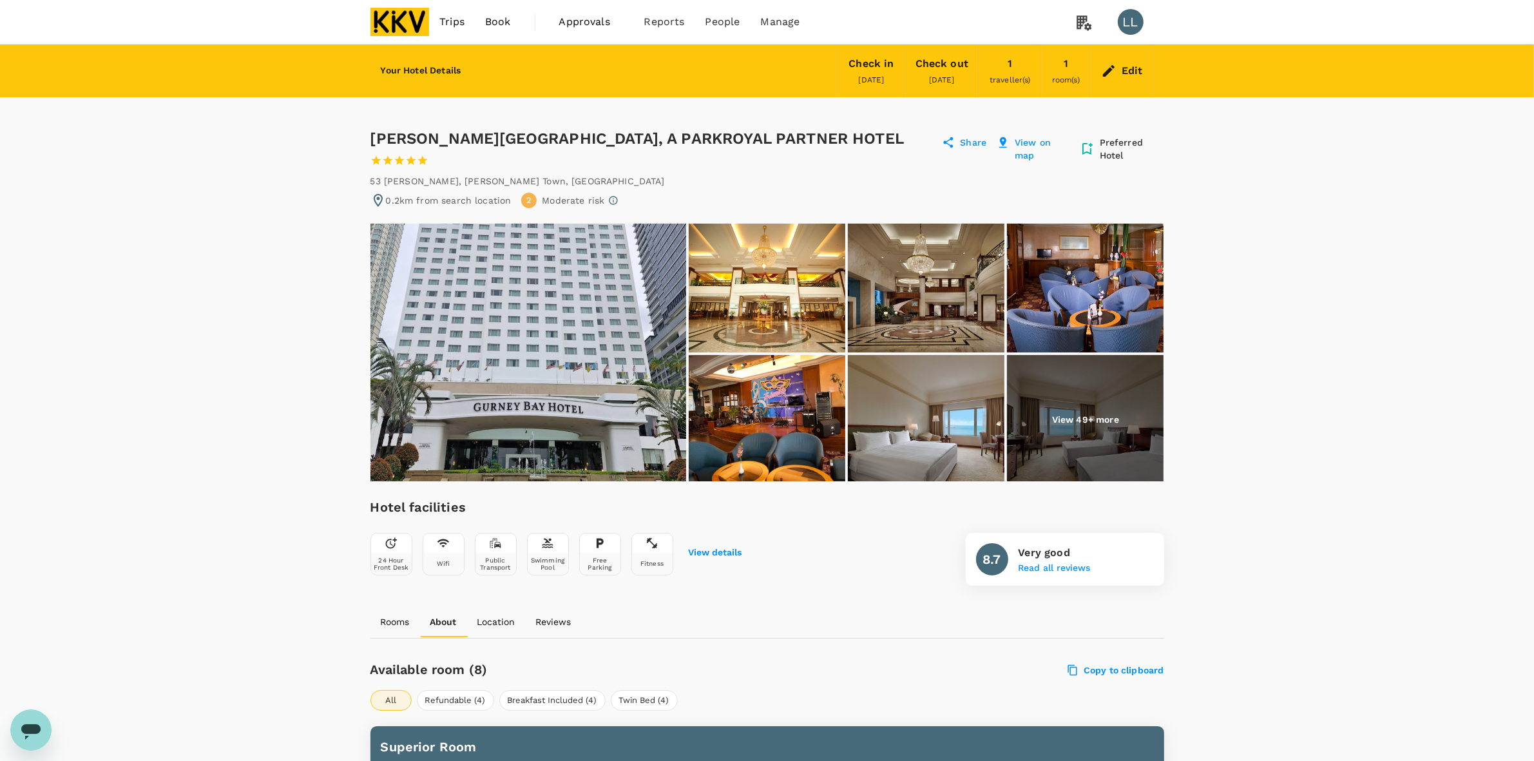
drag, startPoint x: 1220, startPoint y: 343, endPoint x: 1232, endPoint y: 358, distance: 19.7
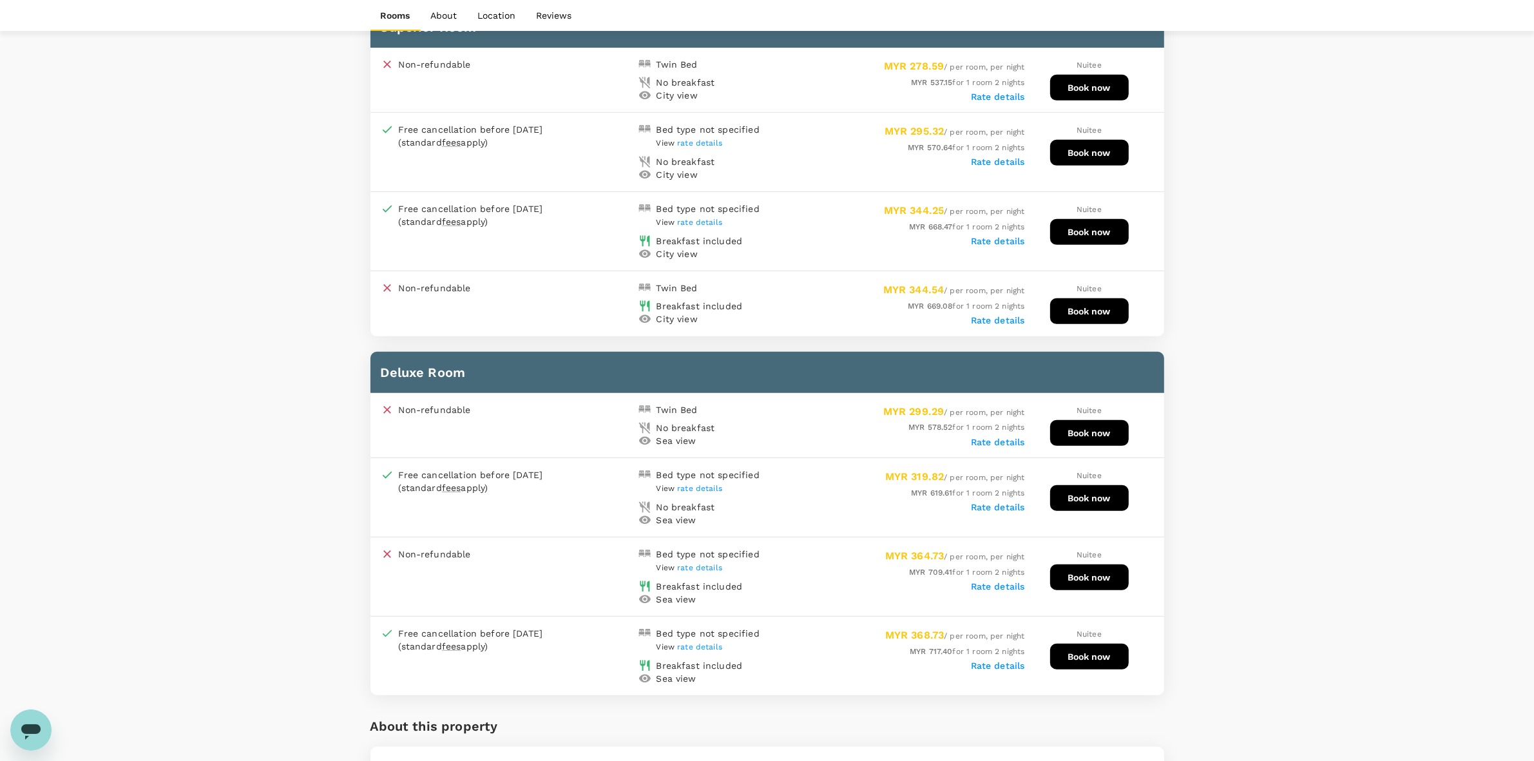
scroll to position [639, 0]
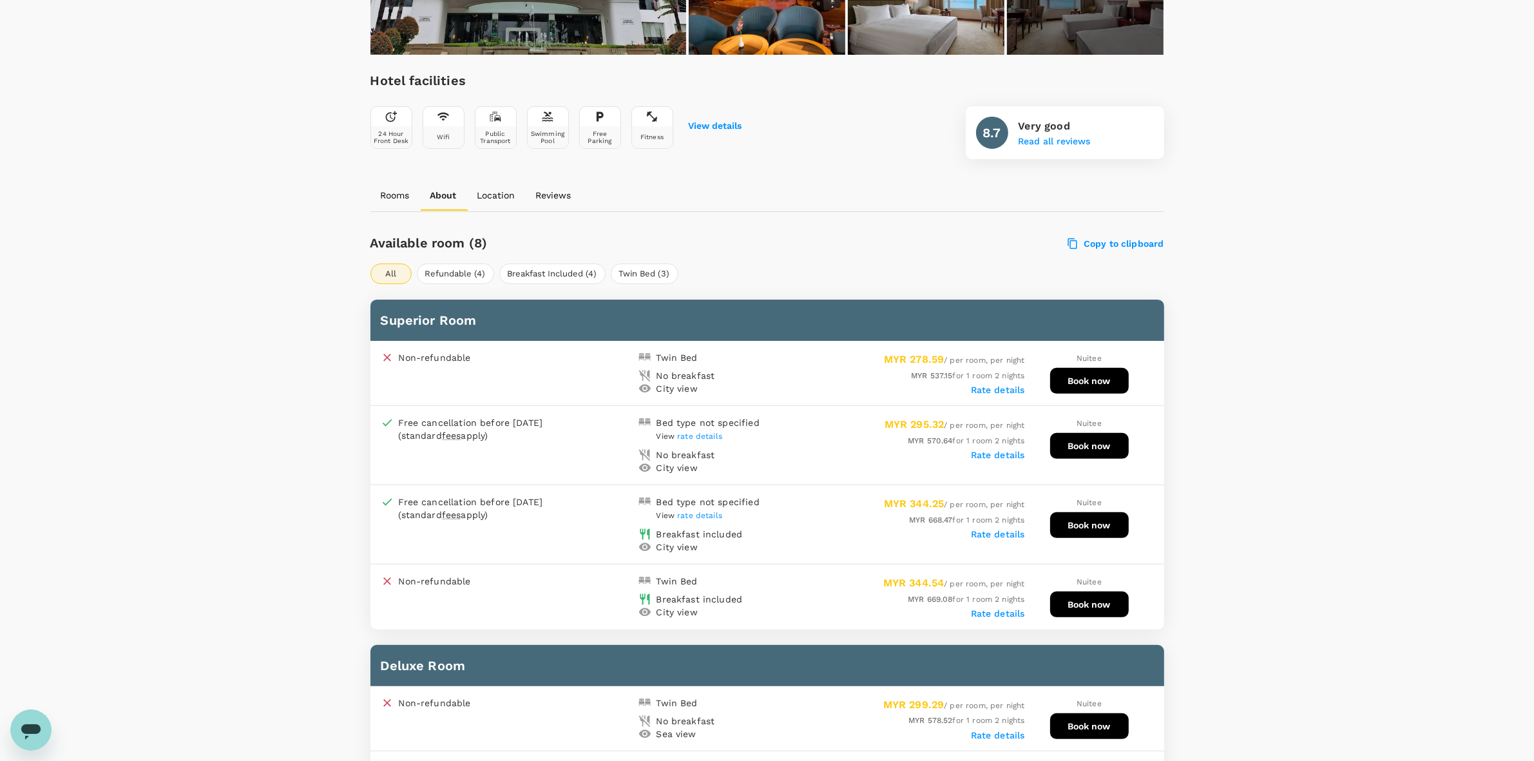
scroll to position [397, 0]
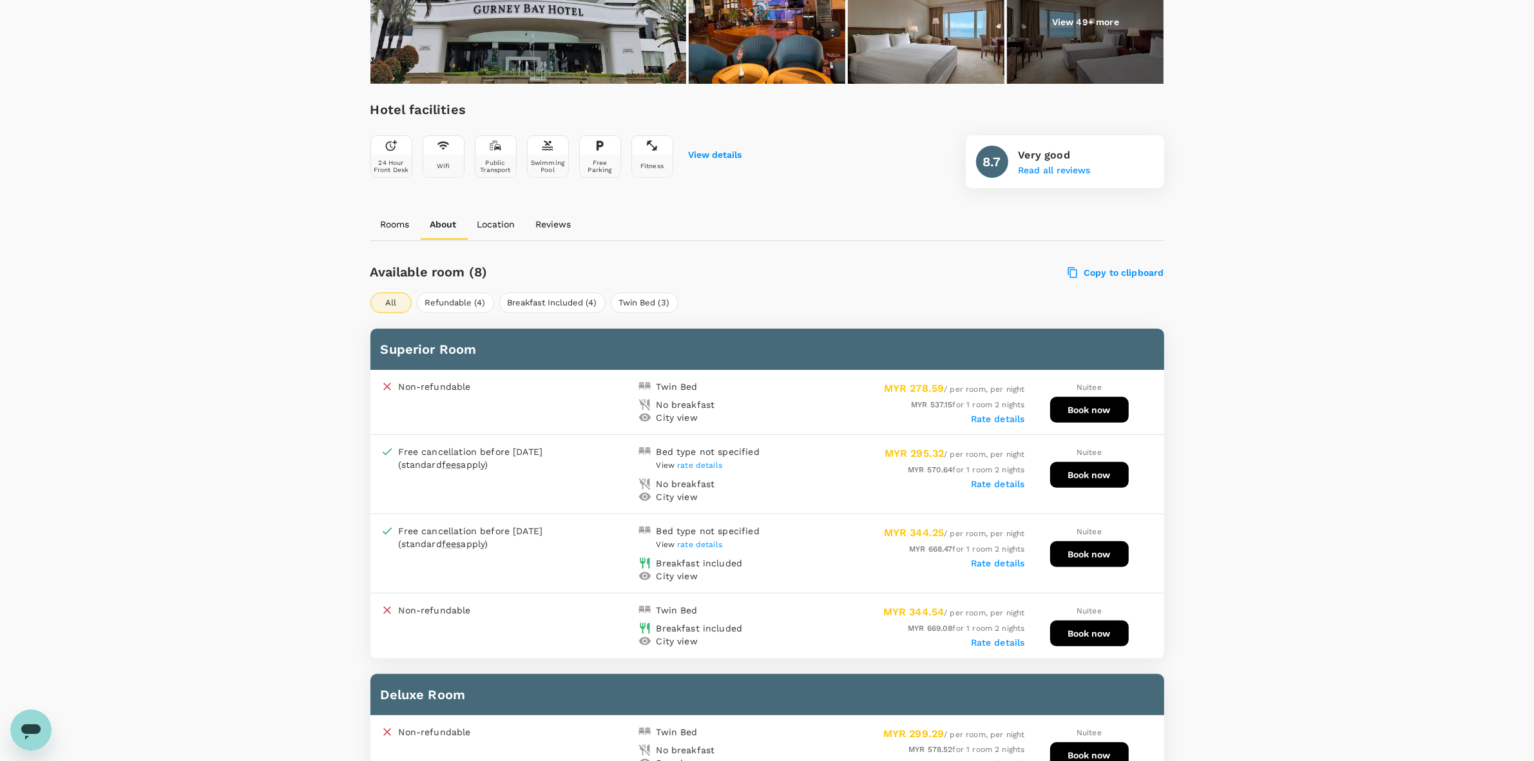
click at [990, 411] on div "Rate details" at bounding box center [896, 417] width 258 height 13
click at [990, 414] on label "Rate details" at bounding box center [998, 419] width 54 height 10
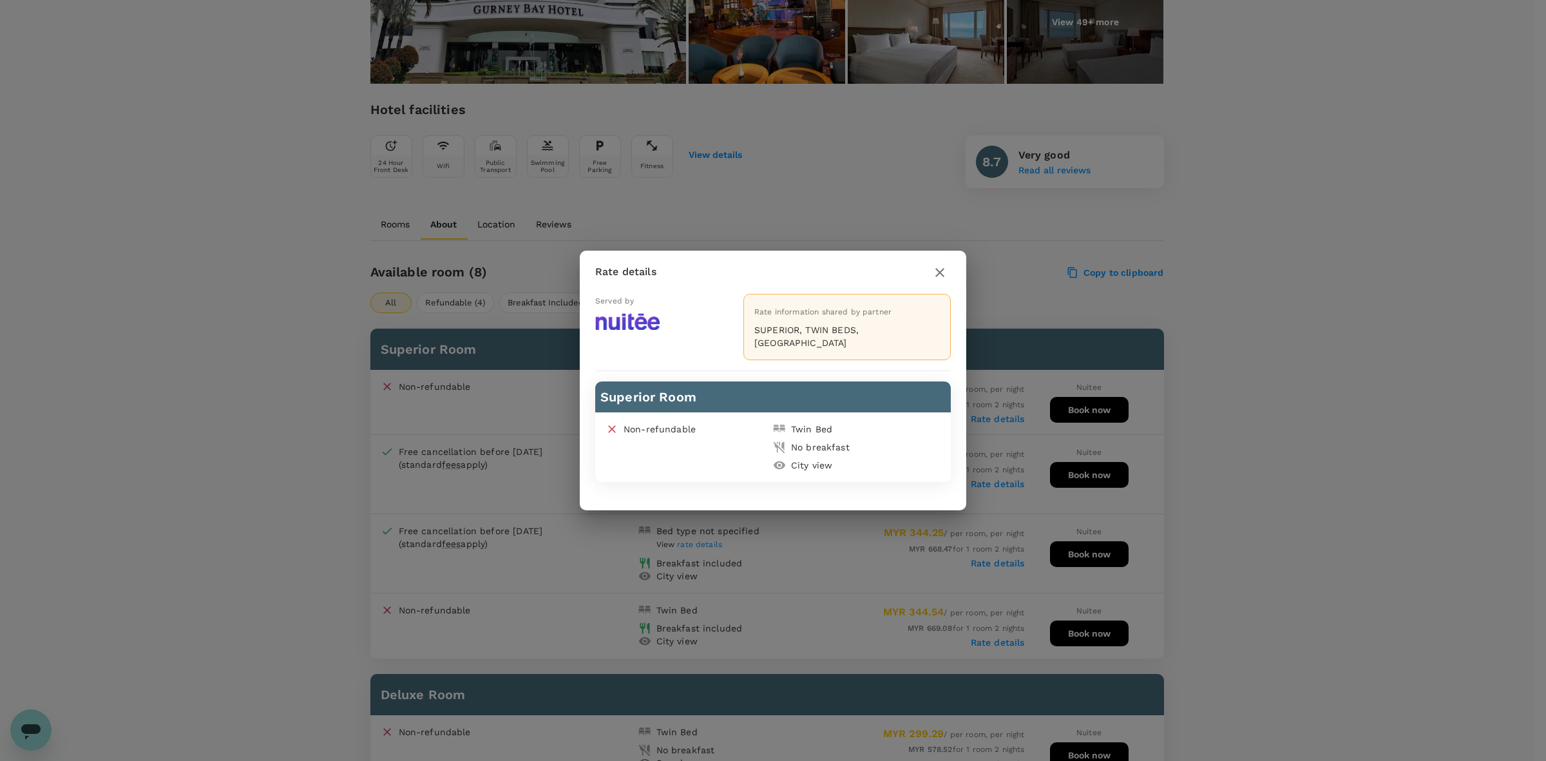
click at [937, 277] on icon "button" at bounding box center [939, 272] width 9 height 9
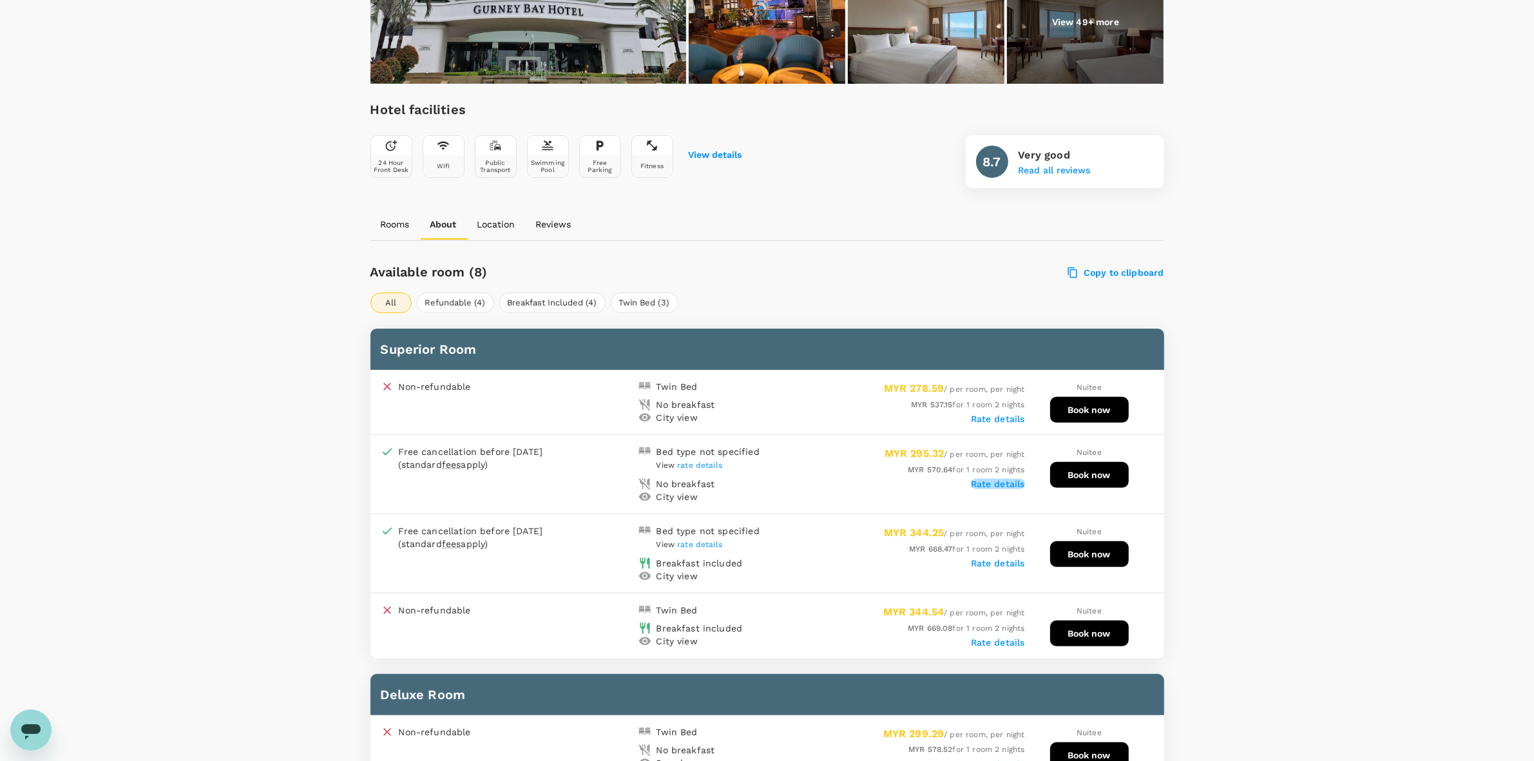
click at [1004, 479] on label "Rate details" at bounding box center [998, 484] width 54 height 10
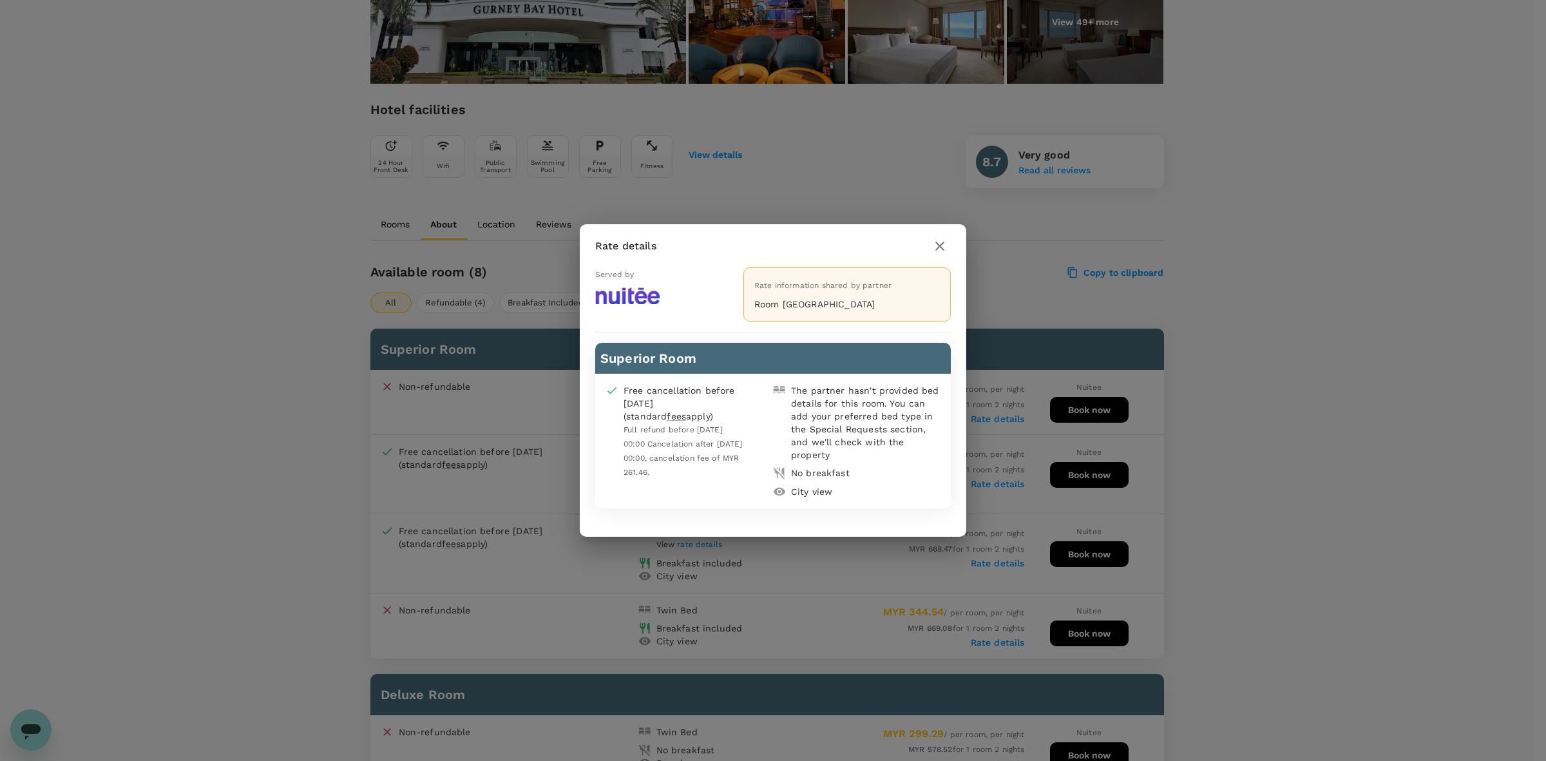
click at [944, 236] on button "button" at bounding box center [940, 246] width 22 height 22
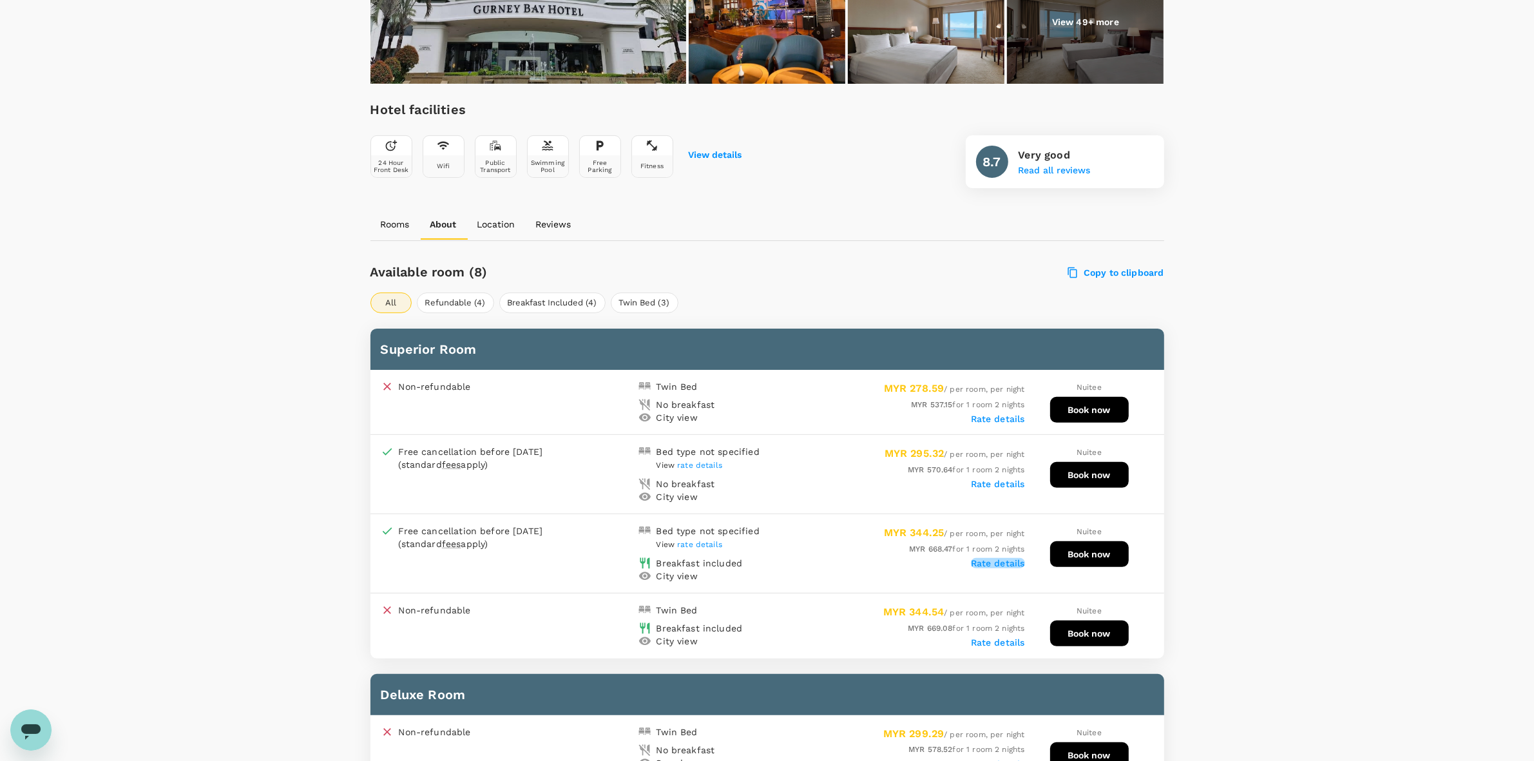
click at [1000, 558] on label "Rate details" at bounding box center [998, 563] width 54 height 10
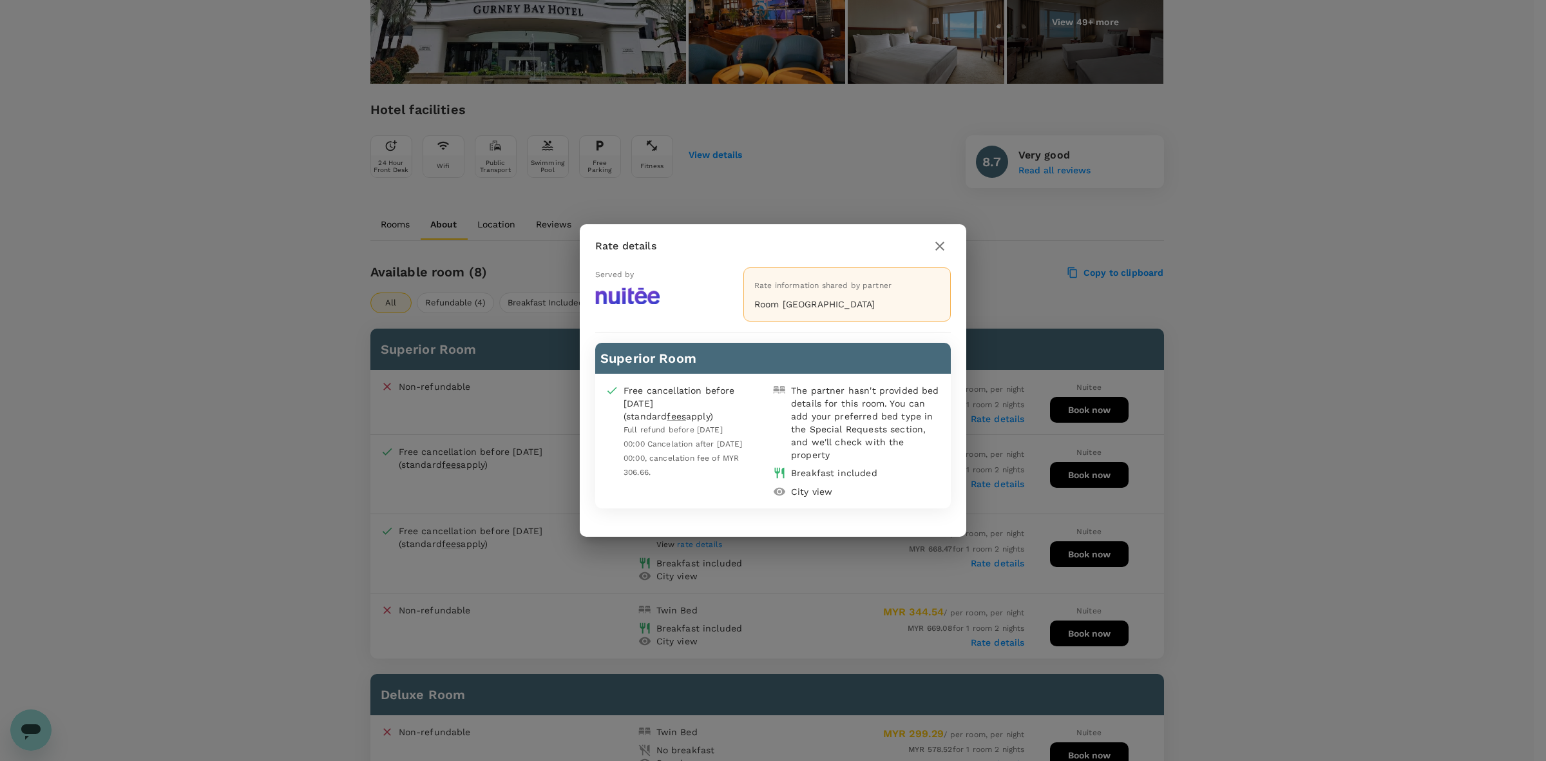
click at [937, 248] on icon "button" at bounding box center [939, 245] width 15 height 15
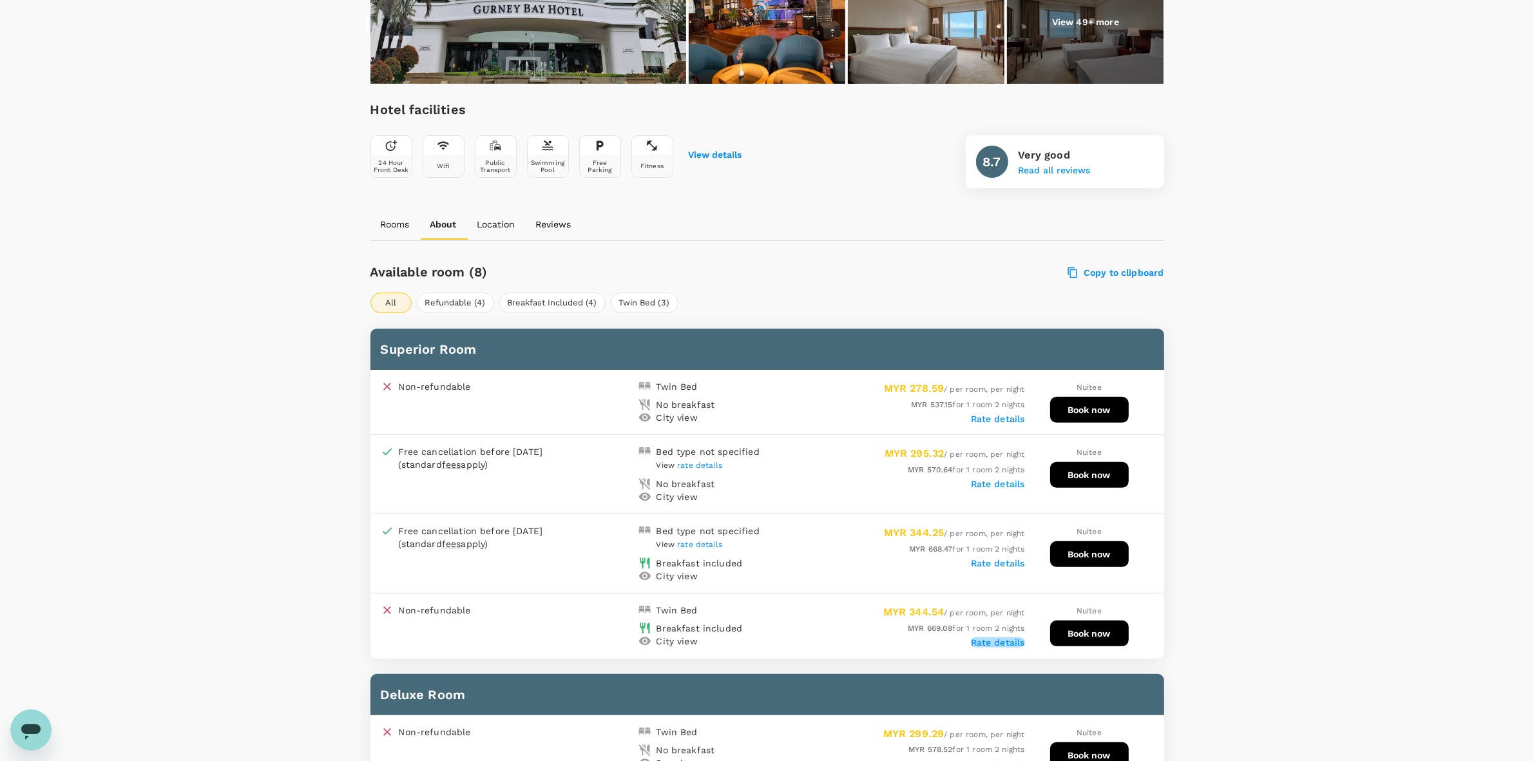
click at [993, 637] on label "Rate details" at bounding box center [998, 642] width 54 height 10
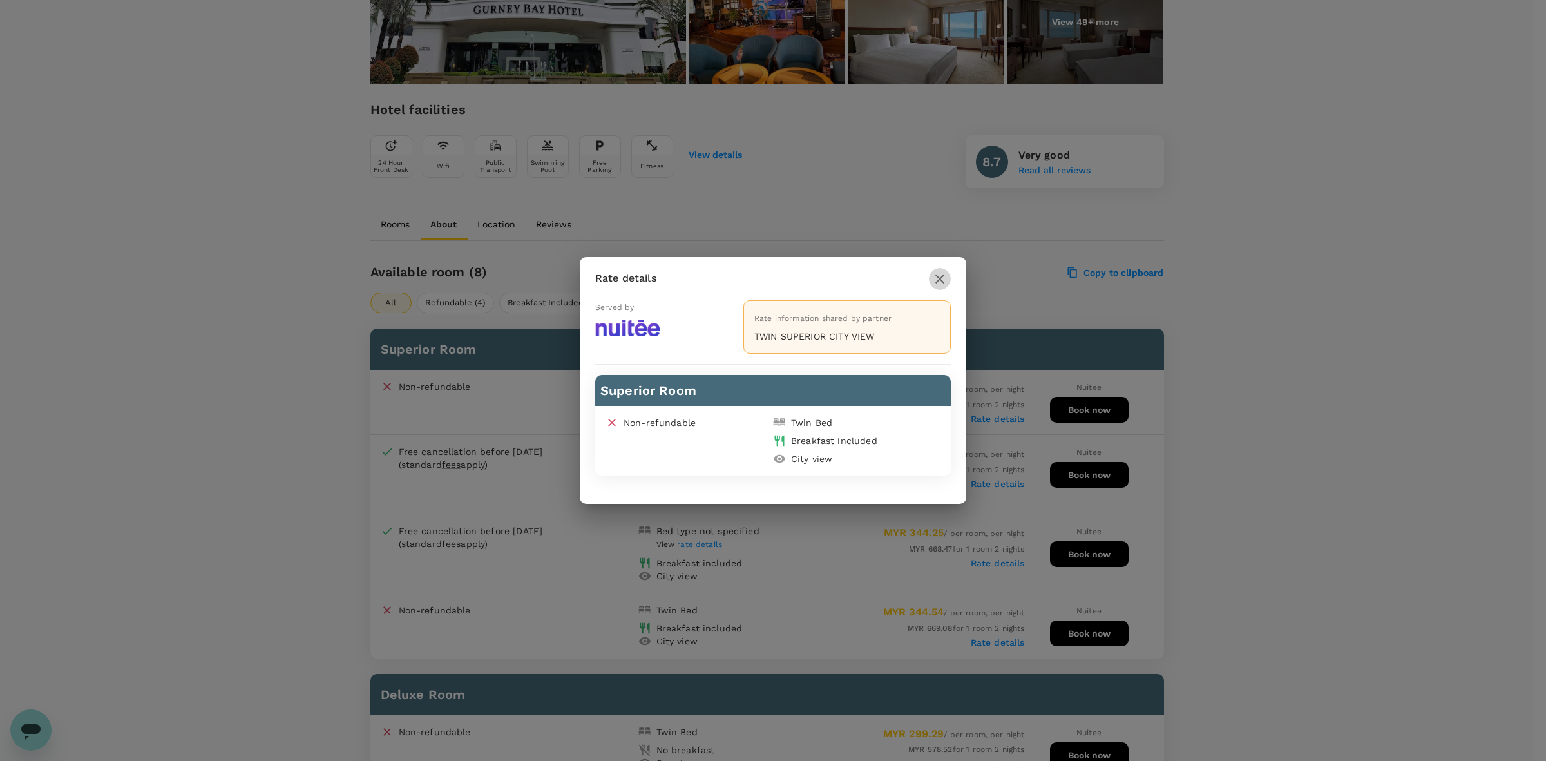
click at [939, 277] on icon "button" at bounding box center [939, 278] width 15 height 15
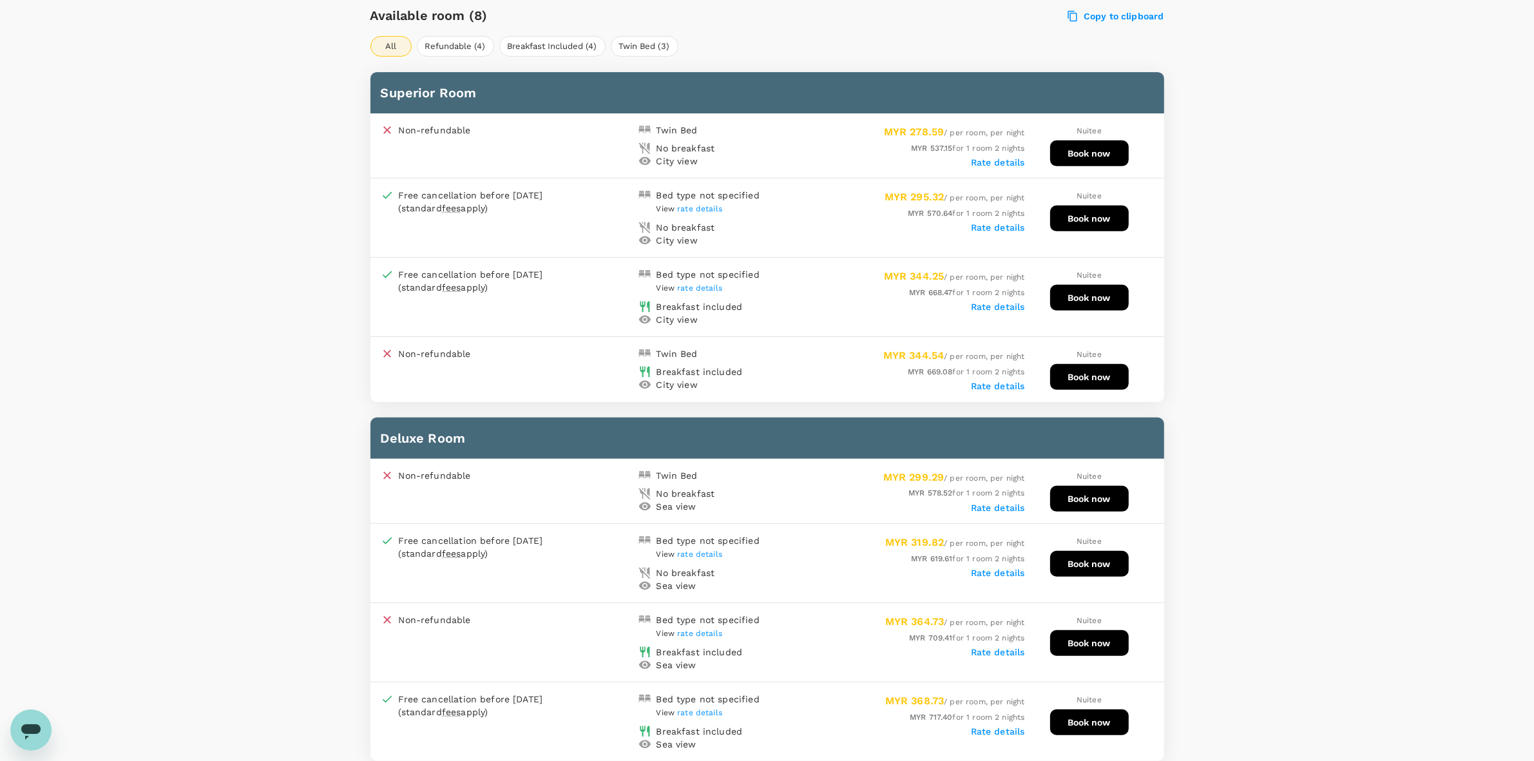
scroll to position [720, 0]
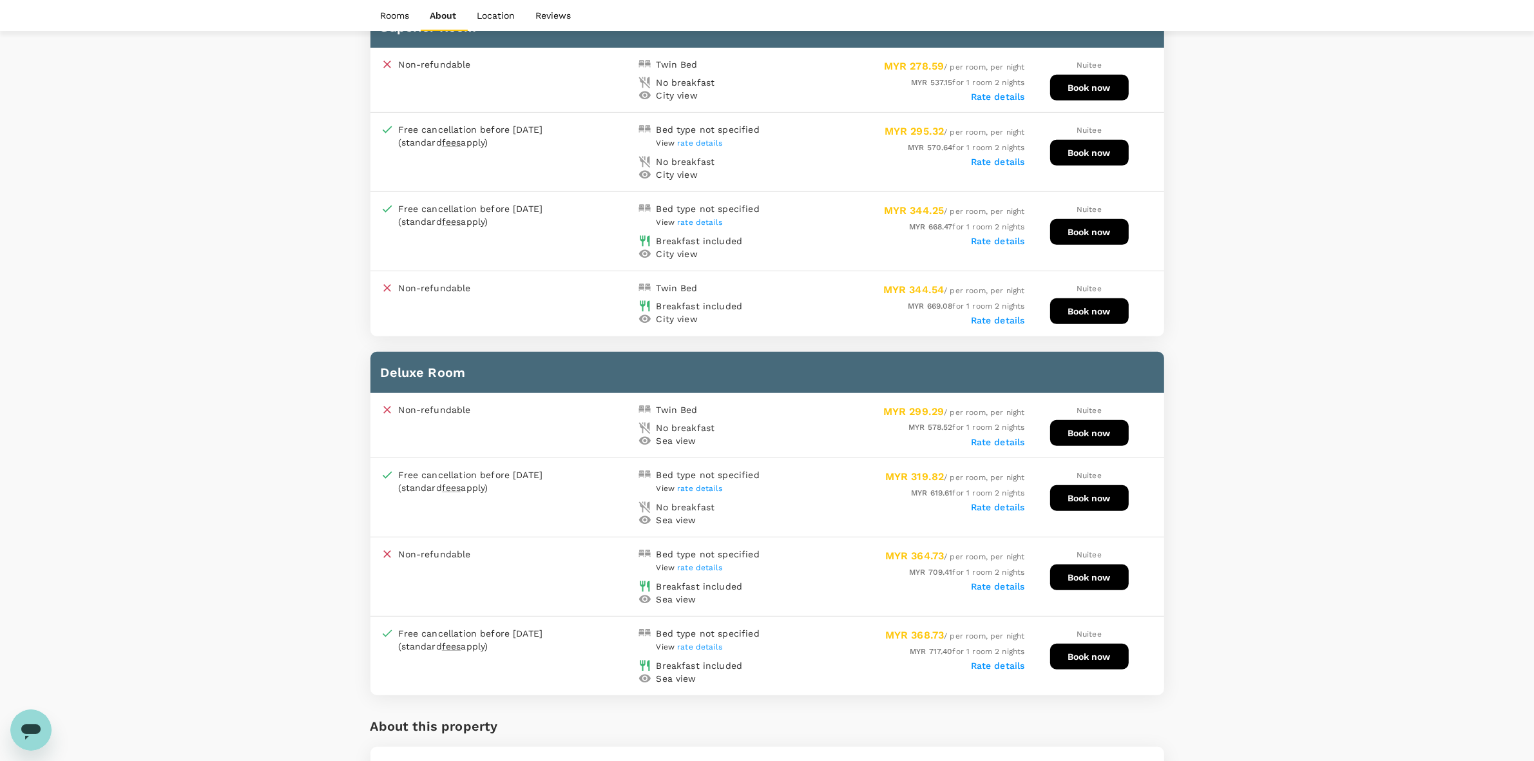
click at [990, 426] on div "Non-refundable Twin Bed No breakfast Sea view MYR 299.29 / per room, per night …" at bounding box center [767, 425] width 794 height 65
click at [990, 437] on label "Rate details" at bounding box center [998, 442] width 54 height 10
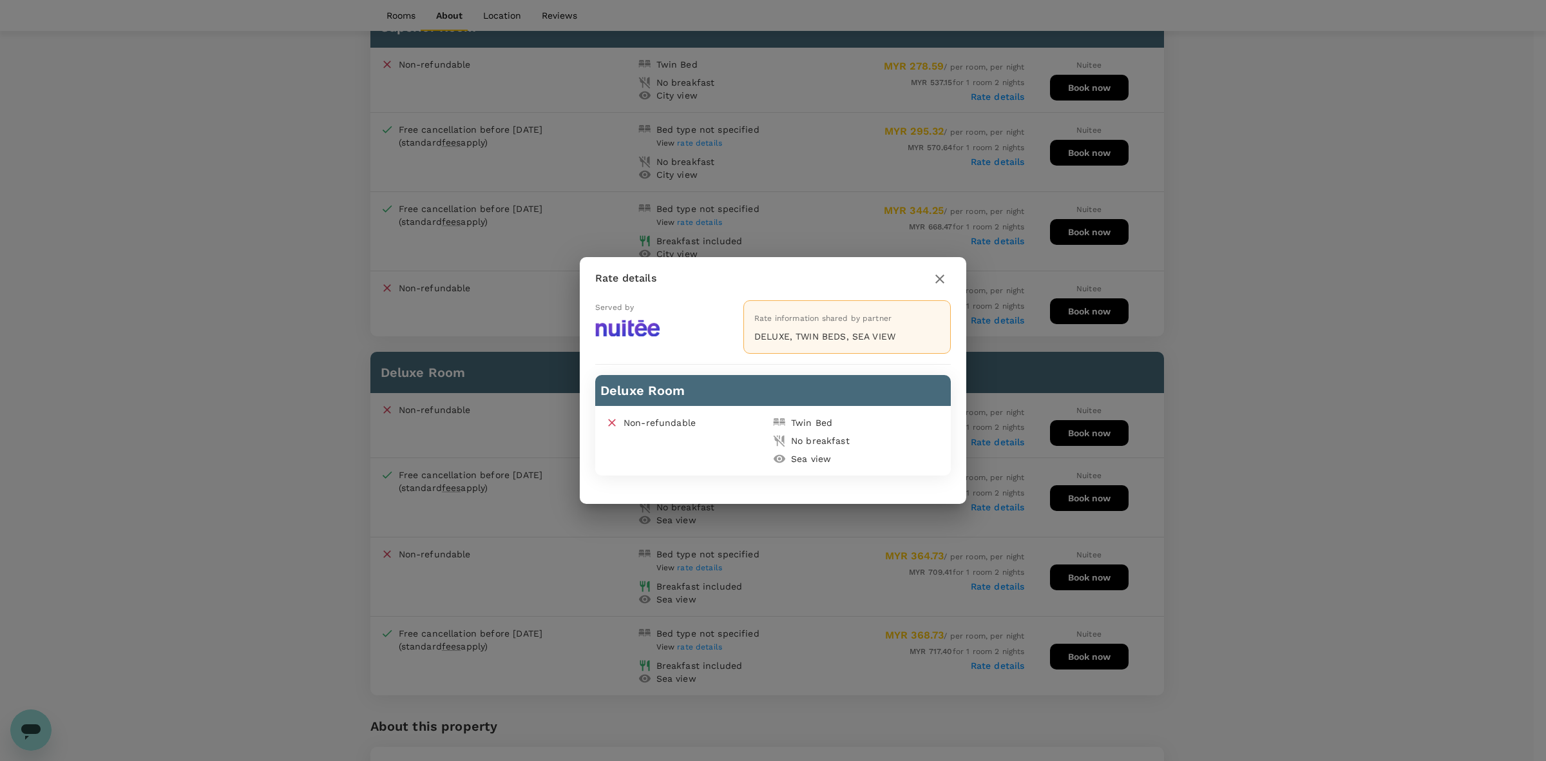
click at [939, 283] on icon "button" at bounding box center [939, 278] width 15 height 15
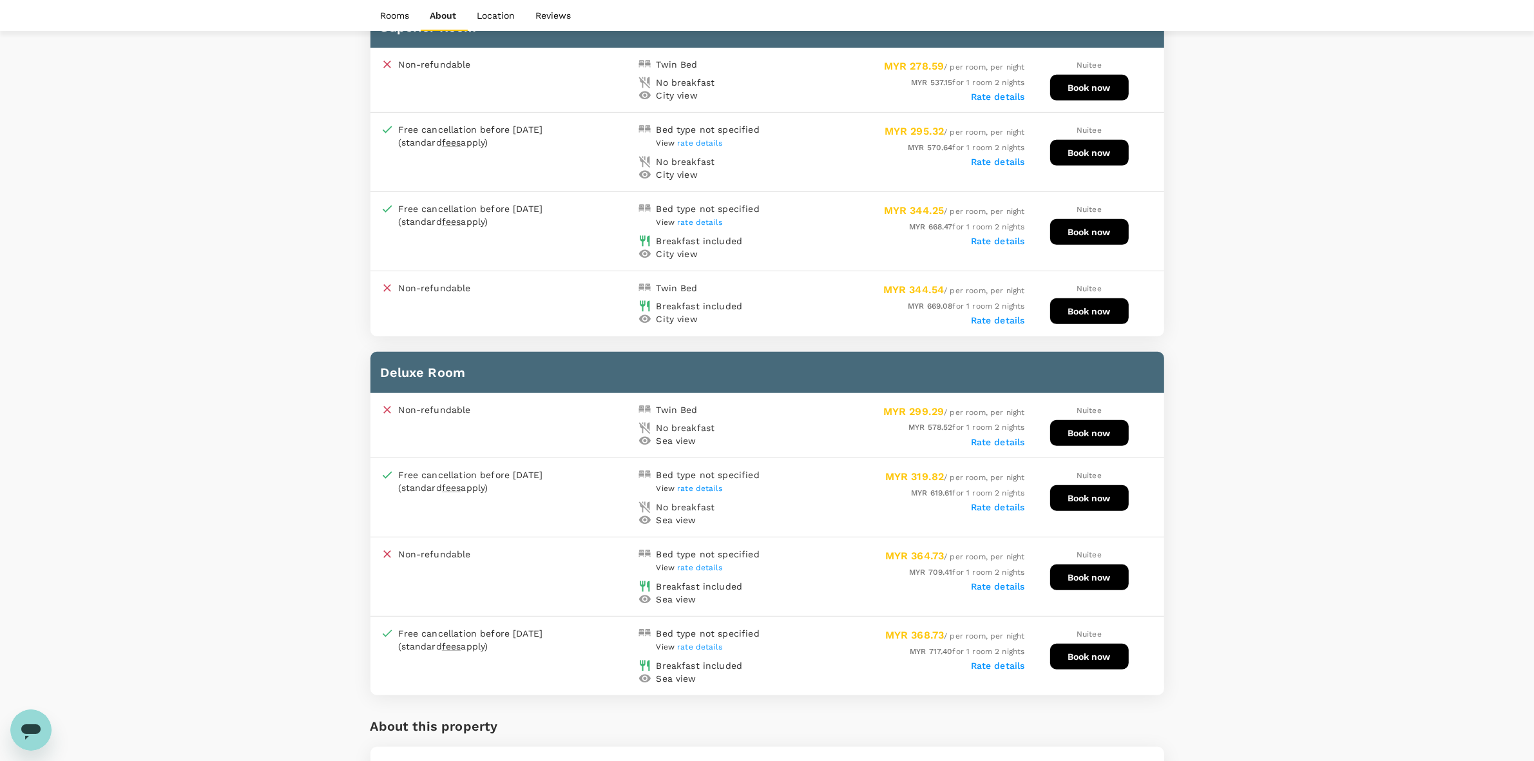
click at [993, 500] on div "Rate details" at bounding box center [896, 506] width 258 height 13
click at [993, 502] on label "Rate details" at bounding box center [998, 507] width 54 height 10
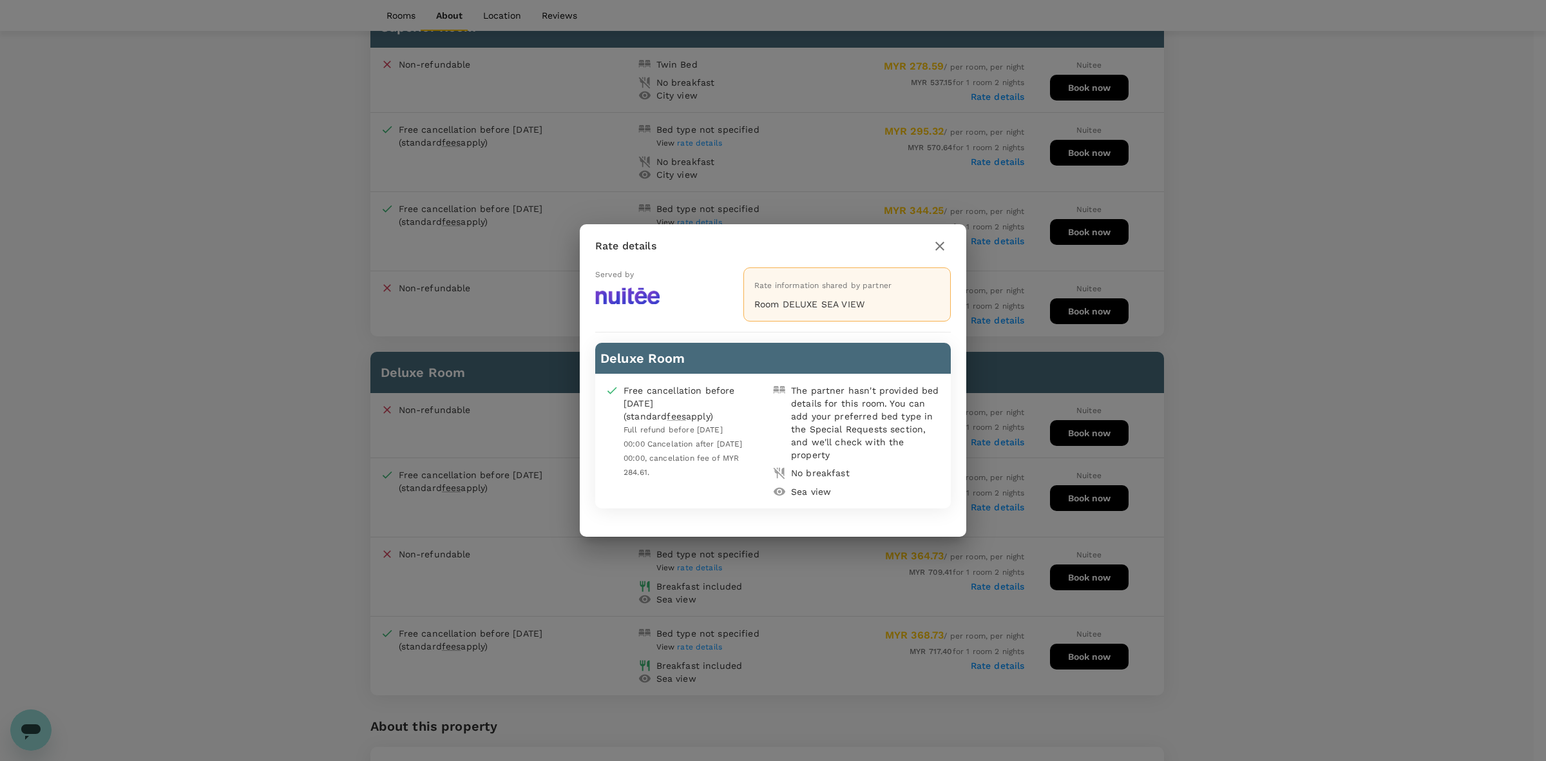
click at [935, 253] on icon "button" at bounding box center [939, 245] width 15 height 15
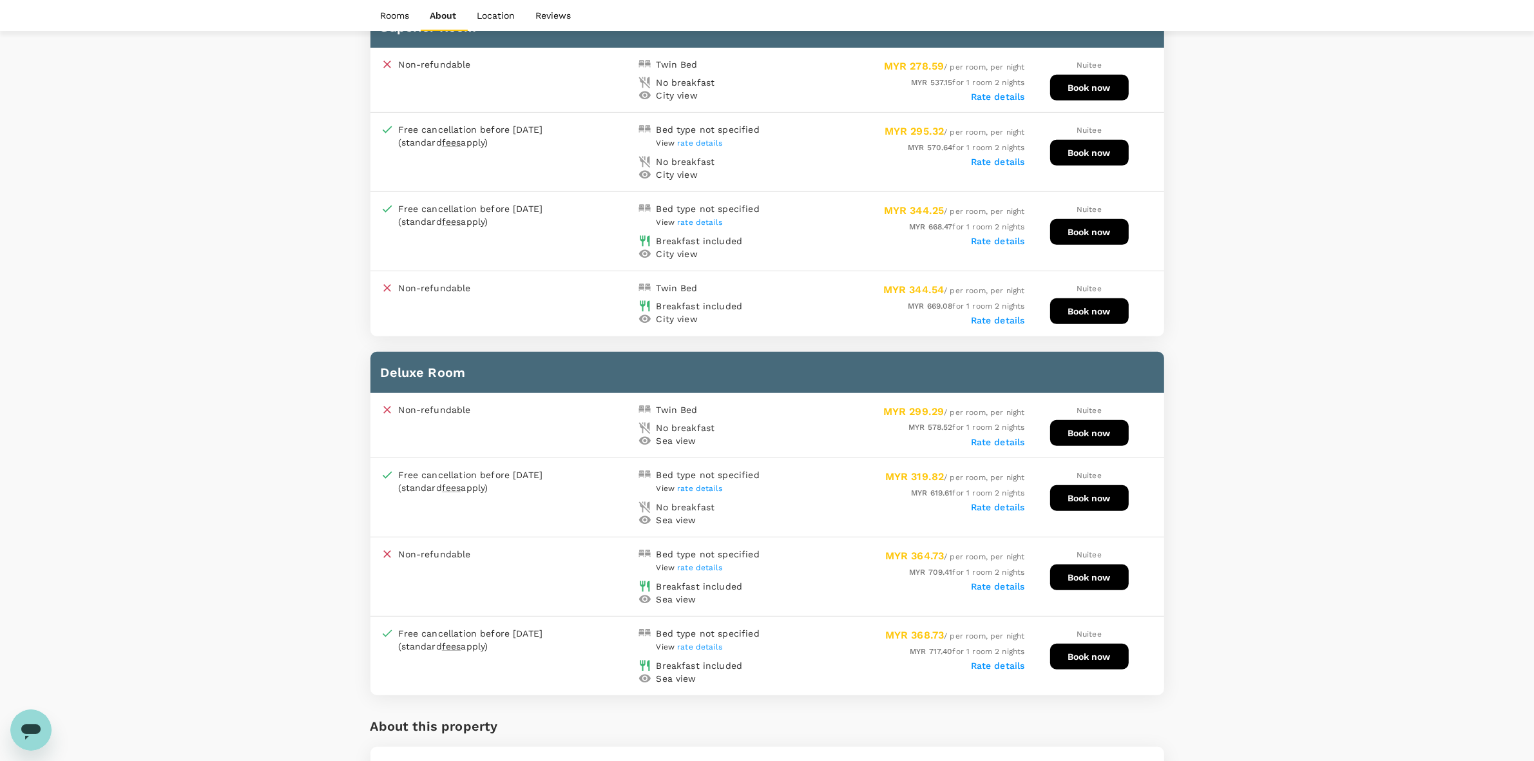
click at [984, 579] on div "Rate details" at bounding box center [896, 585] width 258 height 13
click at [989, 581] on label "Rate details" at bounding box center [998, 586] width 54 height 10
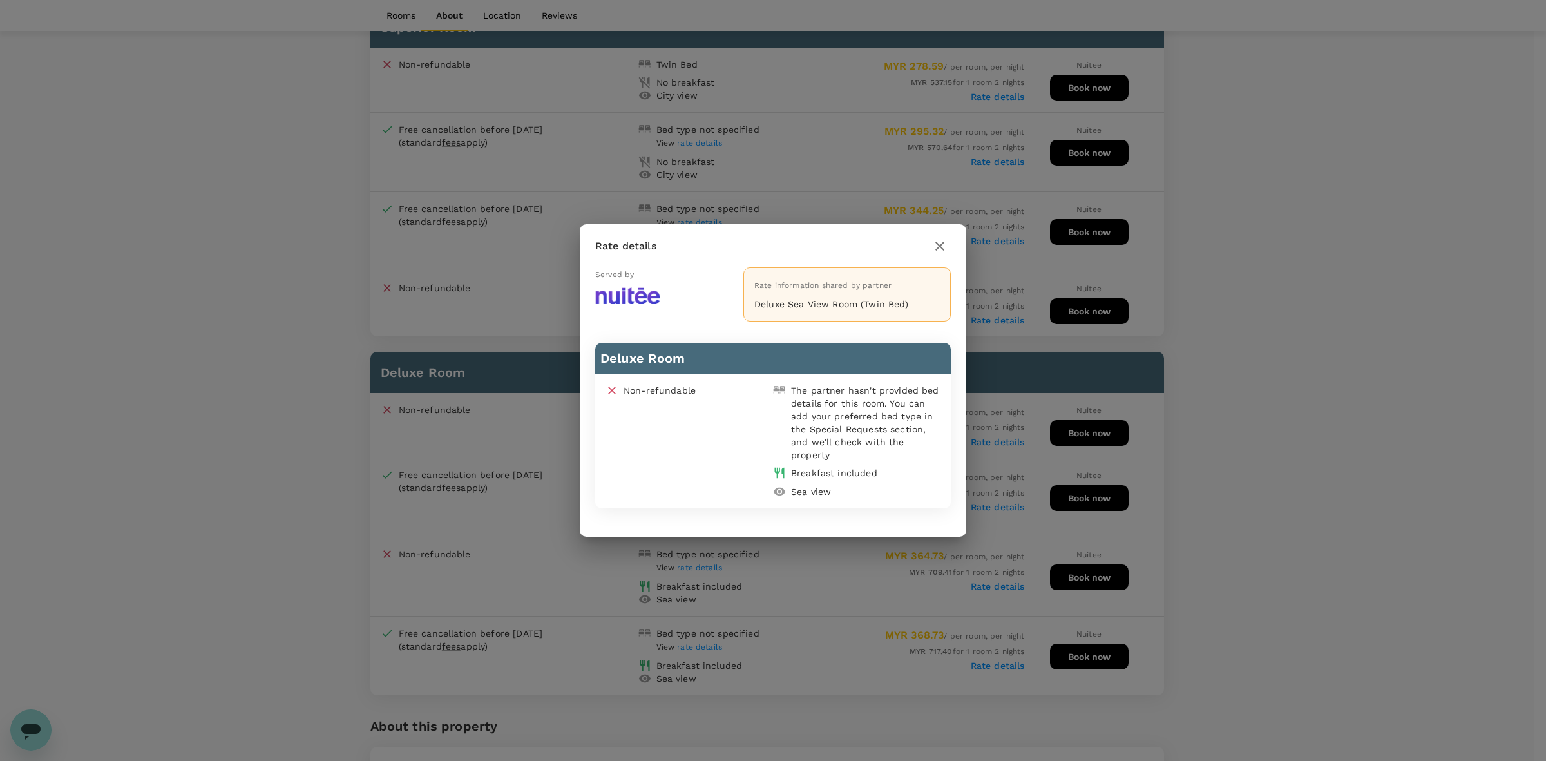
click at [942, 254] on button "button" at bounding box center [940, 246] width 22 height 22
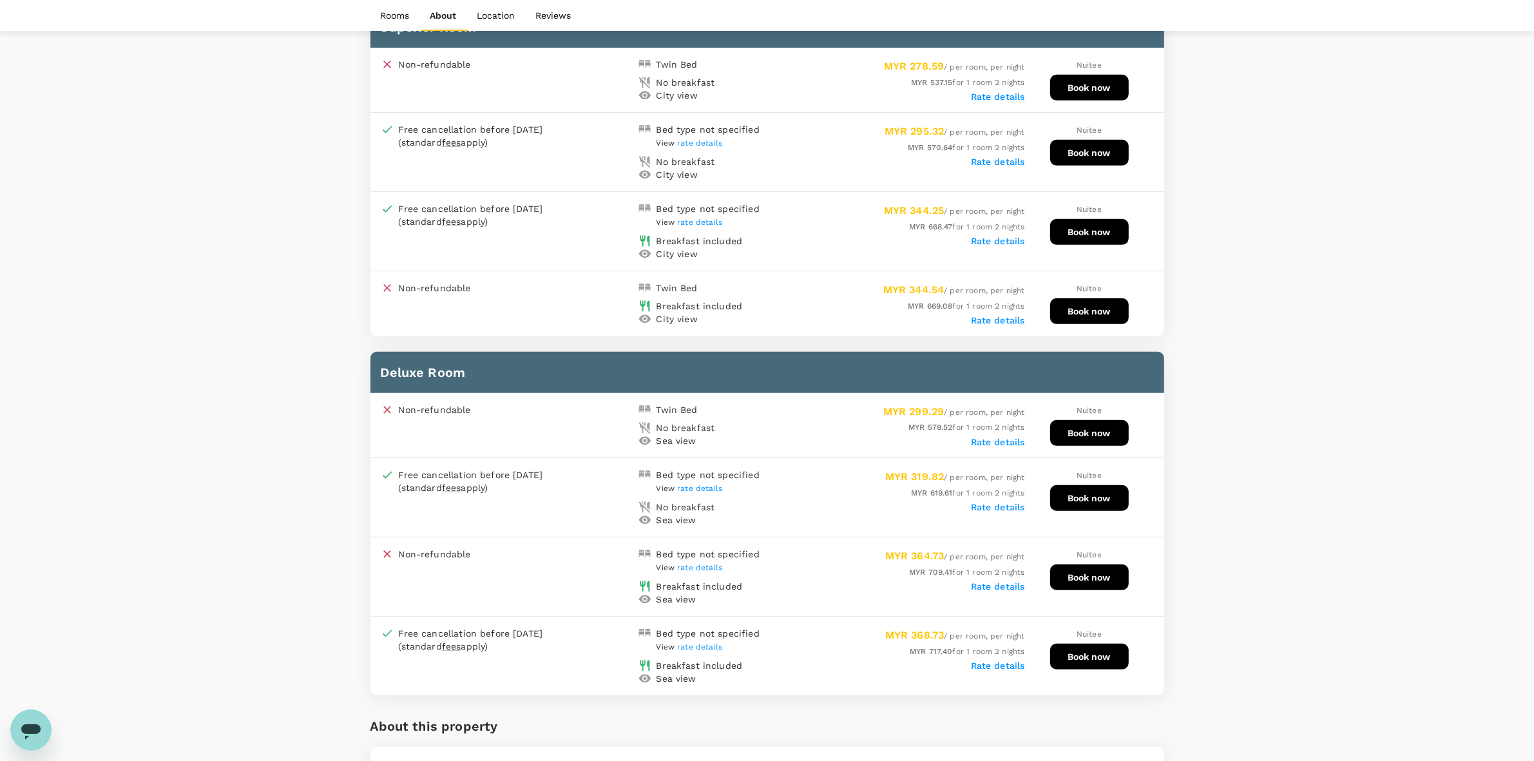
click at [997, 660] on label "Rate details" at bounding box center [998, 665] width 54 height 10
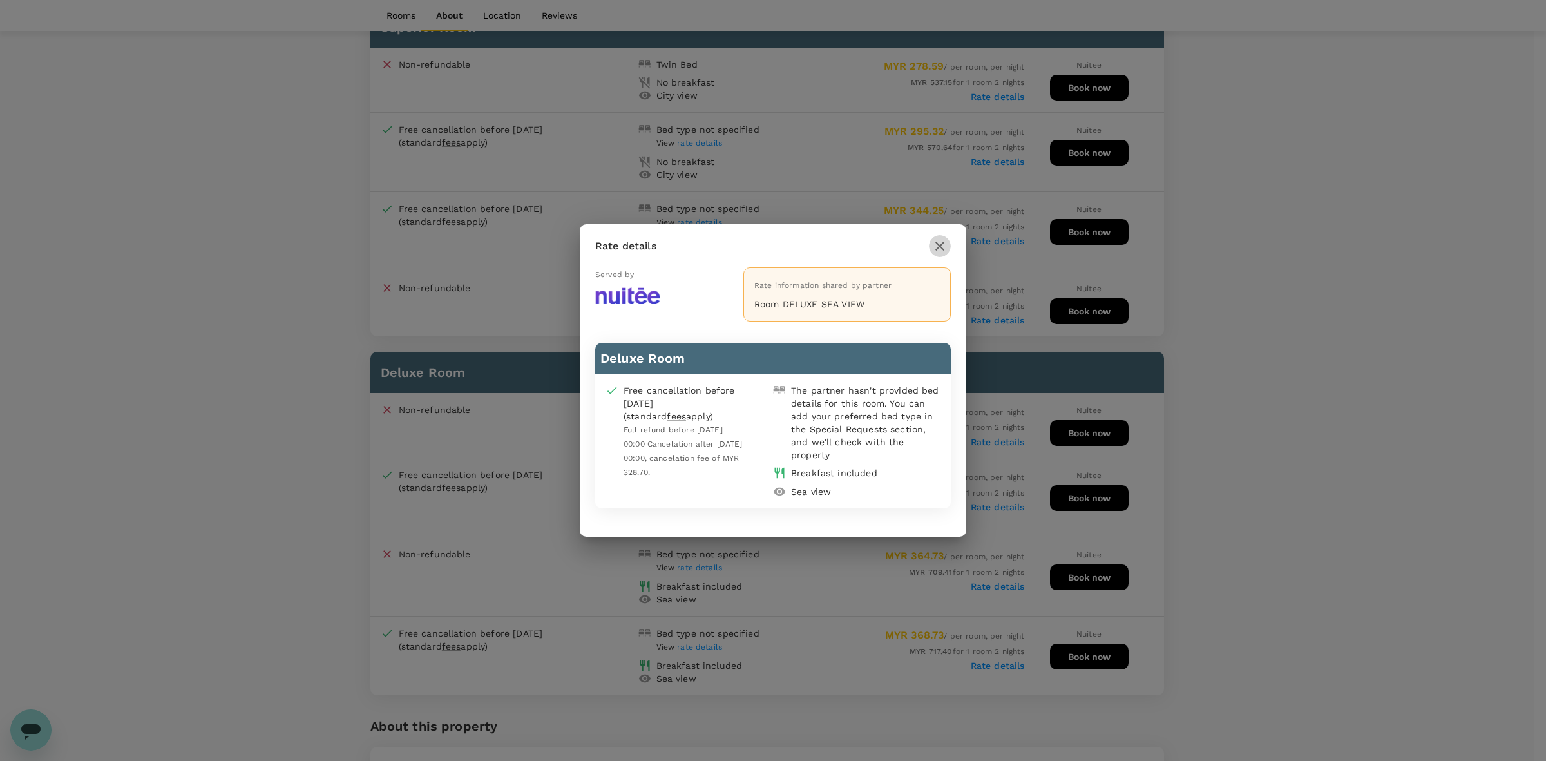
click at [941, 251] on icon "button" at bounding box center [939, 245] width 15 height 15
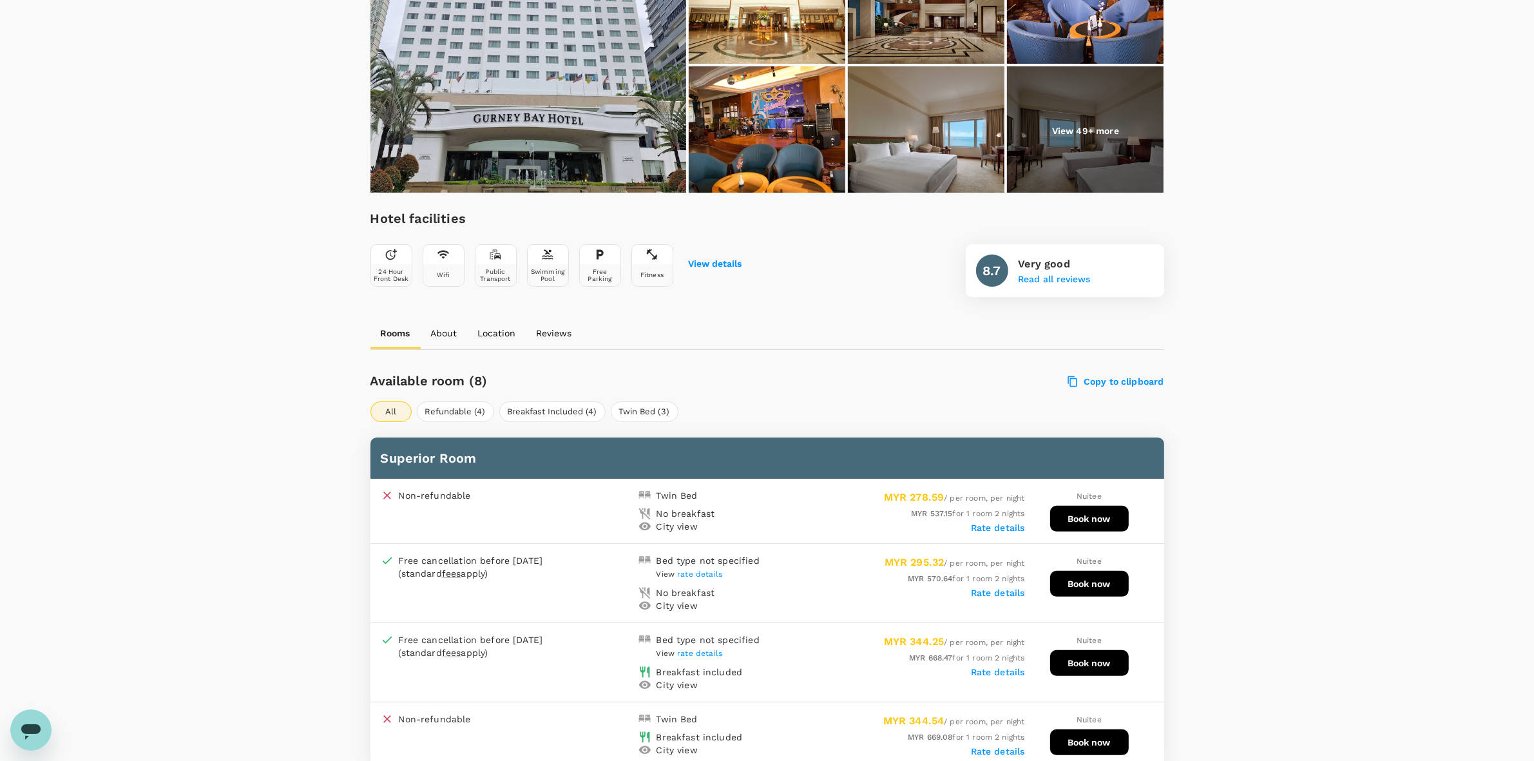
scroll to position [322, 0]
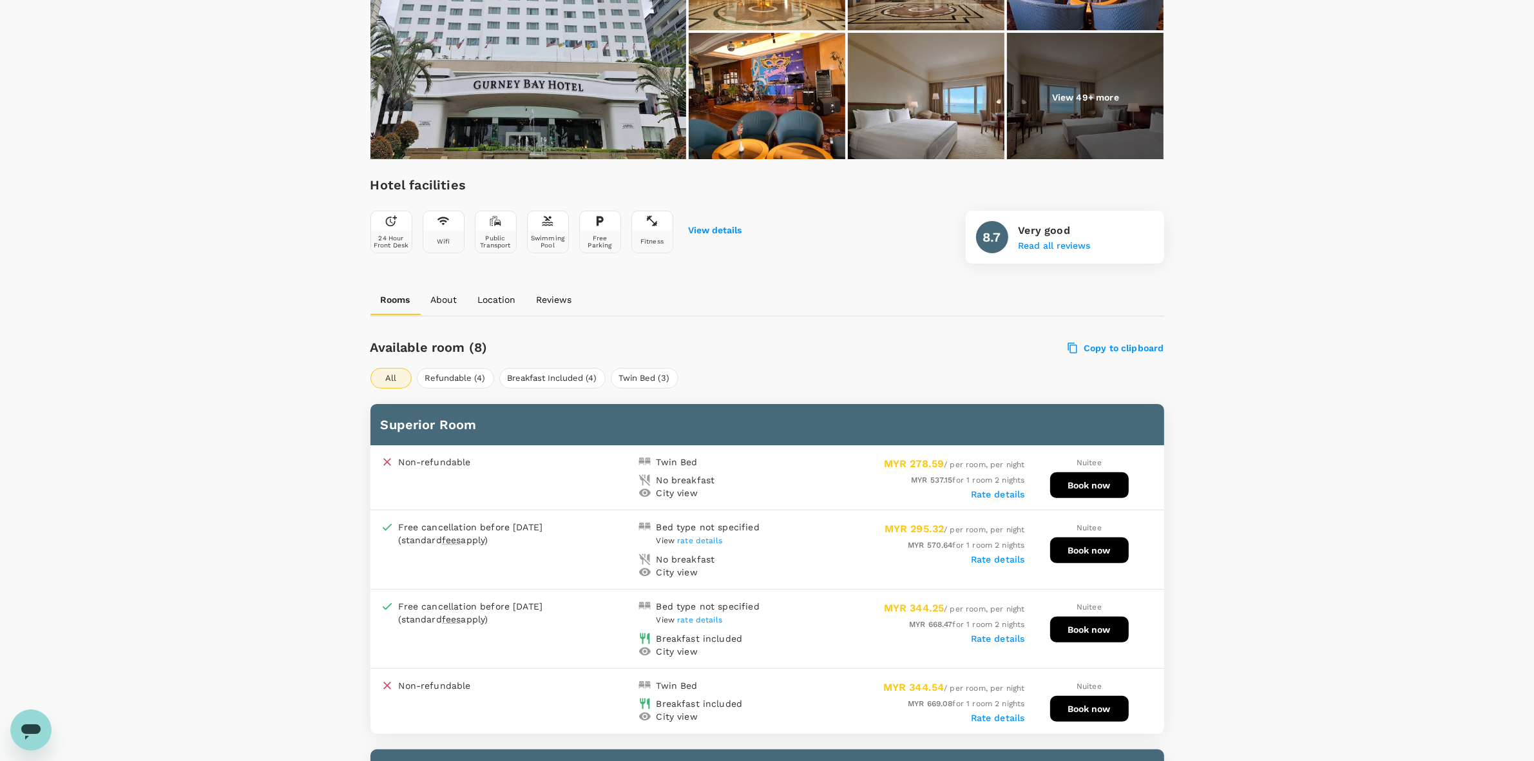
click at [1070, 472] on button "Book now" at bounding box center [1089, 485] width 79 height 26
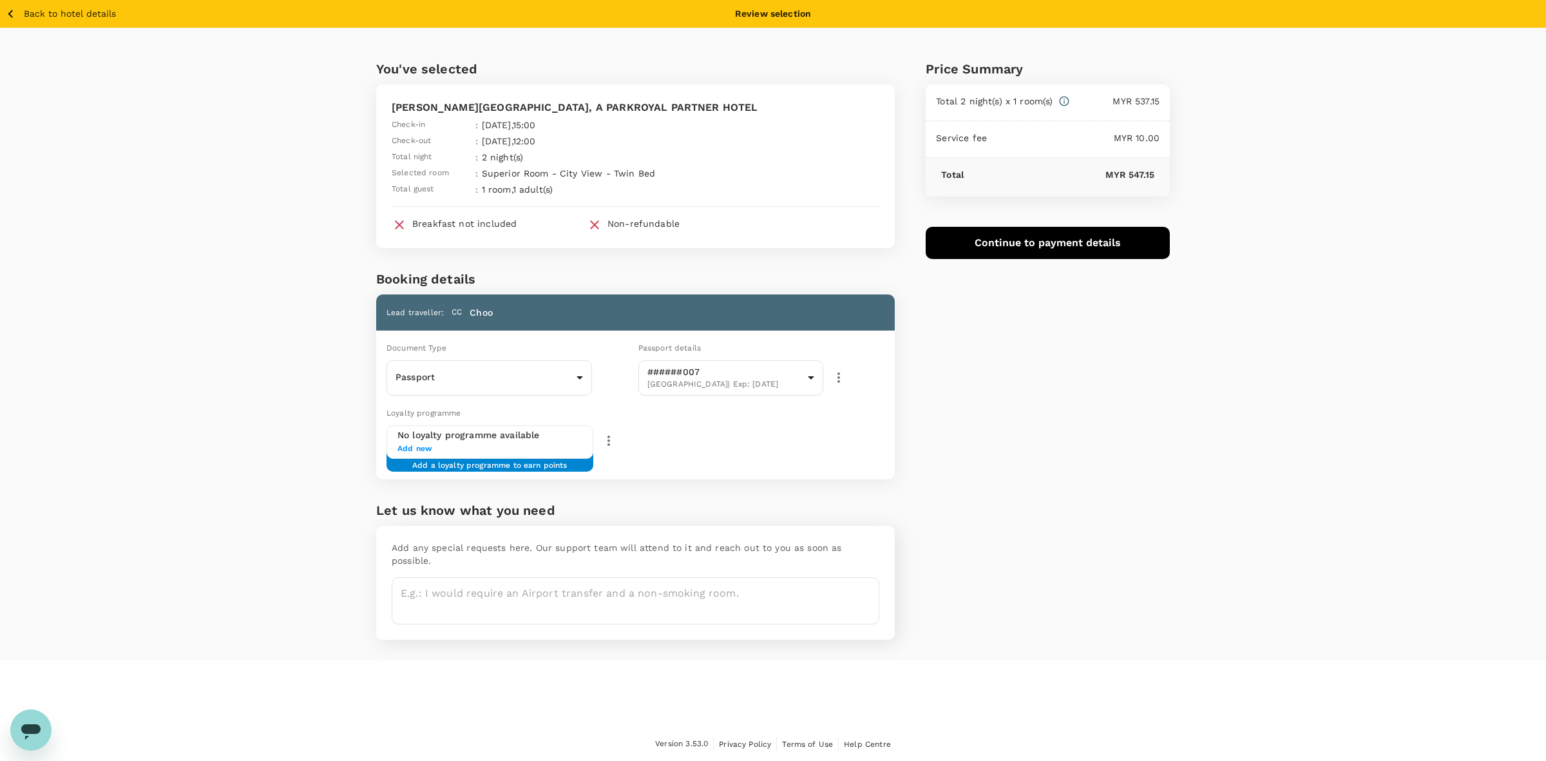
click at [1254, 498] on div "You've selected Gurney Bay Hotel, A PARKROYAL PARTNER HOTEL Check-in : 07 Oct 2…" at bounding box center [773, 344] width 1546 height 633
click at [495, 381] on body "Back to hotel details Review selection You've selected Gurney Bay Hotel, A PARK…" at bounding box center [773, 380] width 1546 height 761
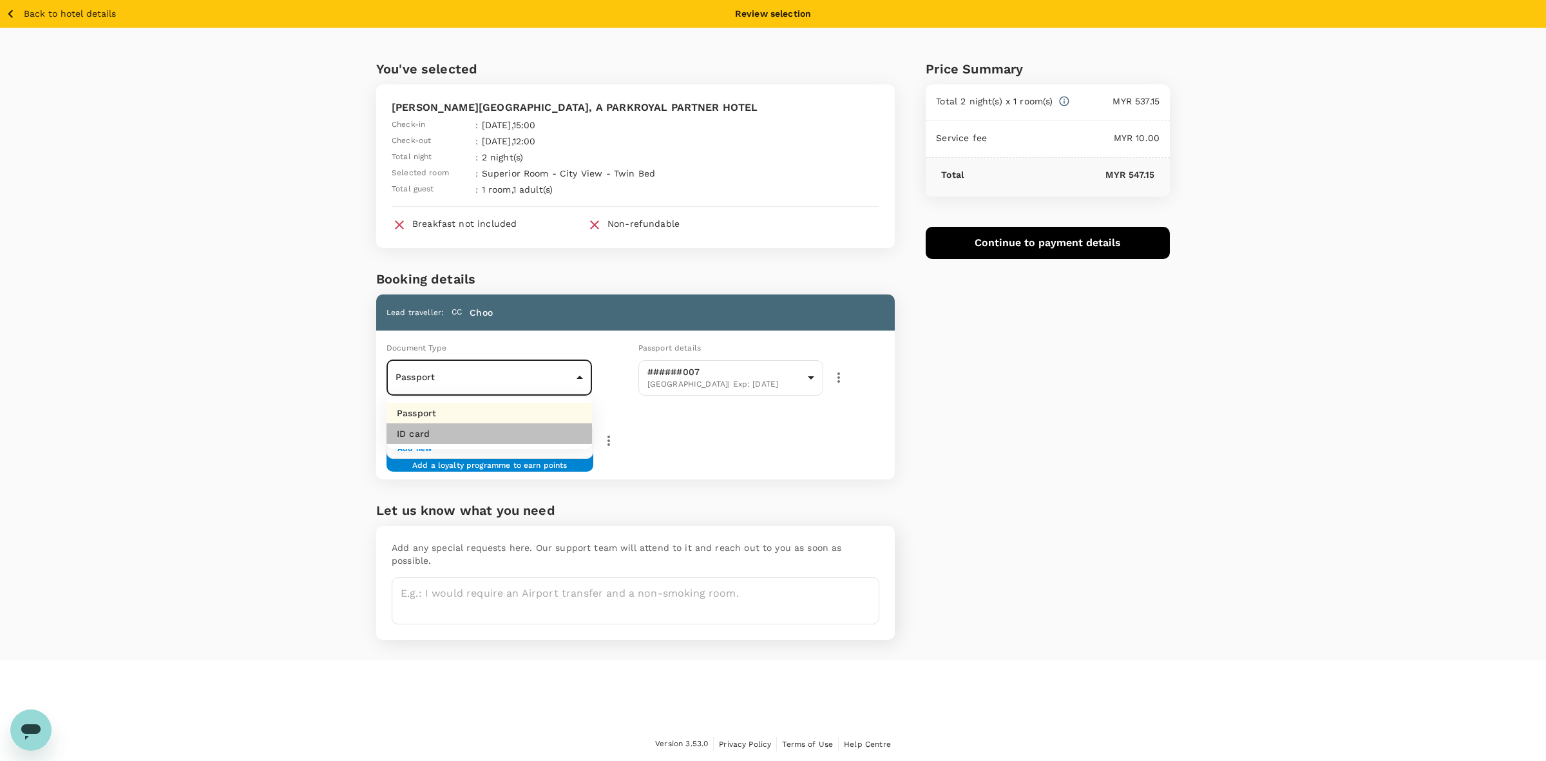
click at [461, 428] on li "ID card" at bounding box center [490, 433] width 206 height 21
type input "Id card"
click at [1042, 423] on div "Price Summary Total 2 night(s) x 1 room(s) MYR 537.15 Service fee MYR 10.00 Tot…" at bounding box center [1032, 344] width 275 height 633
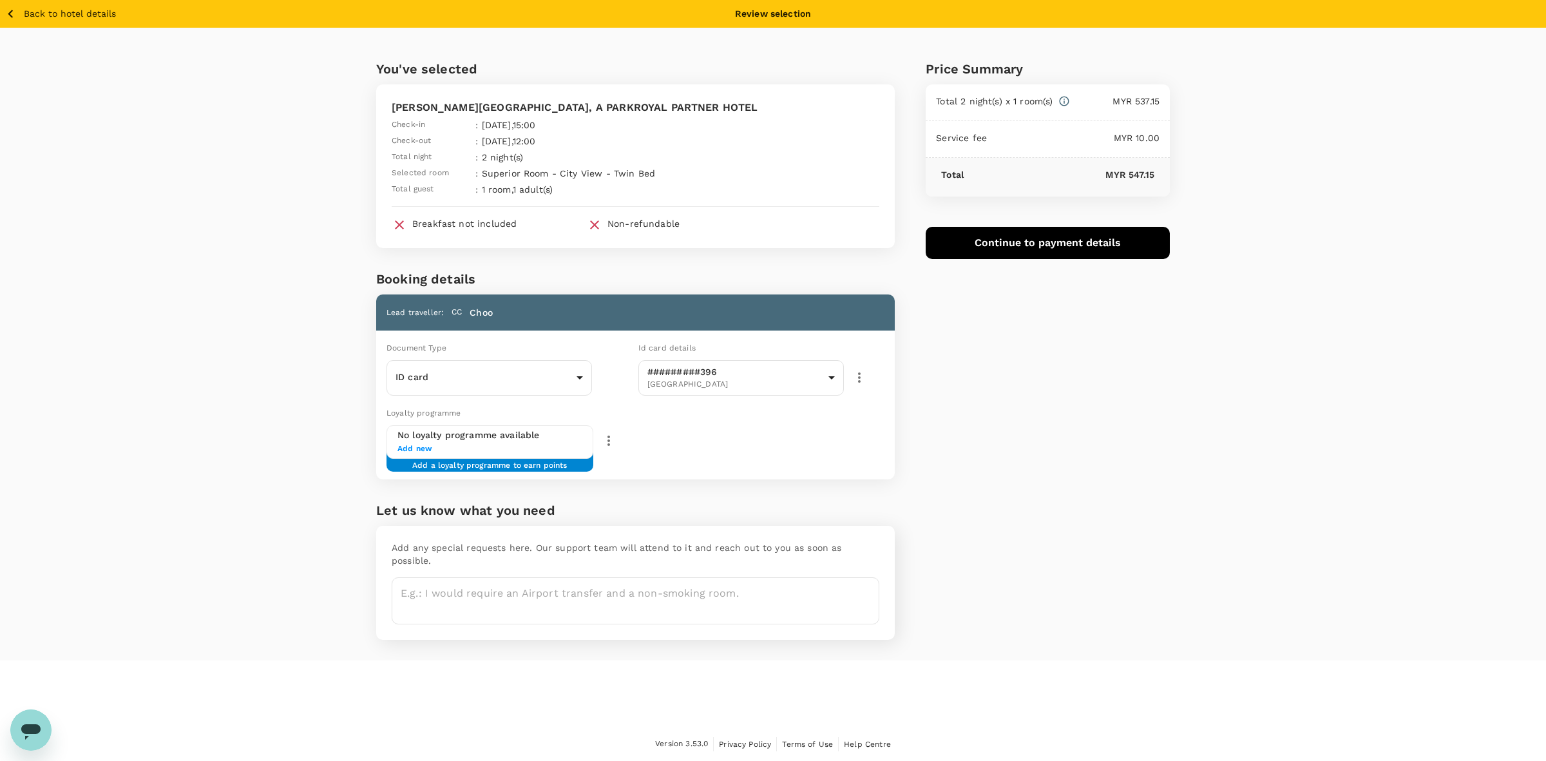
click at [1116, 493] on div "Price Summary Total 2 night(s) x 1 room(s) MYR 537.15 Service fee MYR 10.00 Tot…" at bounding box center [1032, 344] width 275 height 633
click at [1225, 445] on div "You've selected Gurney Bay Hotel, A PARKROYAL PARTNER HOTEL Check-in : 07 Oct 2…" at bounding box center [773, 344] width 1546 height 633
click at [1044, 406] on div "Price Summary Total 2 night(s) x 1 room(s) MYR 537.15 Service fee MYR 10.00 Tot…" at bounding box center [1032, 344] width 275 height 633
drag, startPoint x: 1086, startPoint y: 520, endPoint x: 1061, endPoint y: 575, distance: 60.2
click at [1082, 528] on div "Price Summary Total 2 night(s) x 1 room(s) MYR 537.15 Service fee MYR 10.00 Tot…" at bounding box center [1032, 344] width 275 height 633
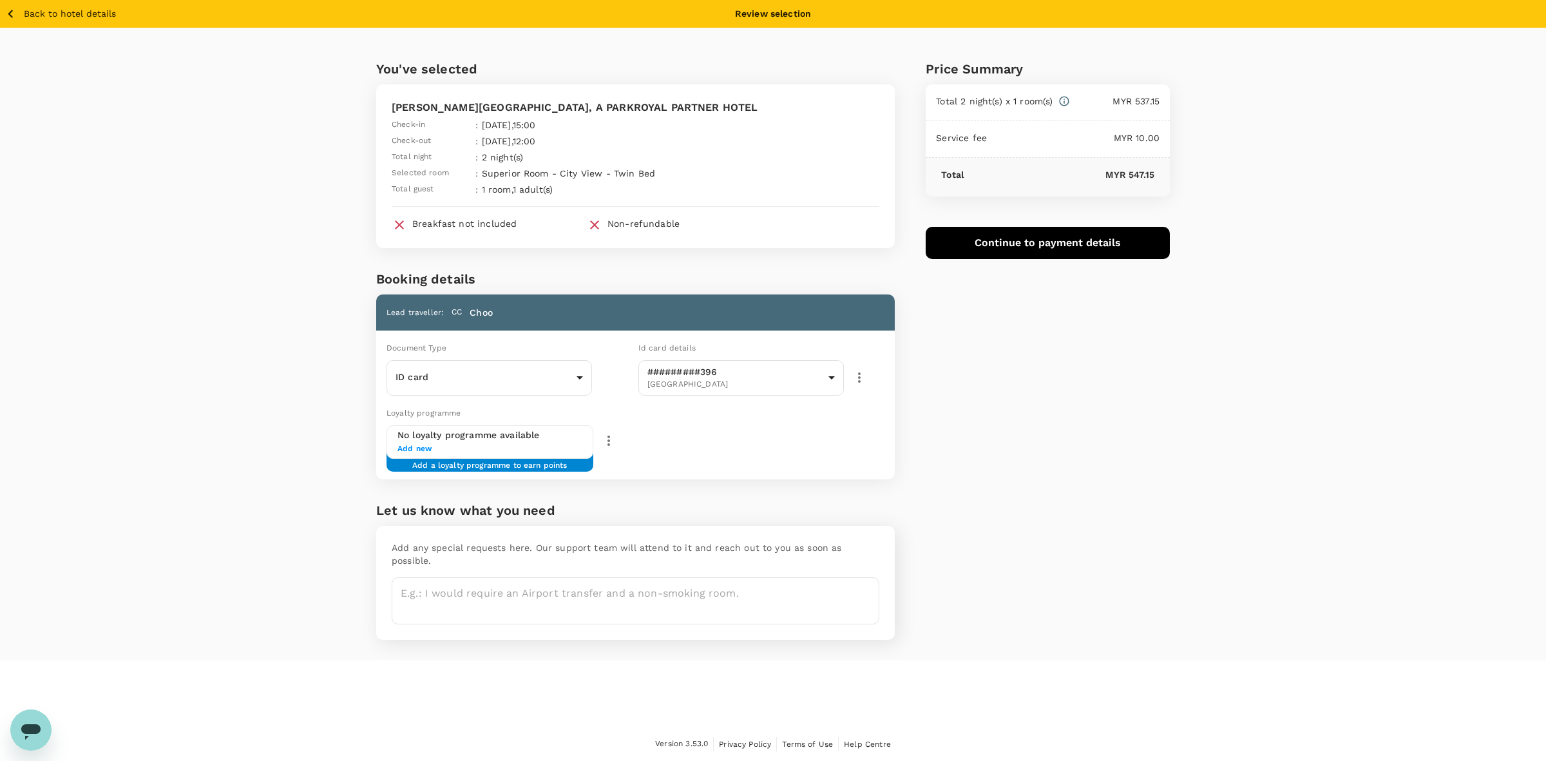
click at [1312, 425] on div "You've selected Gurney Bay Hotel, A PARKROYAL PARTNER HOTEL Check-in : 07 Oct 2…" at bounding box center [773, 344] width 1546 height 633
click at [499, 577] on textarea at bounding box center [636, 600] width 488 height 47
type textarea "I"
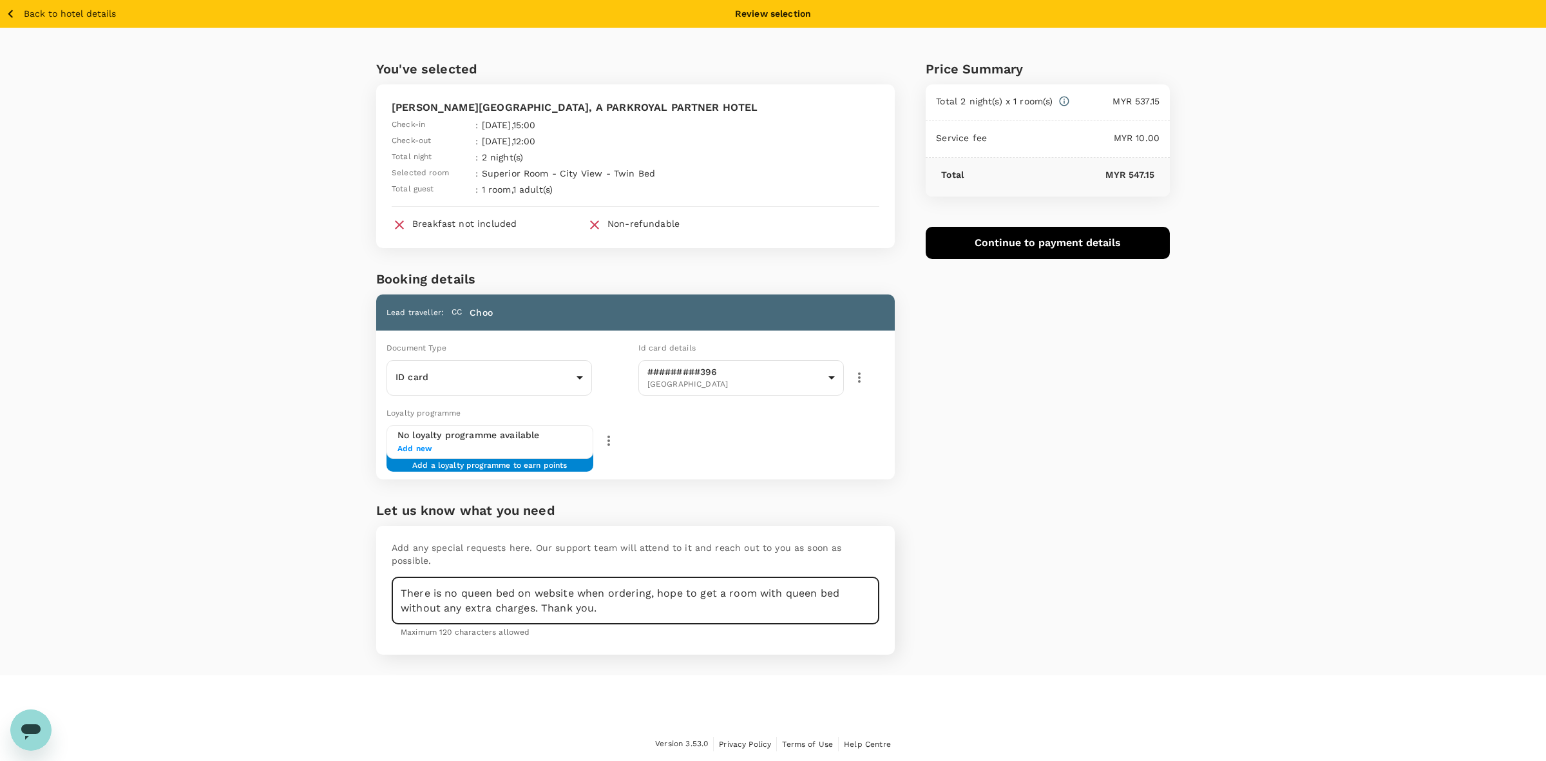
type textarea "There is no queen bed on website when ordering, hope to get a room with queen b…"
click at [1105, 577] on div "Price Summary Total 2 night(s) x 1 room(s) MYR 537.15 Service fee MYR 10.00 Tot…" at bounding box center [1032, 351] width 275 height 647
click at [981, 546] on div "Price Summary Total 2 night(s) x 1 room(s) MYR 537.15 Service fee MYR 10.00 Tot…" at bounding box center [1032, 351] width 275 height 647
click at [817, 577] on textarea "There is no queen bed on website when ordering, hope to get a room with queen b…" at bounding box center [636, 600] width 488 height 47
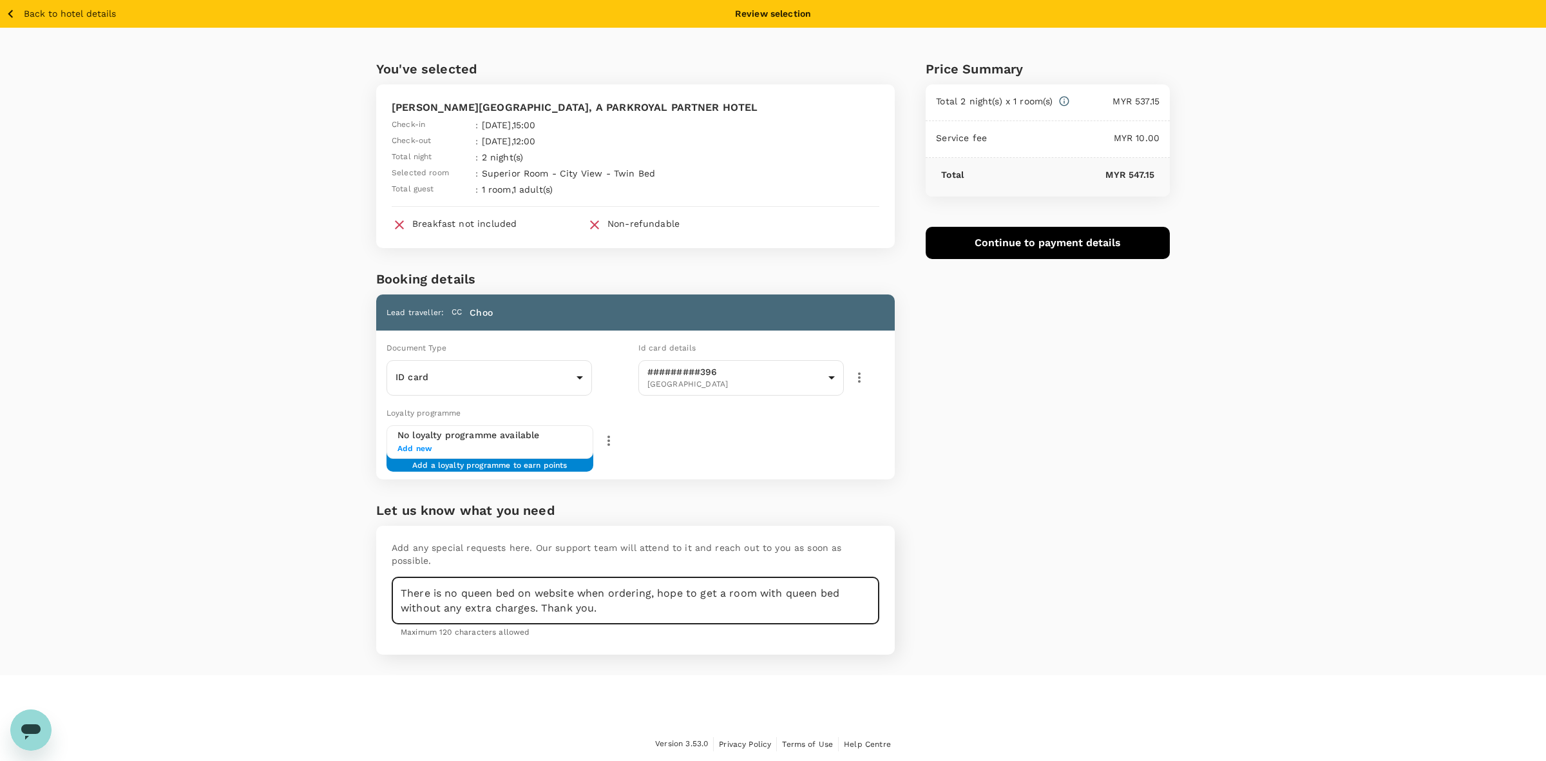
click at [1058, 526] on div "Price Summary Total 2 night(s) x 1 room(s) MYR 537.15 Service fee MYR 10.00 Tot…" at bounding box center [1032, 351] width 275 height 647
click at [1004, 590] on div "Price Summary Total 2 night(s) x 1 room(s) MYR 537.15 Service fee MYR 10.00 Tot…" at bounding box center [1032, 351] width 275 height 647
click at [974, 577] on div "Price Summary Total 2 night(s) x 1 room(s) MYR 537.15 Service fee MYR 10.00 Tot…" at bounding box center [1032, 351] width 275 height 647
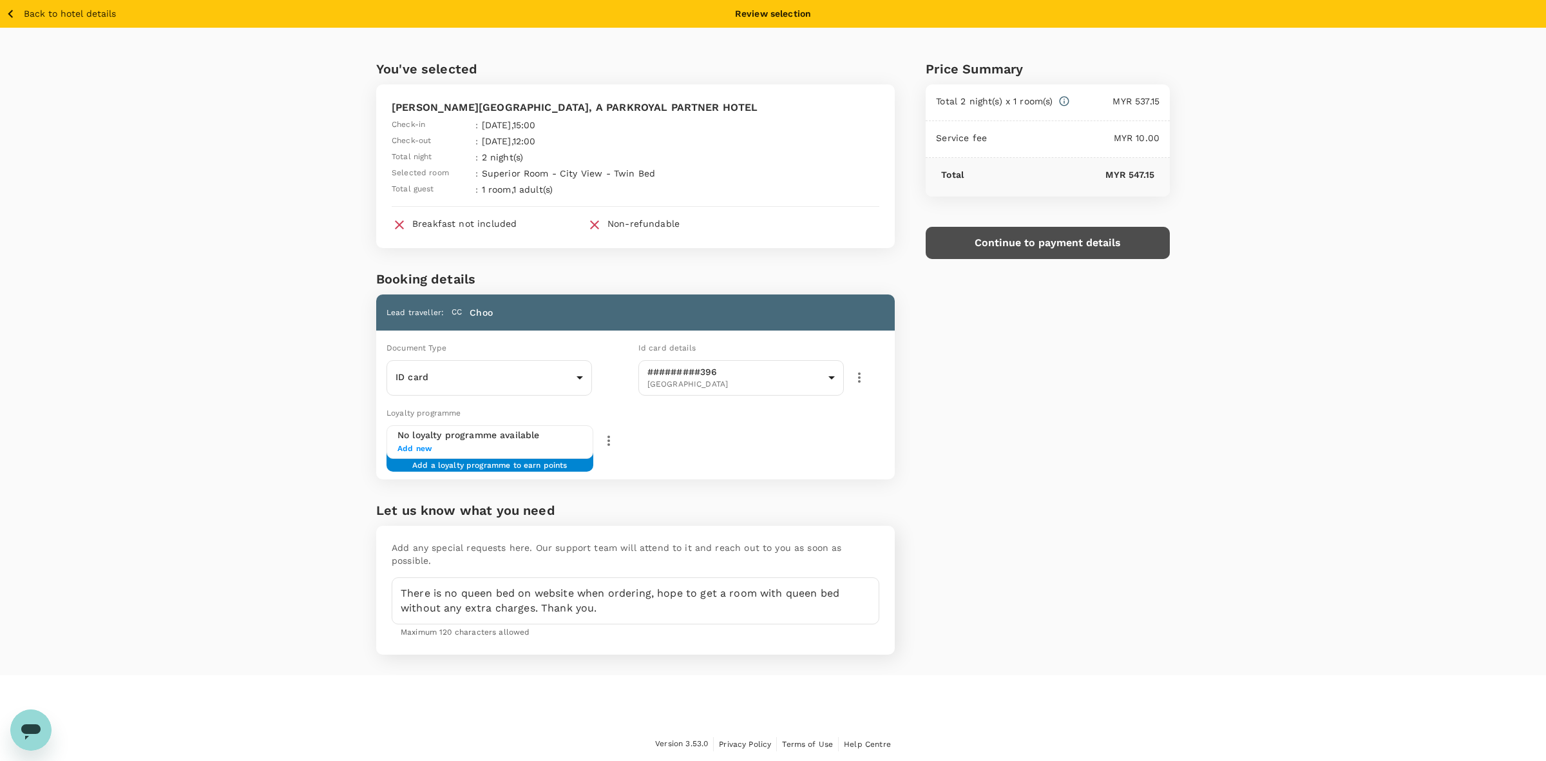
click at [1042, 244] on button "Continue to payment details" at bounding box center [1048, 243] width 244 height 32
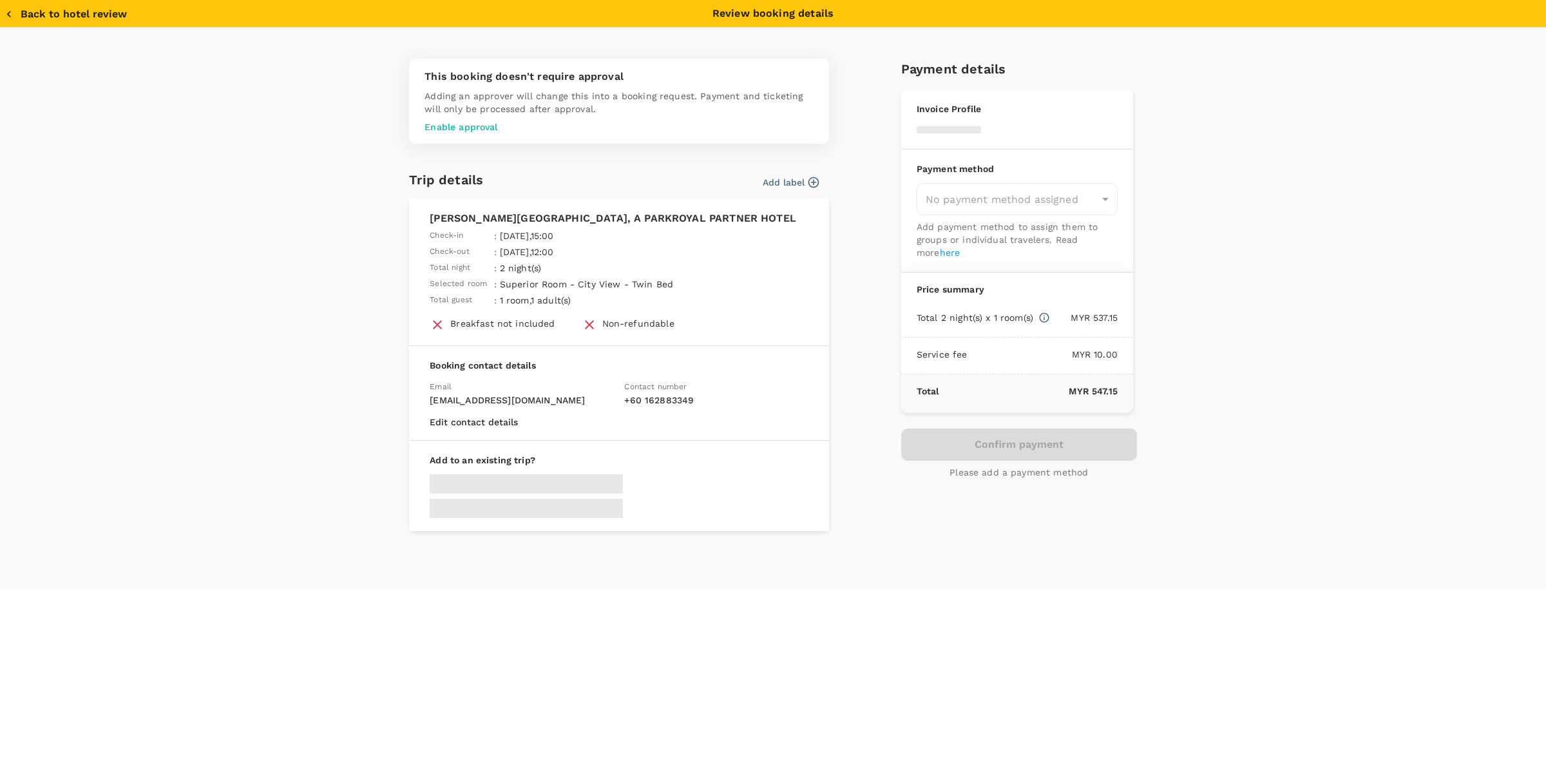
type input "9e431c6f-2823-4cc2-be3e-fbfab332714f"
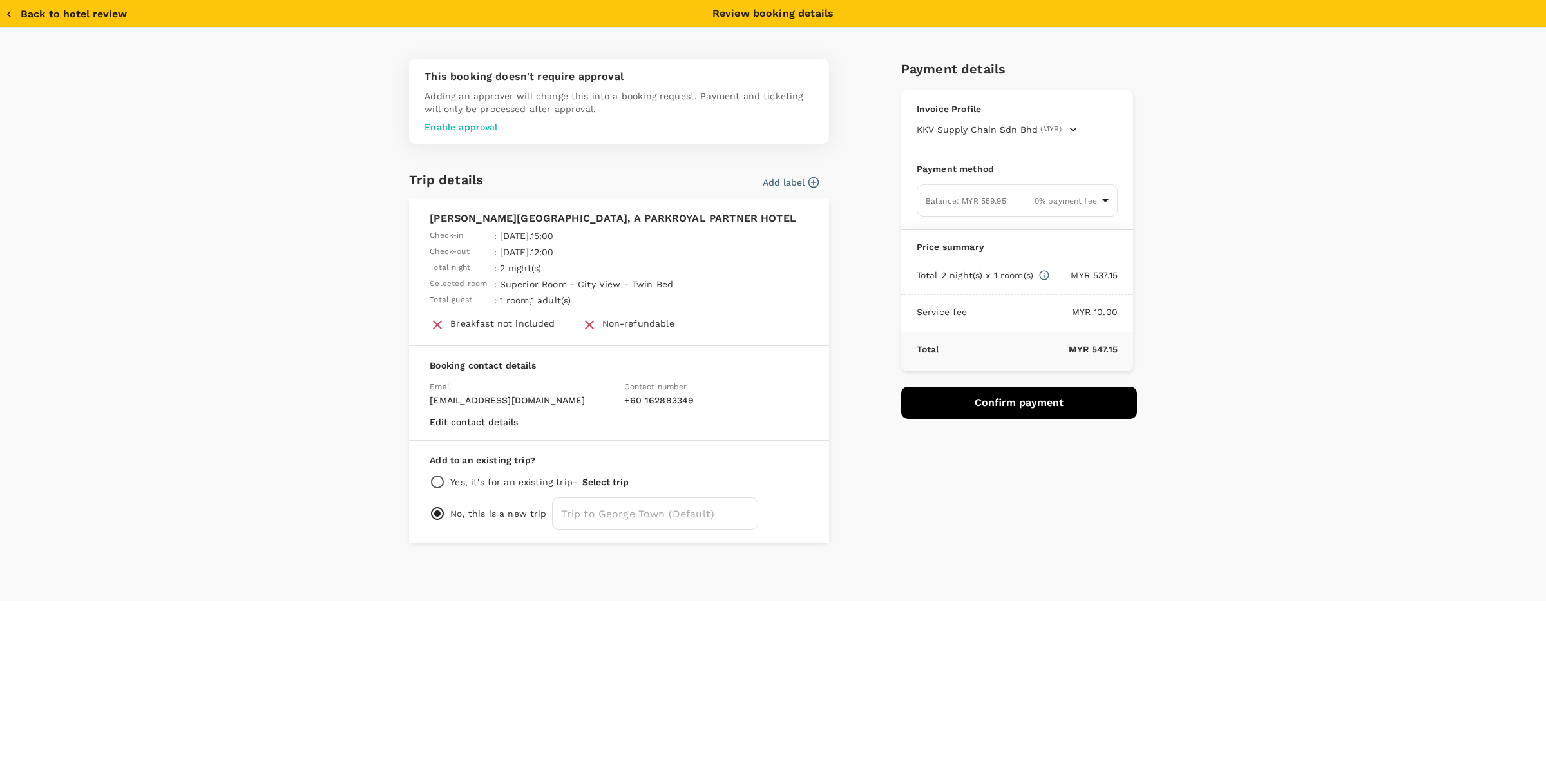
click at [1098, 503] on div "Payment details Invoice Profile KKV Supply Chain Sdn Bhd (MYR) Business registr…" at bounding box center [1014, 295] width 246 height 494
click at [1022, 399] on button "Confirm payment" at bounding box center [1019, 403] width 236 height 32
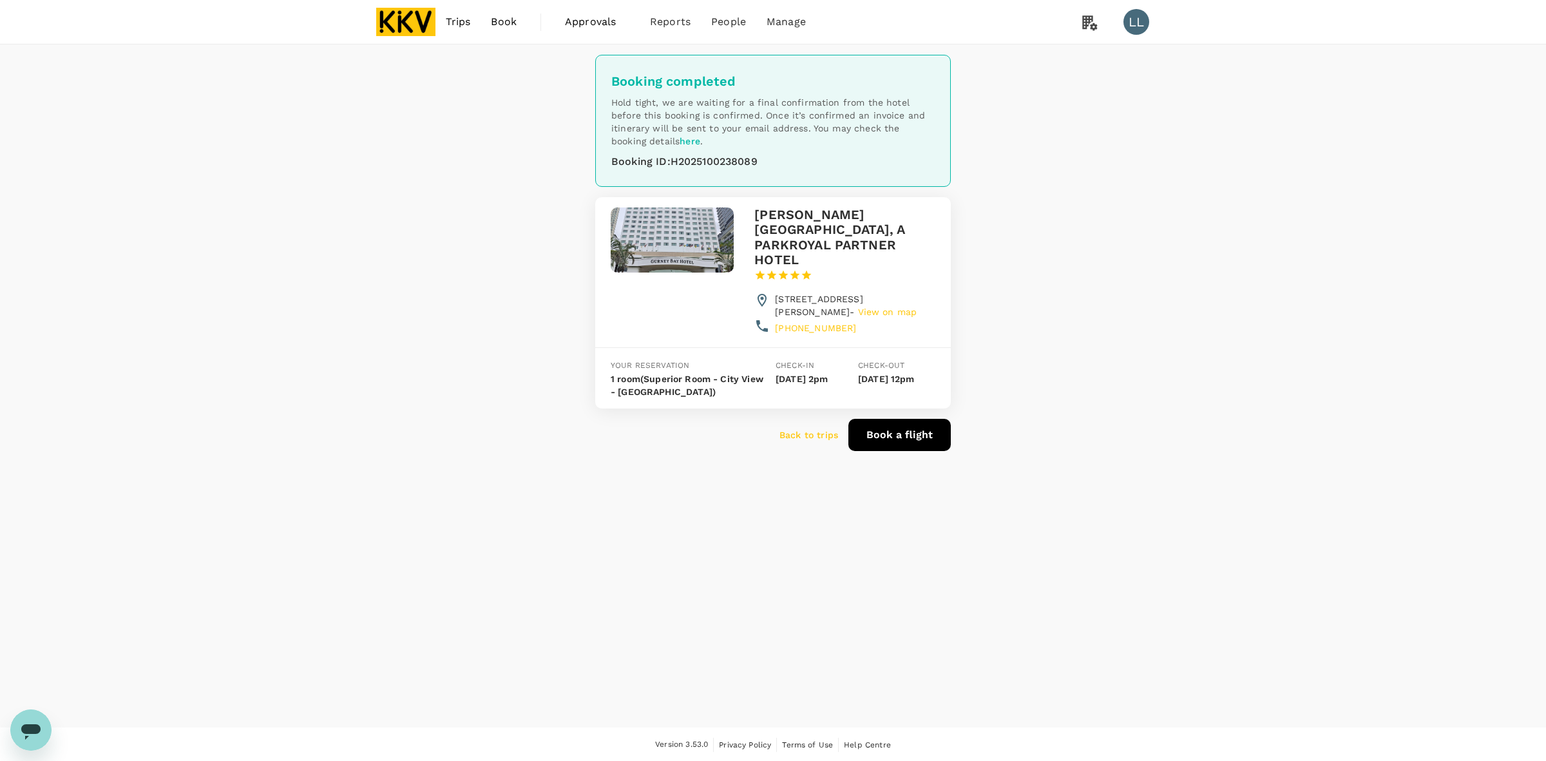
click at [802, 535] on div "Booking completed Hold tight, we are waiting for a final confirmation from the …" at bounding box center [773, 385] width 1546 height 683
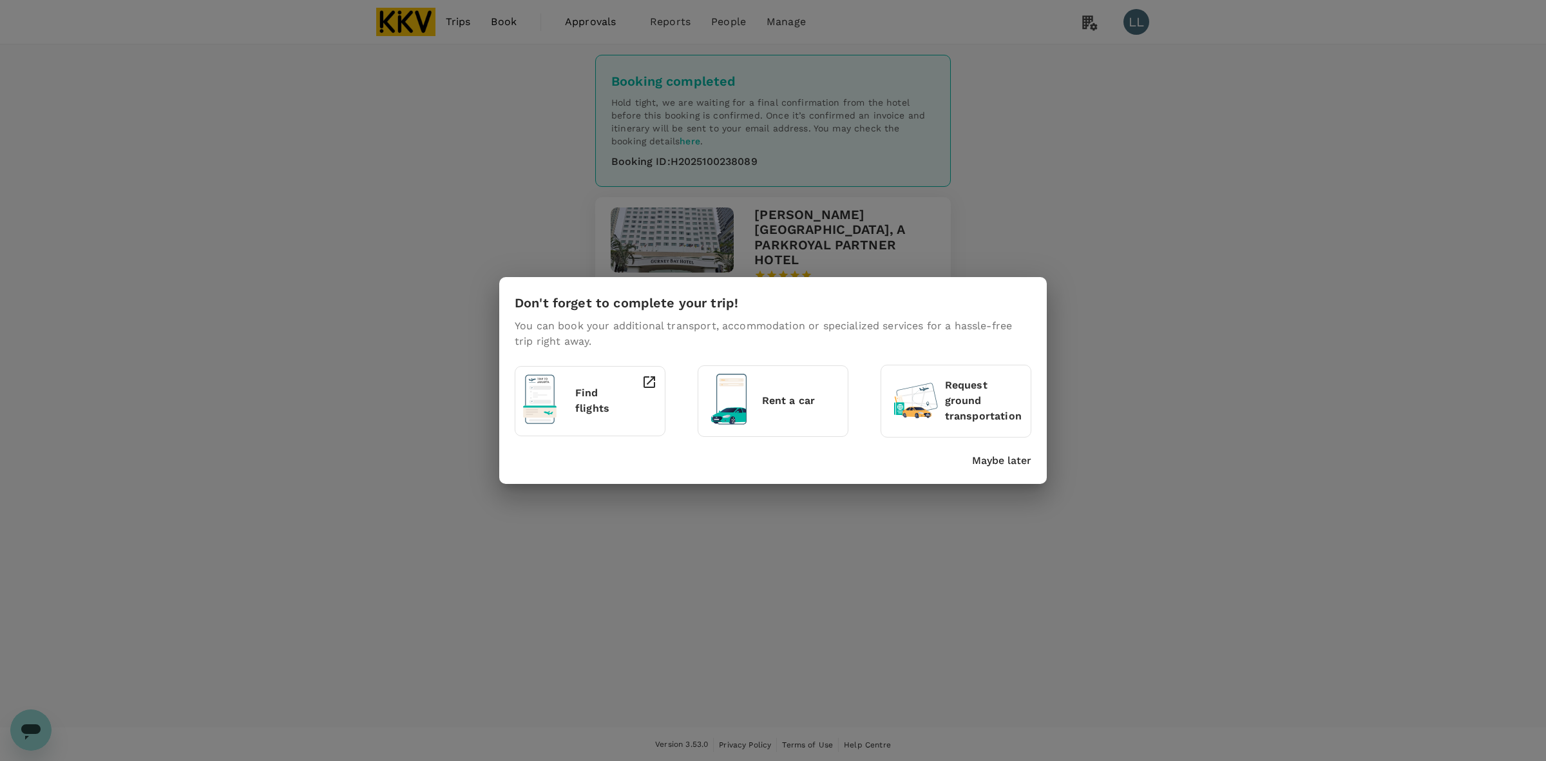
click at [1005, 466] on p "Maybe later" at bounding box center [1001, 460] width 59 height 15
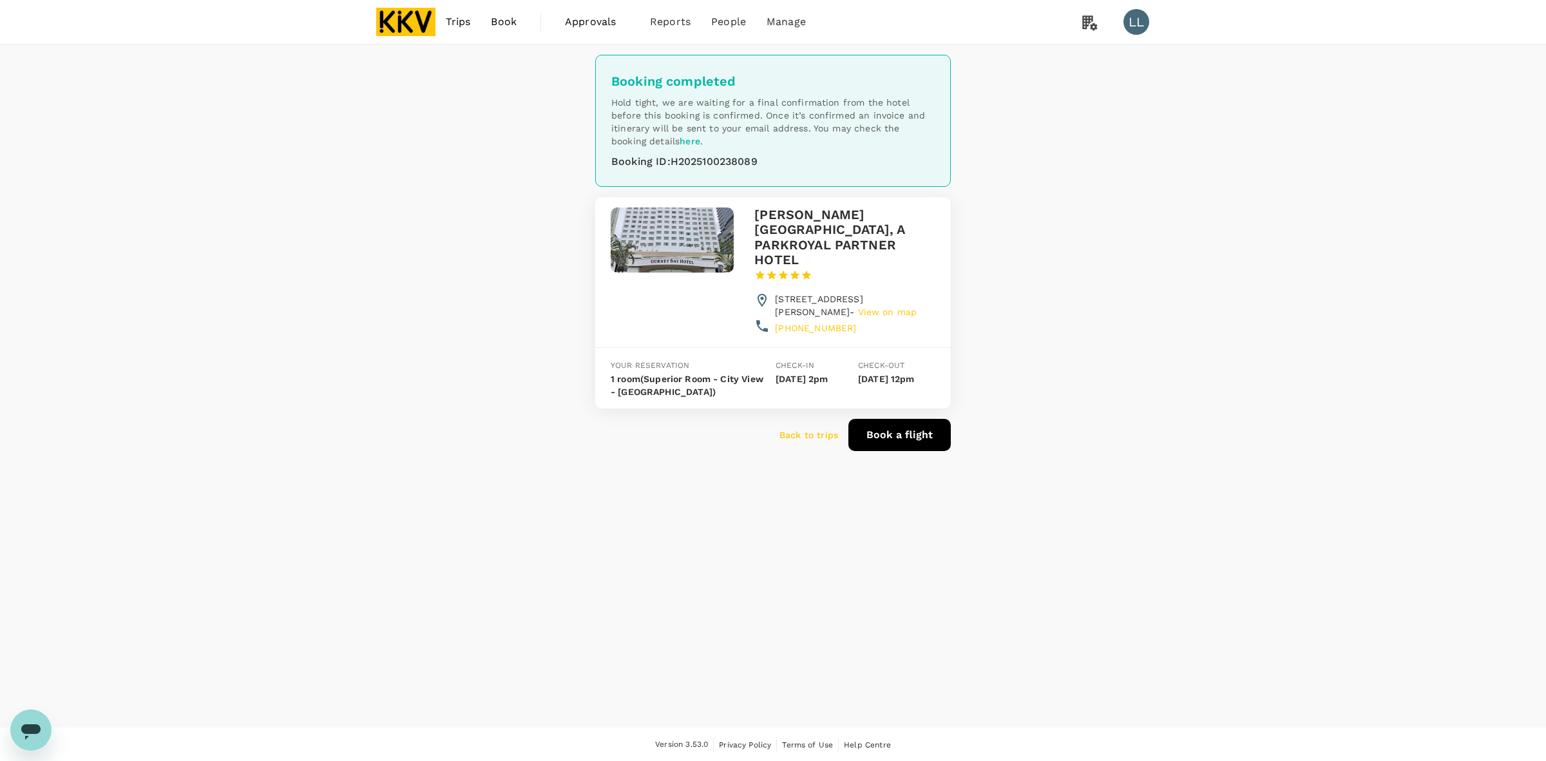
click at [1198, 335] on div "Booking completed Hold tight, we are waiting for a final confirmation from the …" at bounding box center [773, 385] width 1546 height 683
click at [827, 535] on div "Booking completed Hold tight, we are waiting for a final confirmation from the …" at bounding box center [773, 385] width 1546 height 683
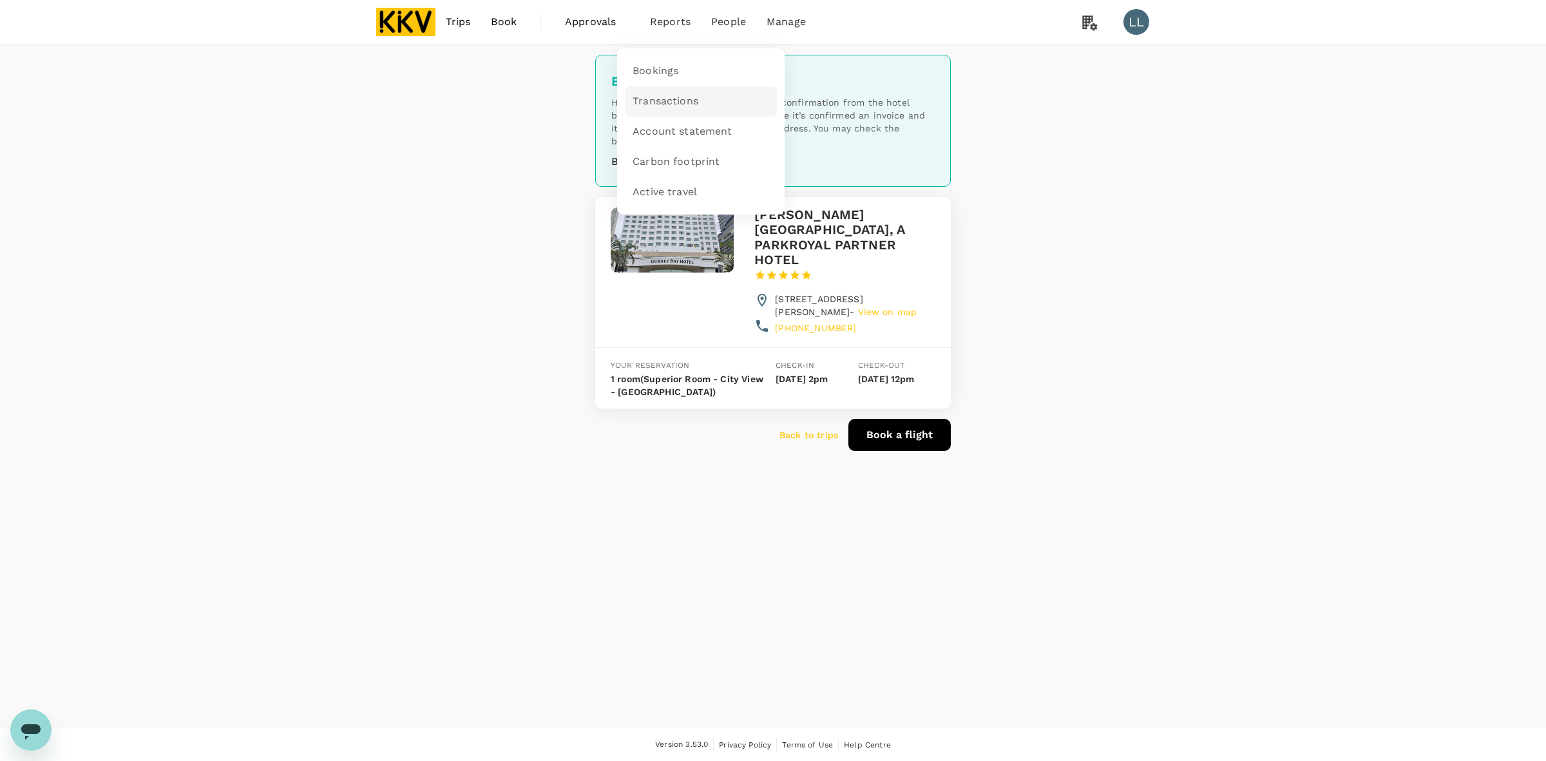
click at [656, 103] on span "Transactions" at bounding box center [666, 101] width 66 height 15
